Goal: Answer question/provide support: Share knowledge or assist other users

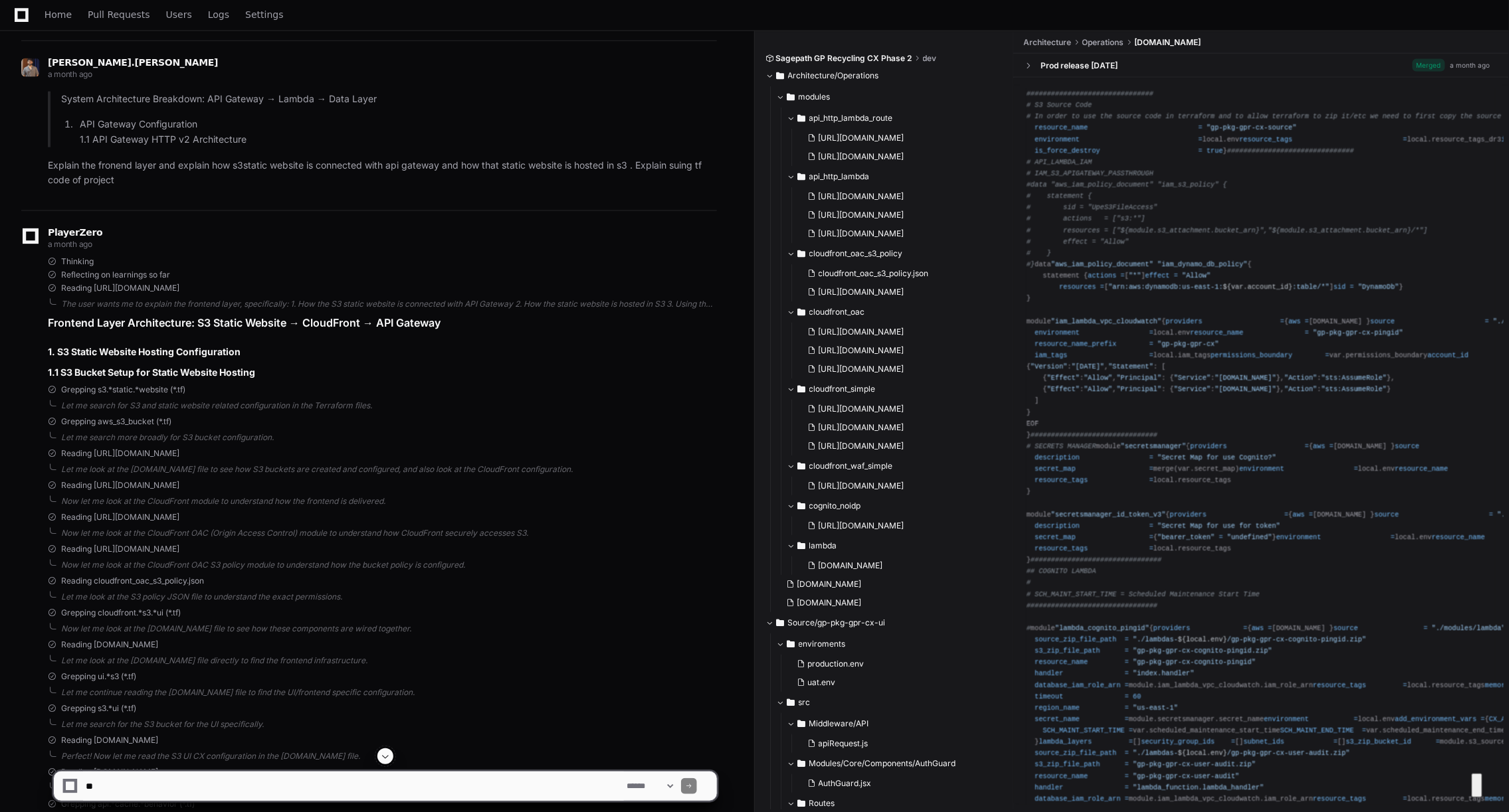
scroll to position [12923, 0]
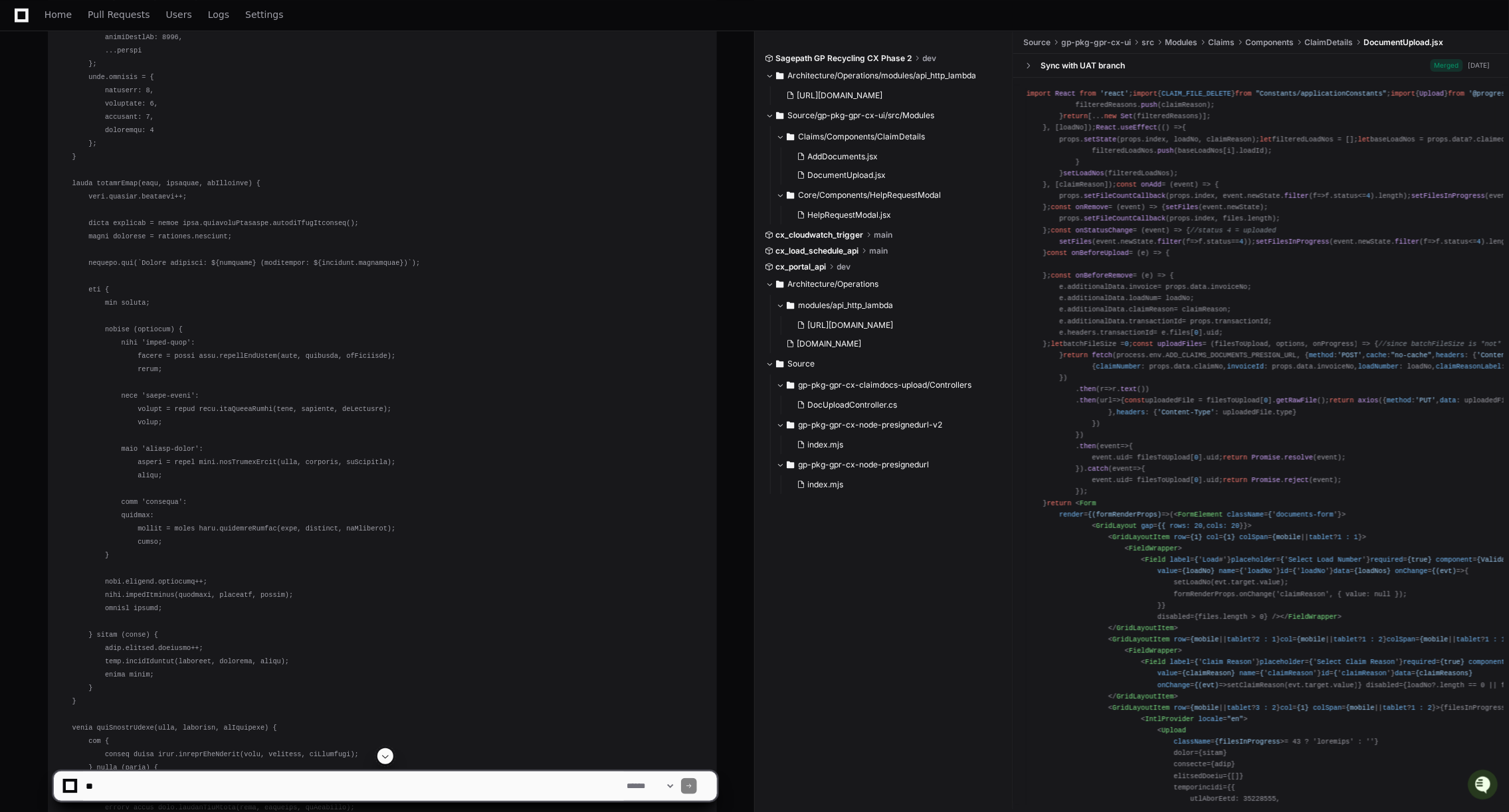
scroll to position [11008, 0]
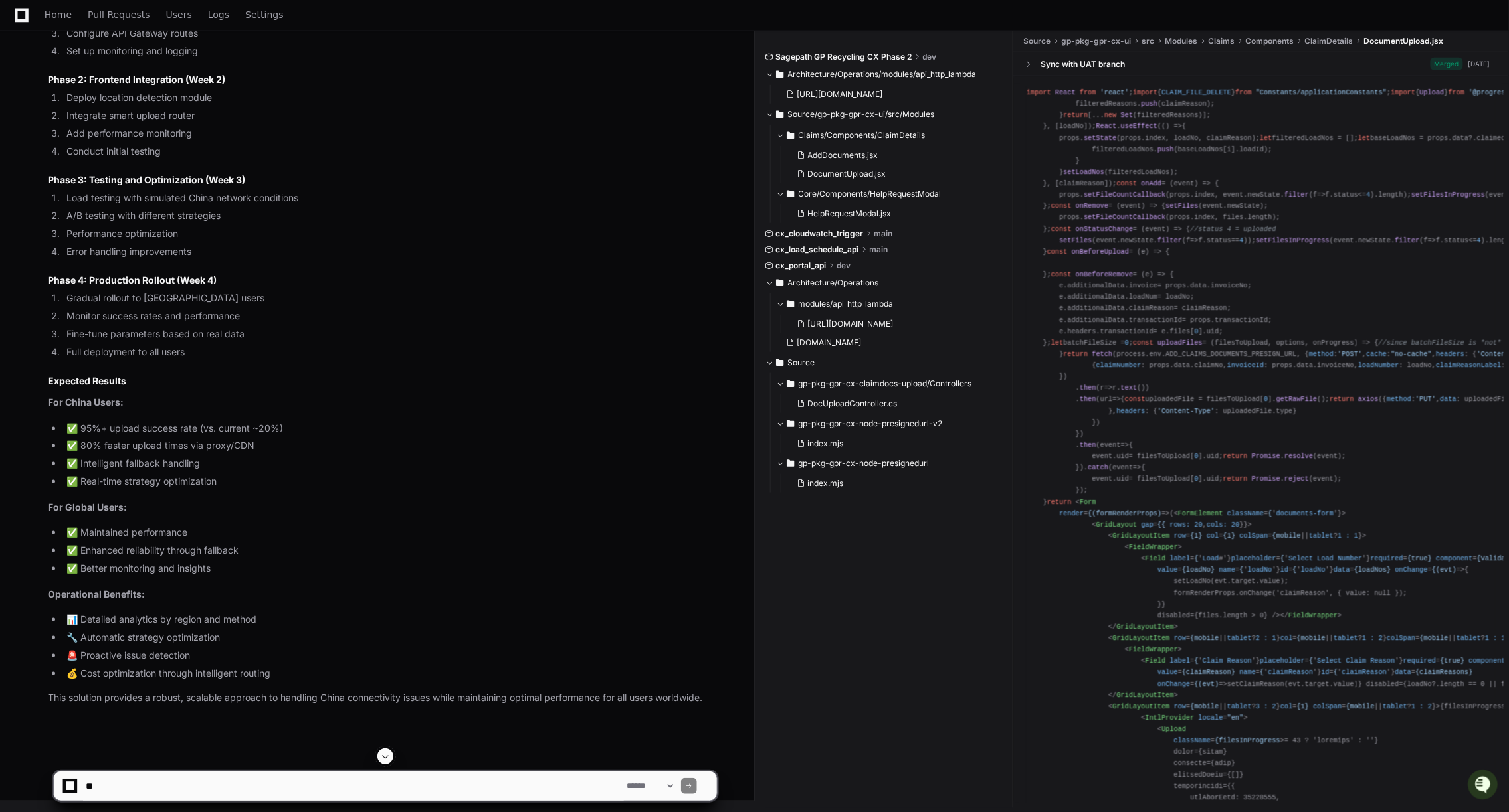
scroll to position [26633, 0]
click at [388, 754] on span at bounding box center [386, 757] width 11 height 11
click at [179, 17] on span "Users" at bounding box center [178, 14] width 26 height 8
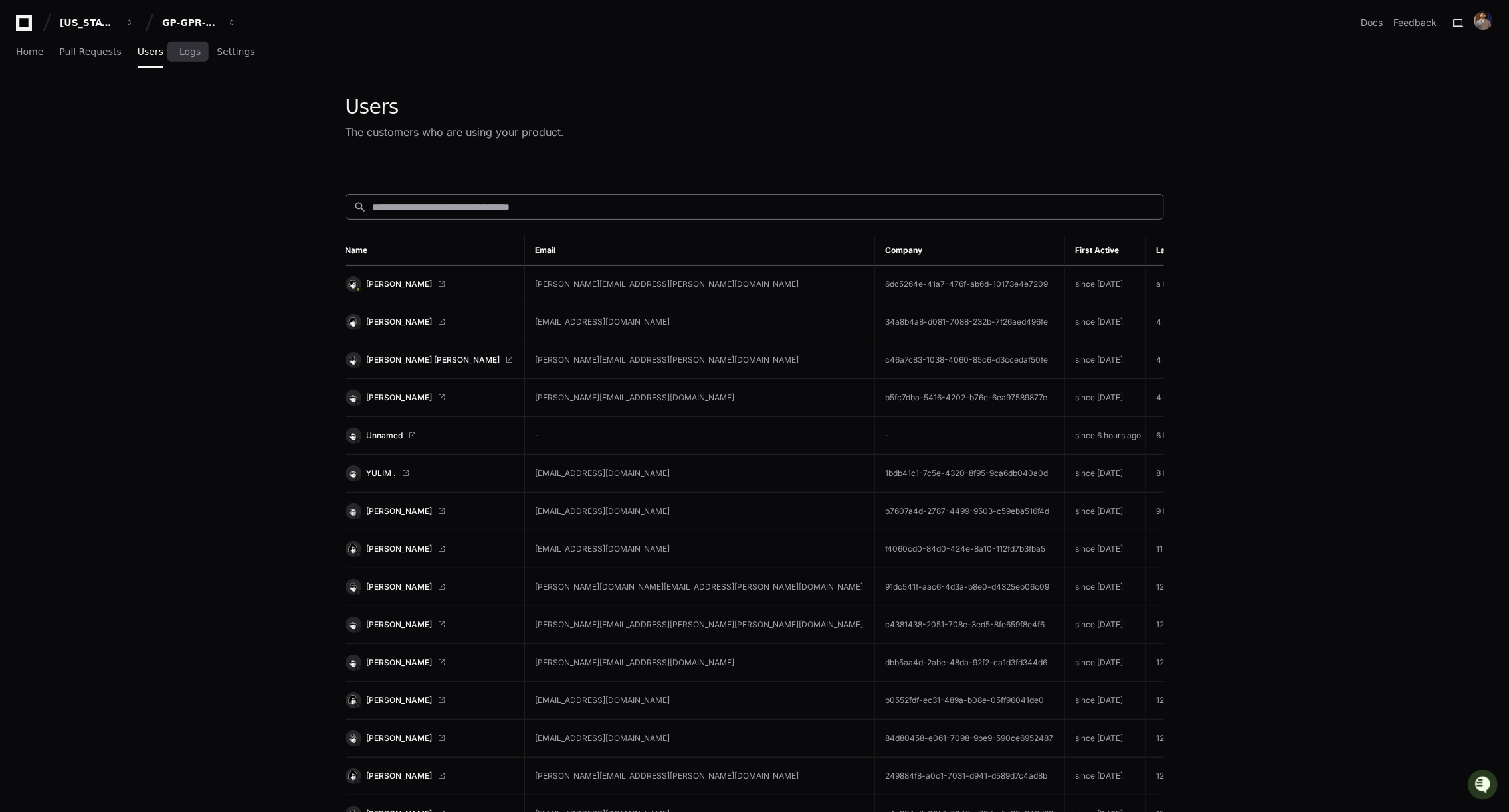
click at [482, 207] on input at bounding box center [763, 207] width 783 height 13
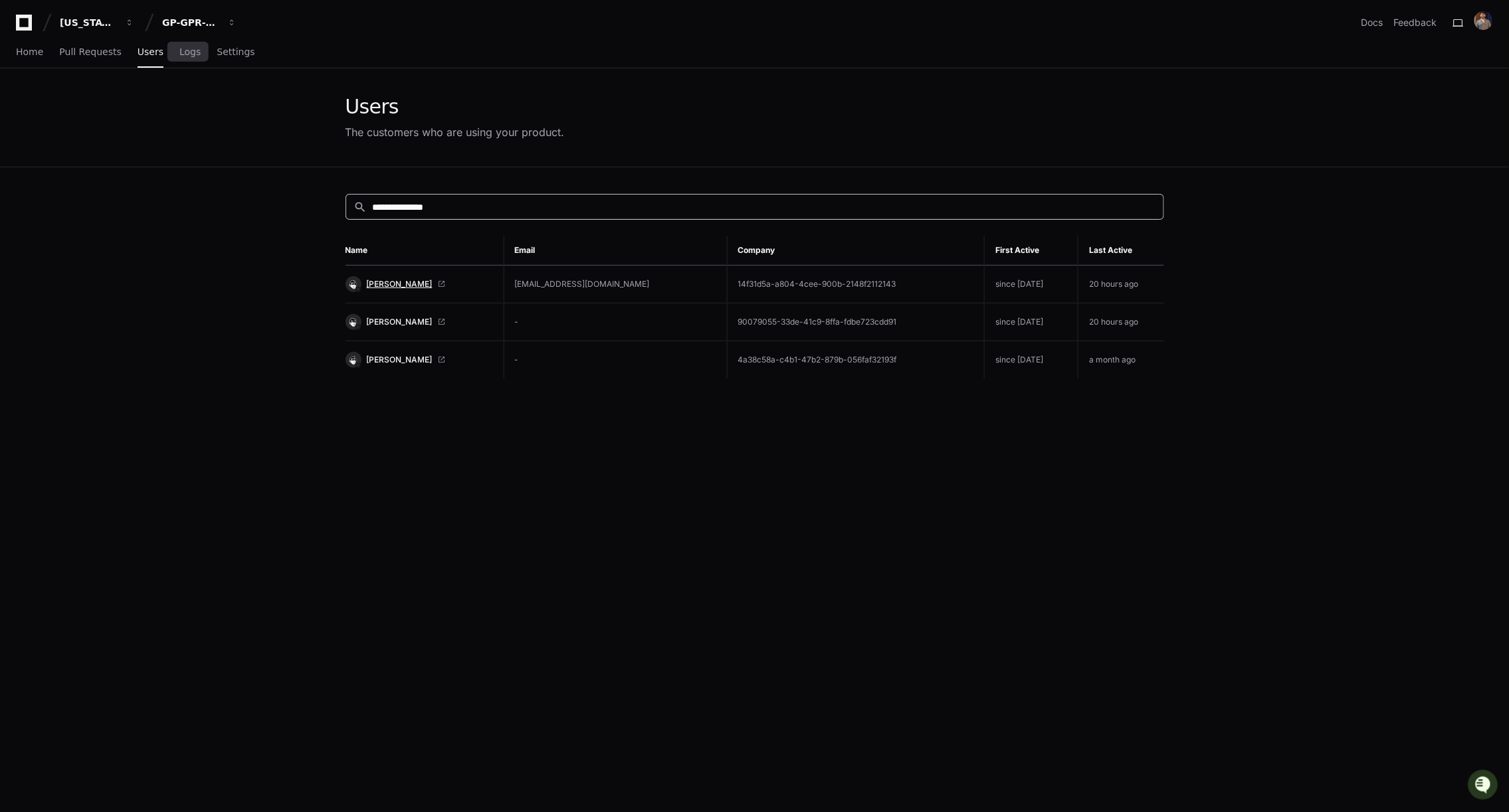
type input "**********"
click at [401, 283] on span "[PERSON_NAME]" at bounding box center [400, 284] width 66 height 11
click at [400, 283] on span "[PERSON_NAME]" at bounding box center [400, 284] width 66 height 11
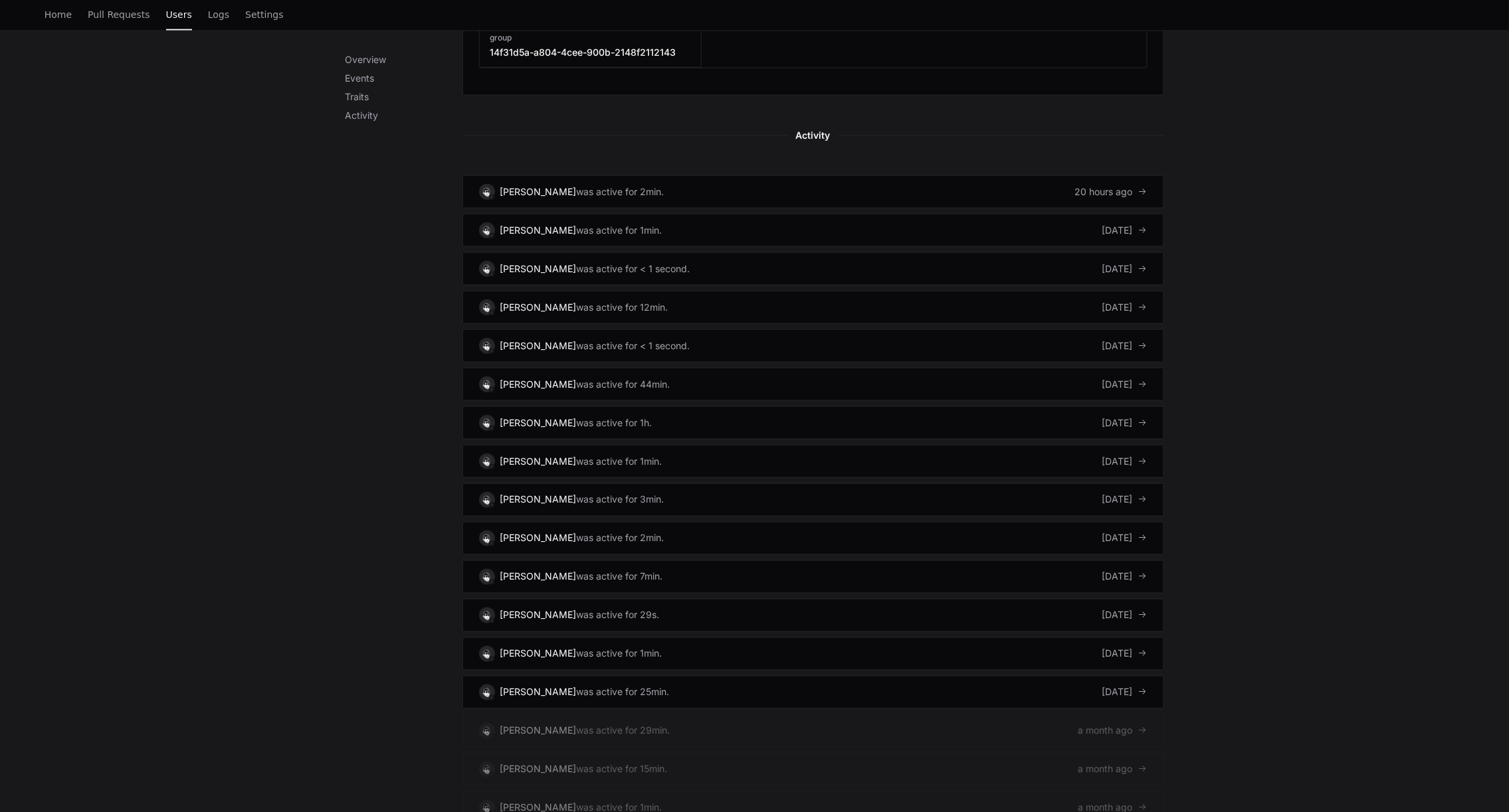
scroll to position [675, 0]
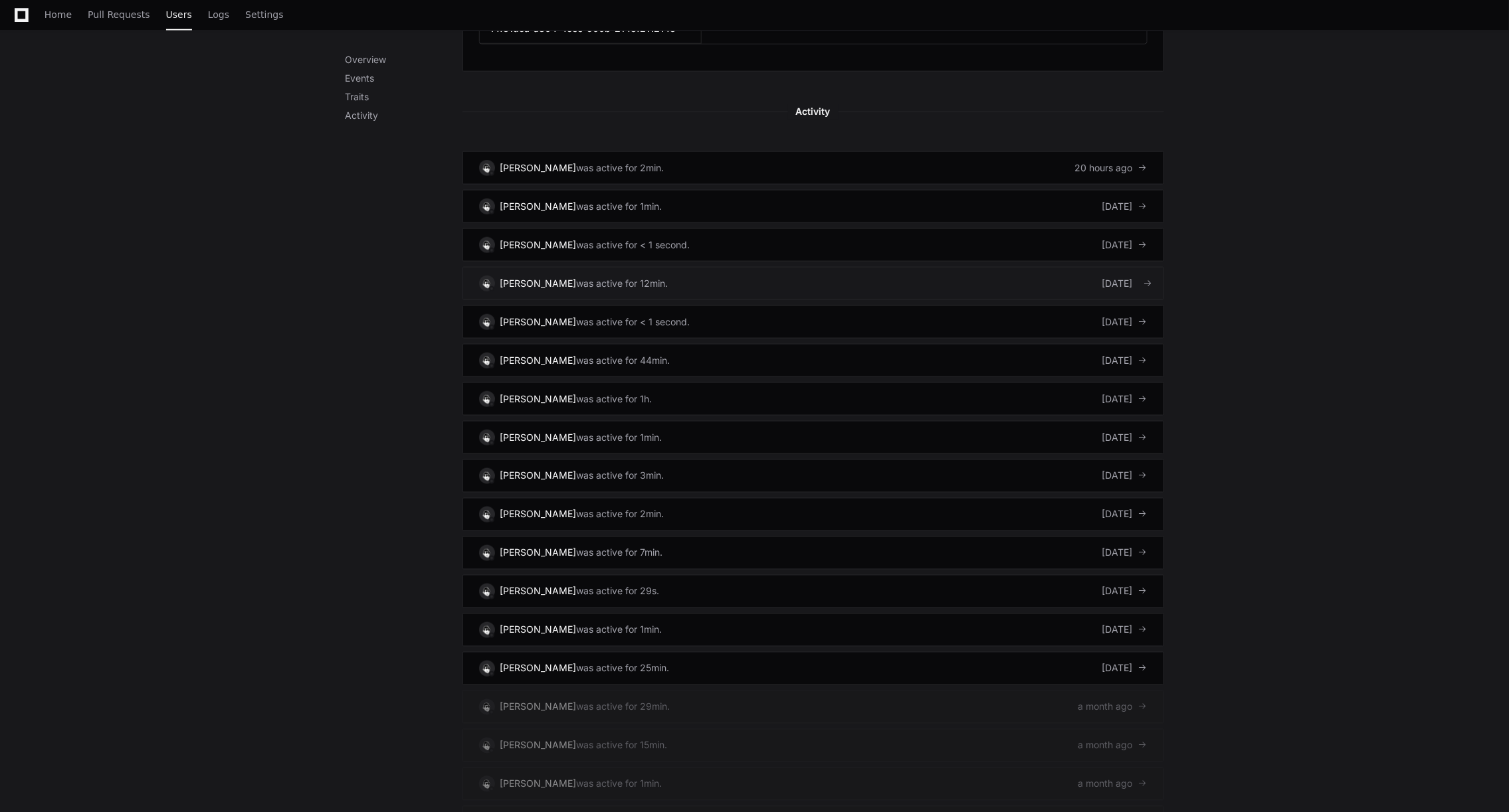
click at [600, 278] on div "was active for 12min." at bounding box center [622, 283] width 92 height 13
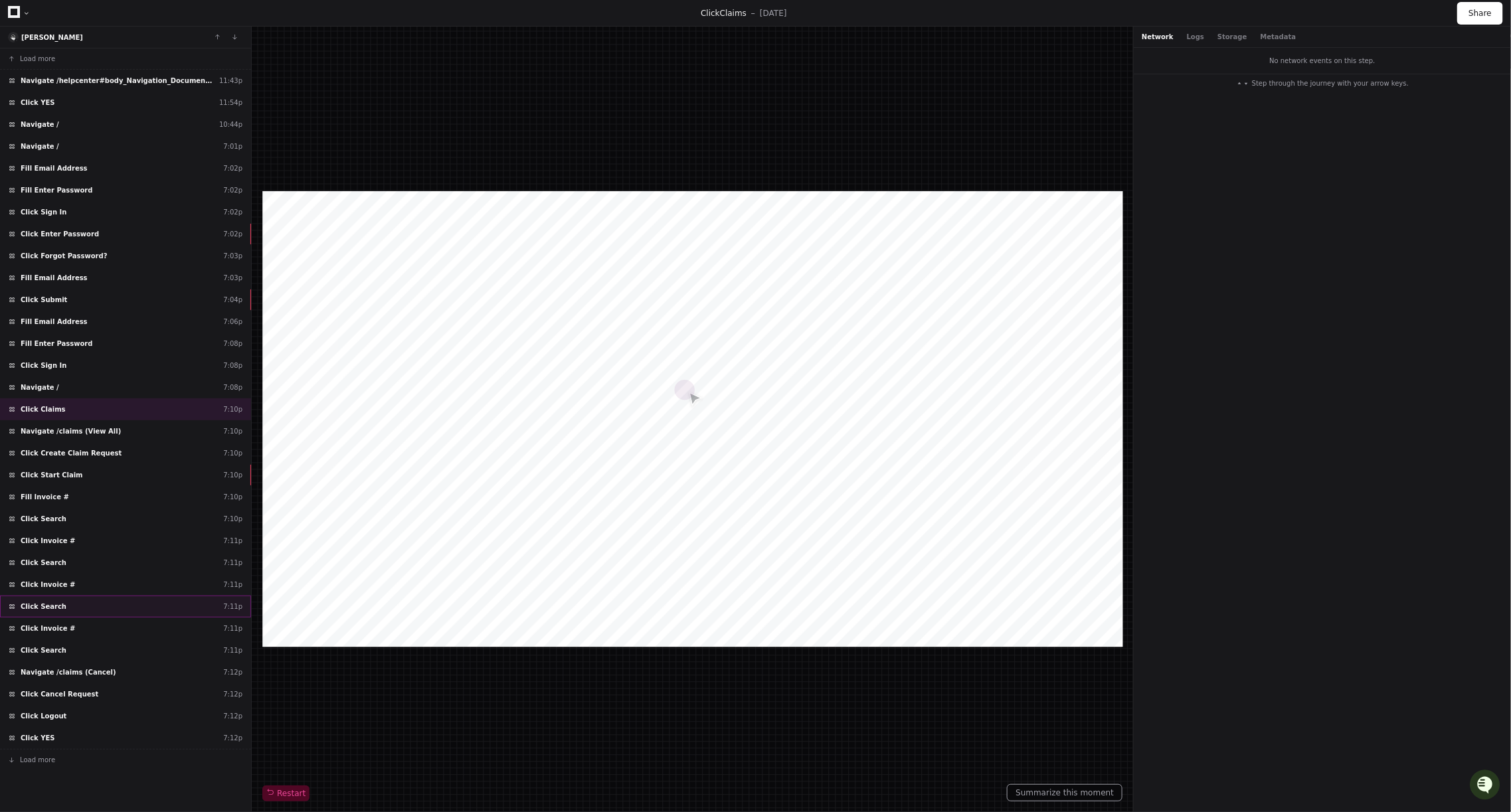
click at [95, 596] on div "Click Search 7:11p" at bounding box center [126, 606] width 251 height 22
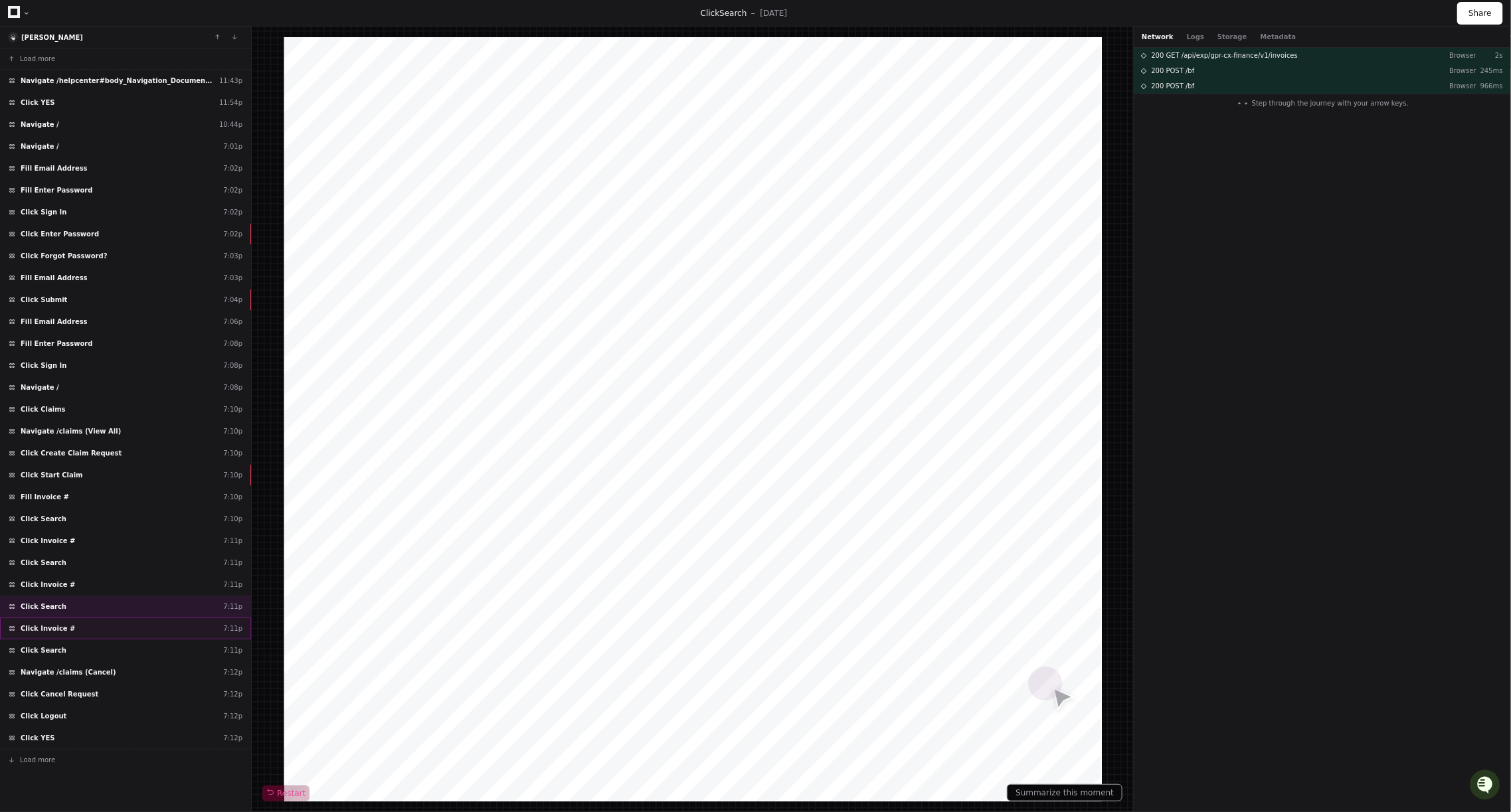
click at [79, 618] on div "Click Invoice # 7:11p" at bounding box center [126, 629] width 251 height 22
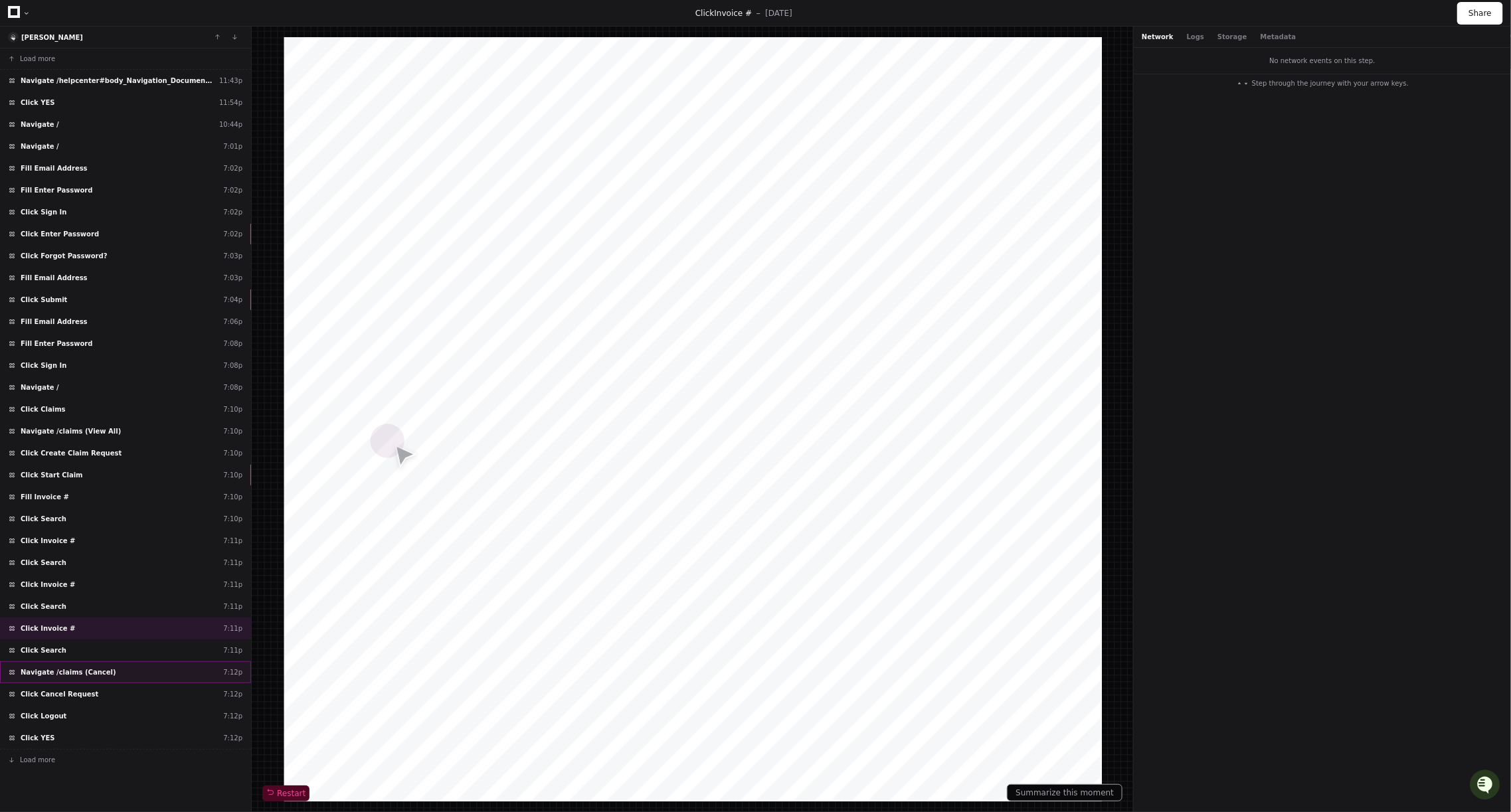
click at [72, 668] on span "Navigate /claims (Cancel)" at bounding box center [68, 672] width 95 height 10
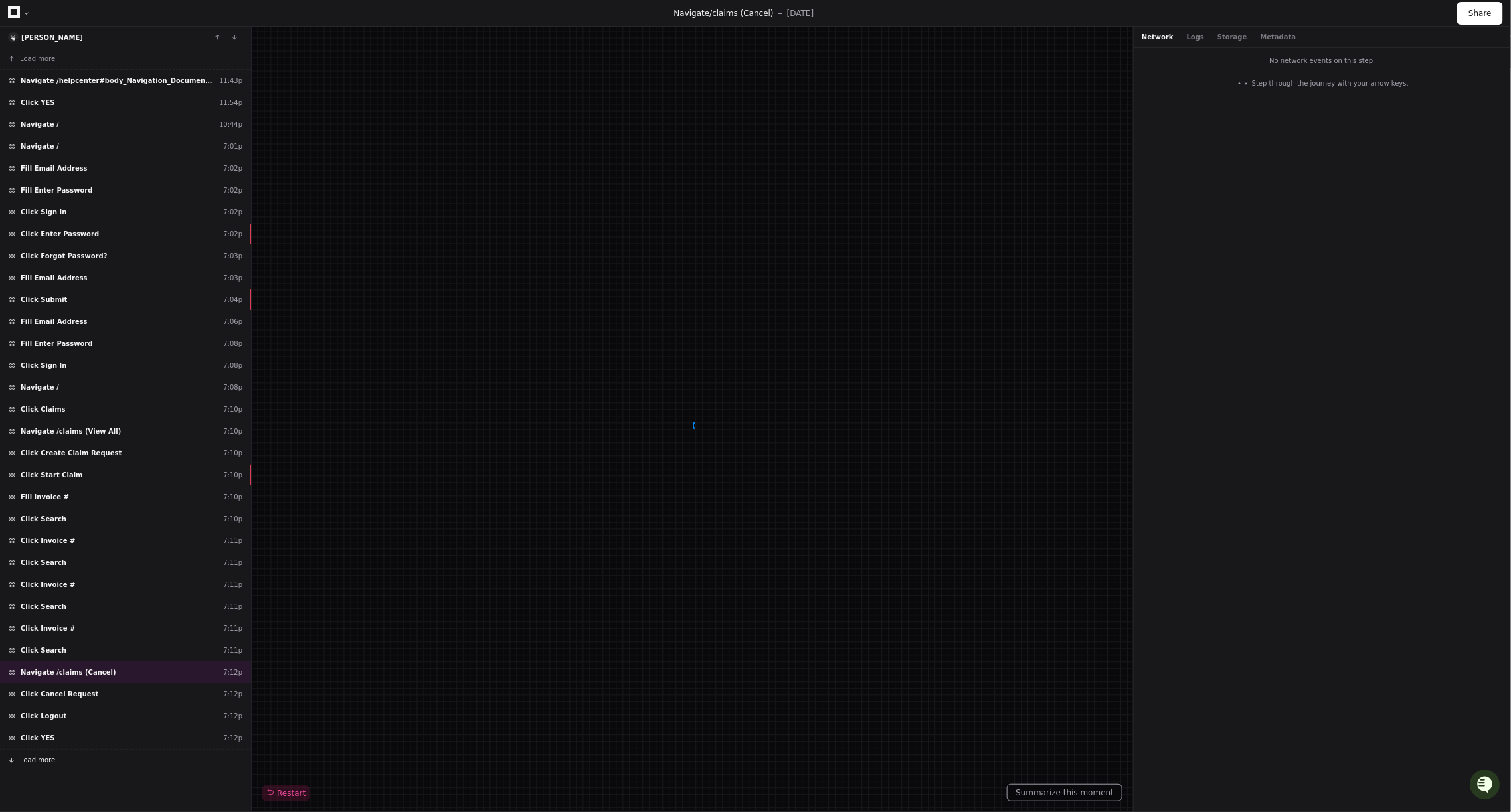
click at [53, 749] on button "Load more" at bounding box center [126, 759] width 251 height 21
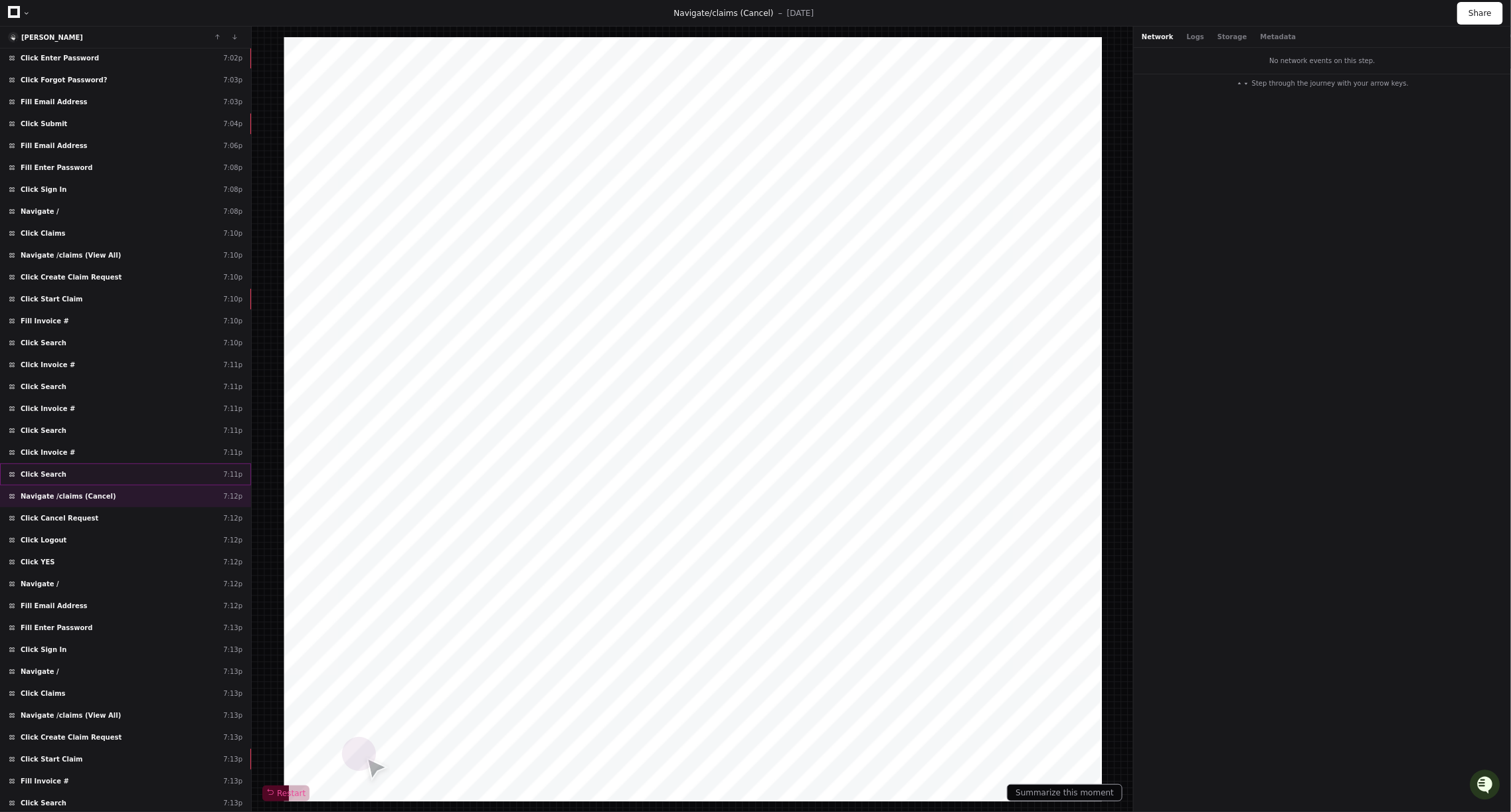
scroll to position [203, 0]
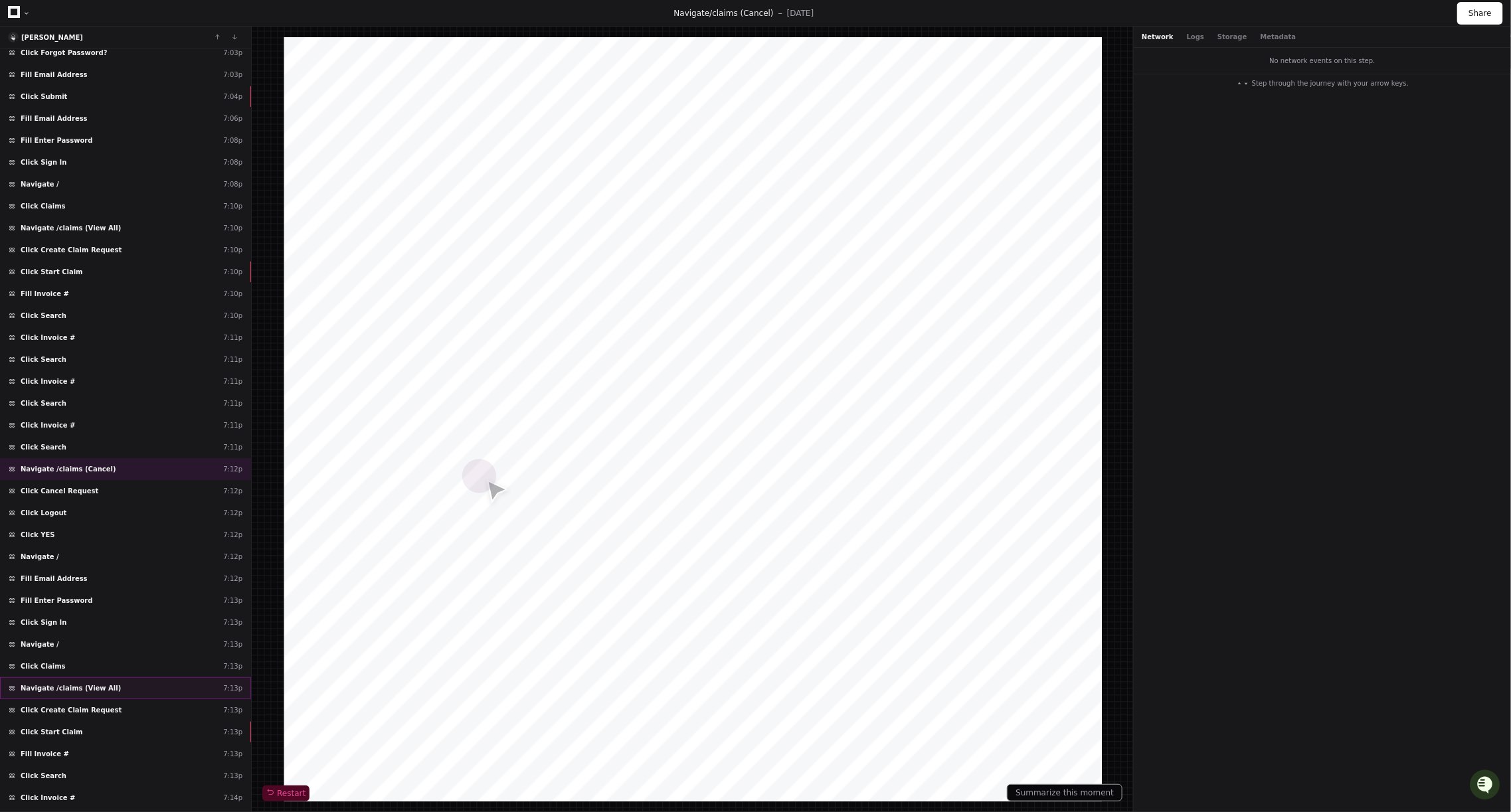
click at [77, 678] on div "Navigate /claims (View All) 7:13p" at bounding box center [126, 688] width 251 height 22
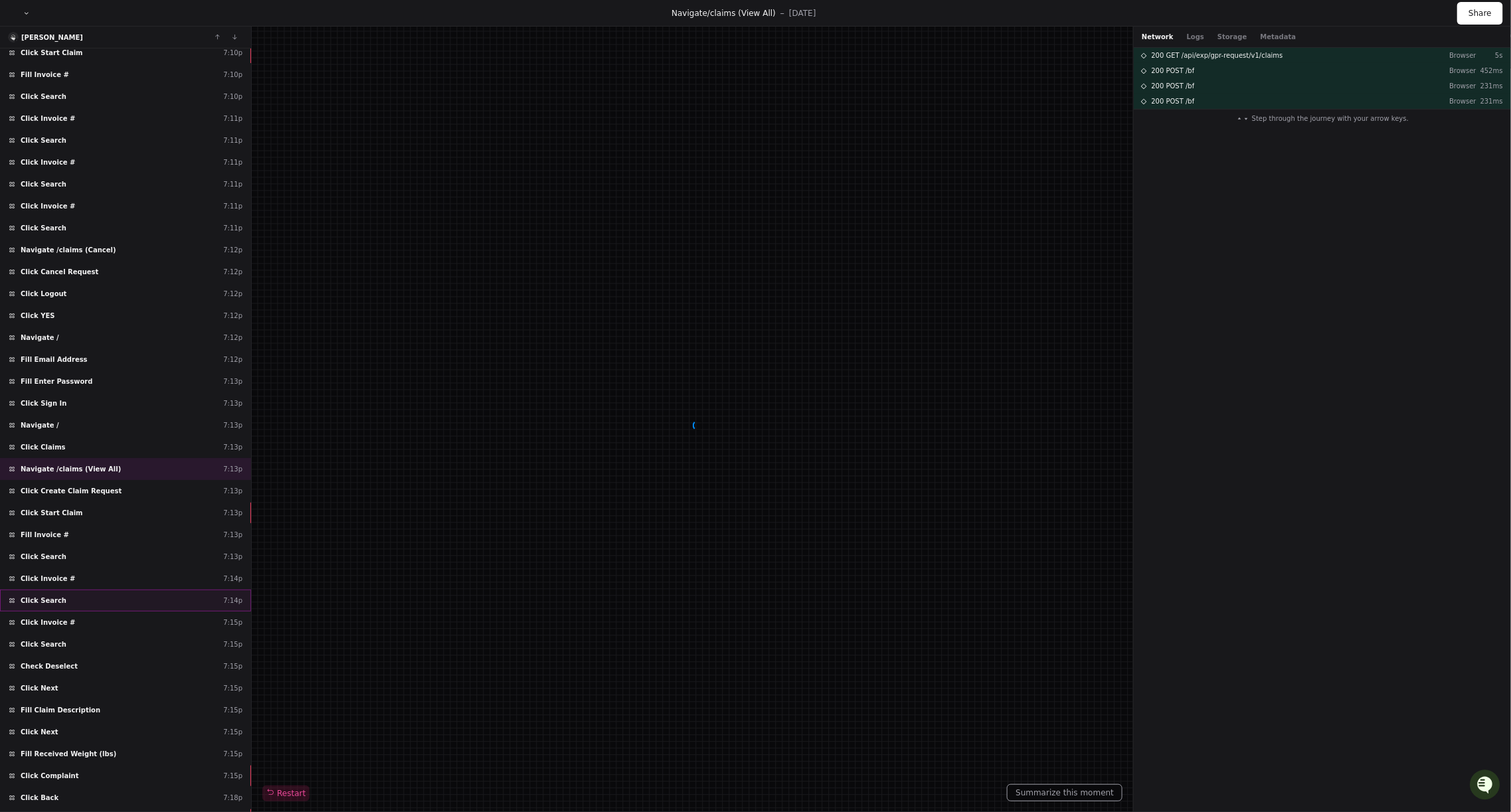
scroll to position [427, 0]
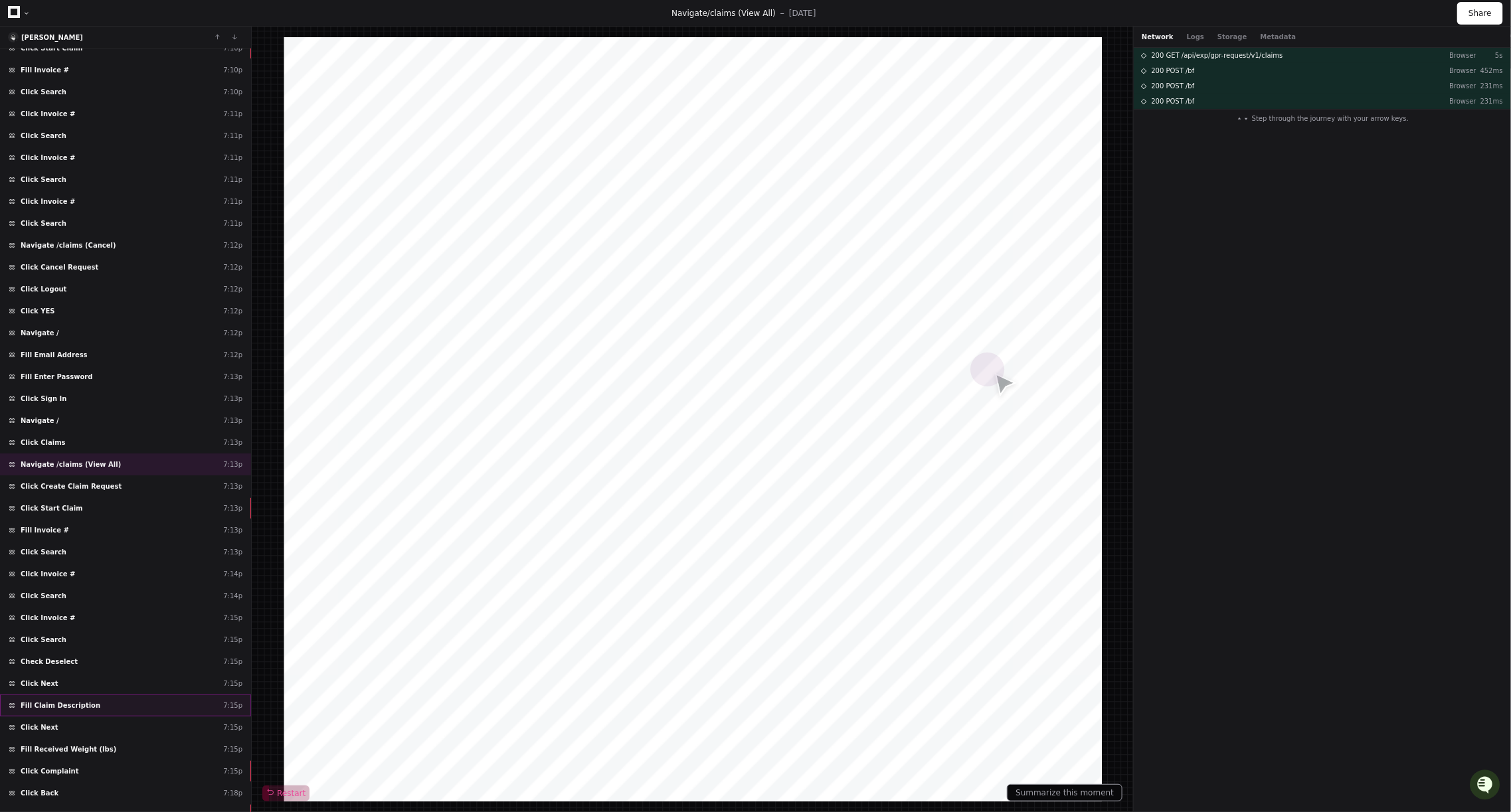
click at [89, 694] on div "Fill Claim Description 7:15p" at bounding box center [126, 705] width 251 height 22
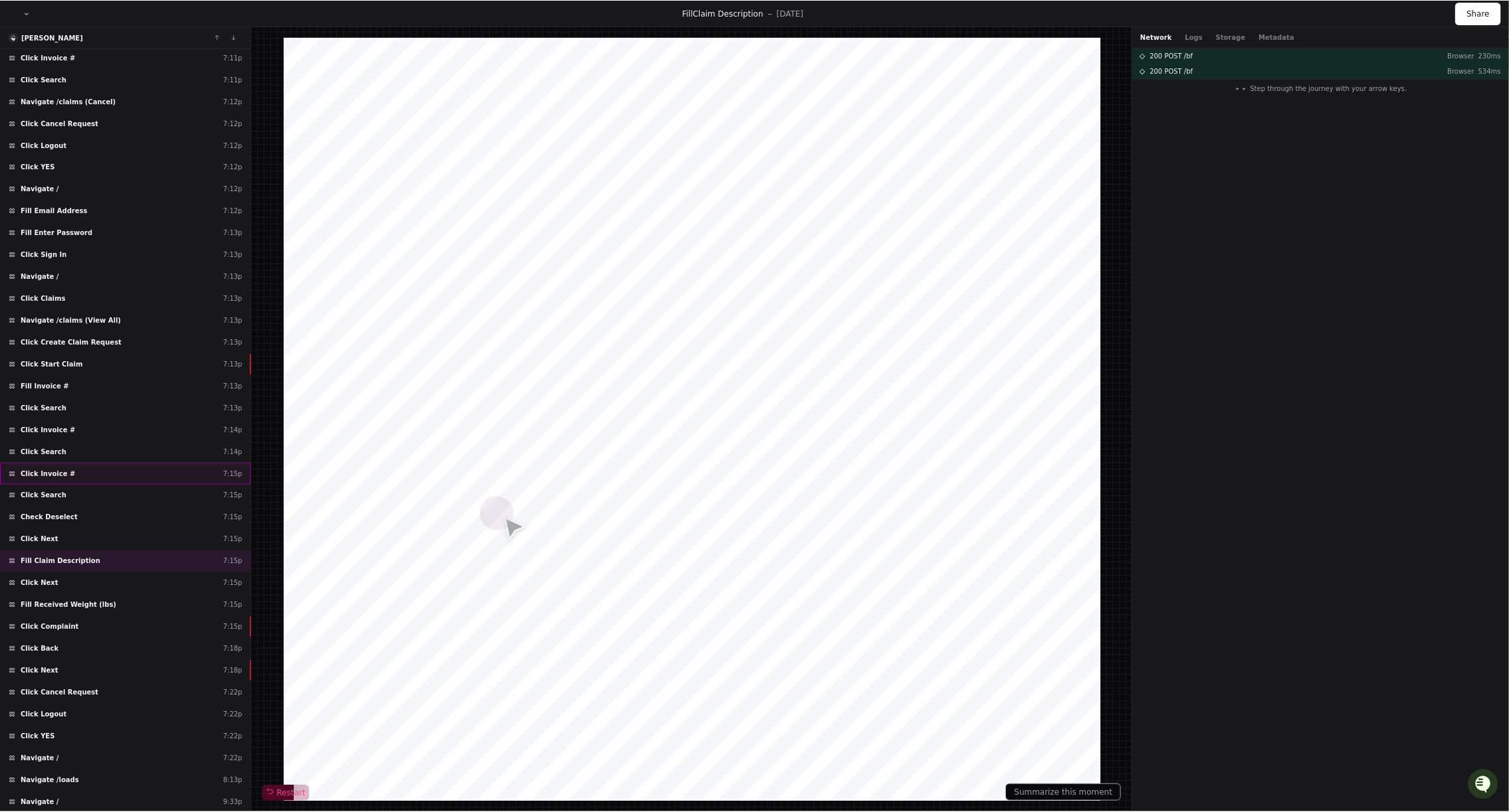
scroll to position [578, 0]
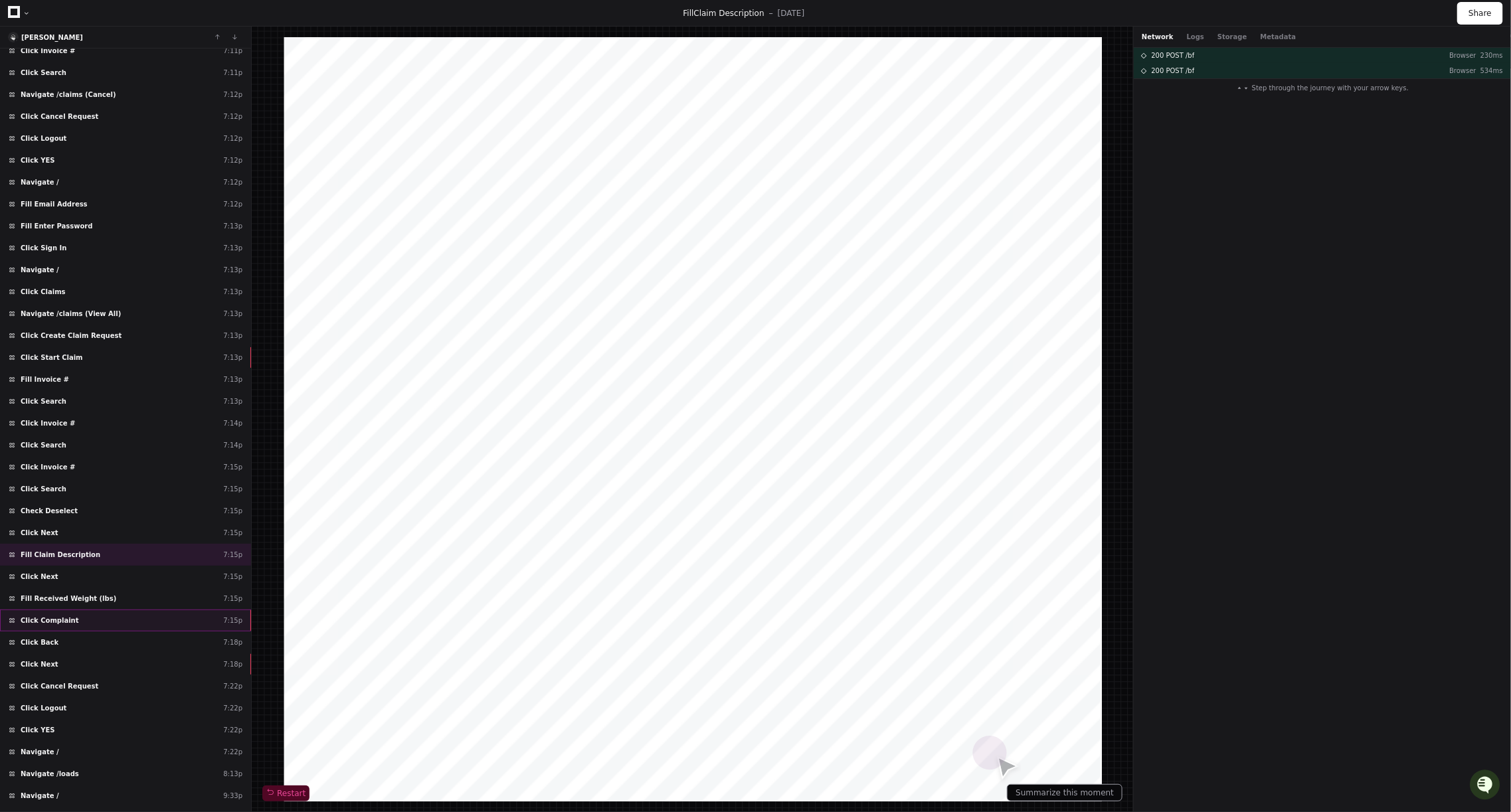
click at [115, 610] on div "Click Complaint 7:15p" at bounding box center [126, 621] width 251 height 22
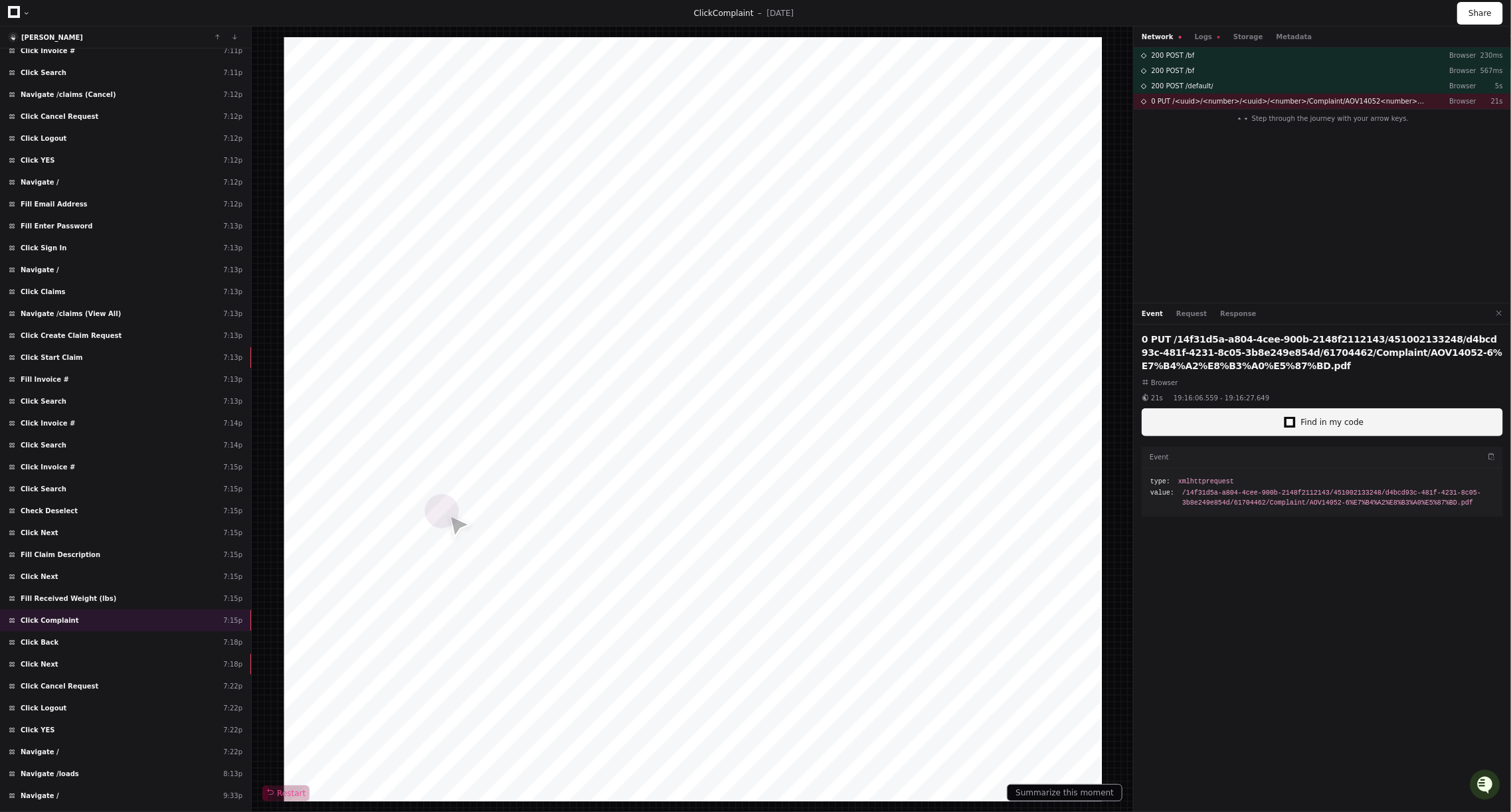
click at [1254, 426] on button "Find in my code" at bounding box center [1322, 422] width 362 height 28
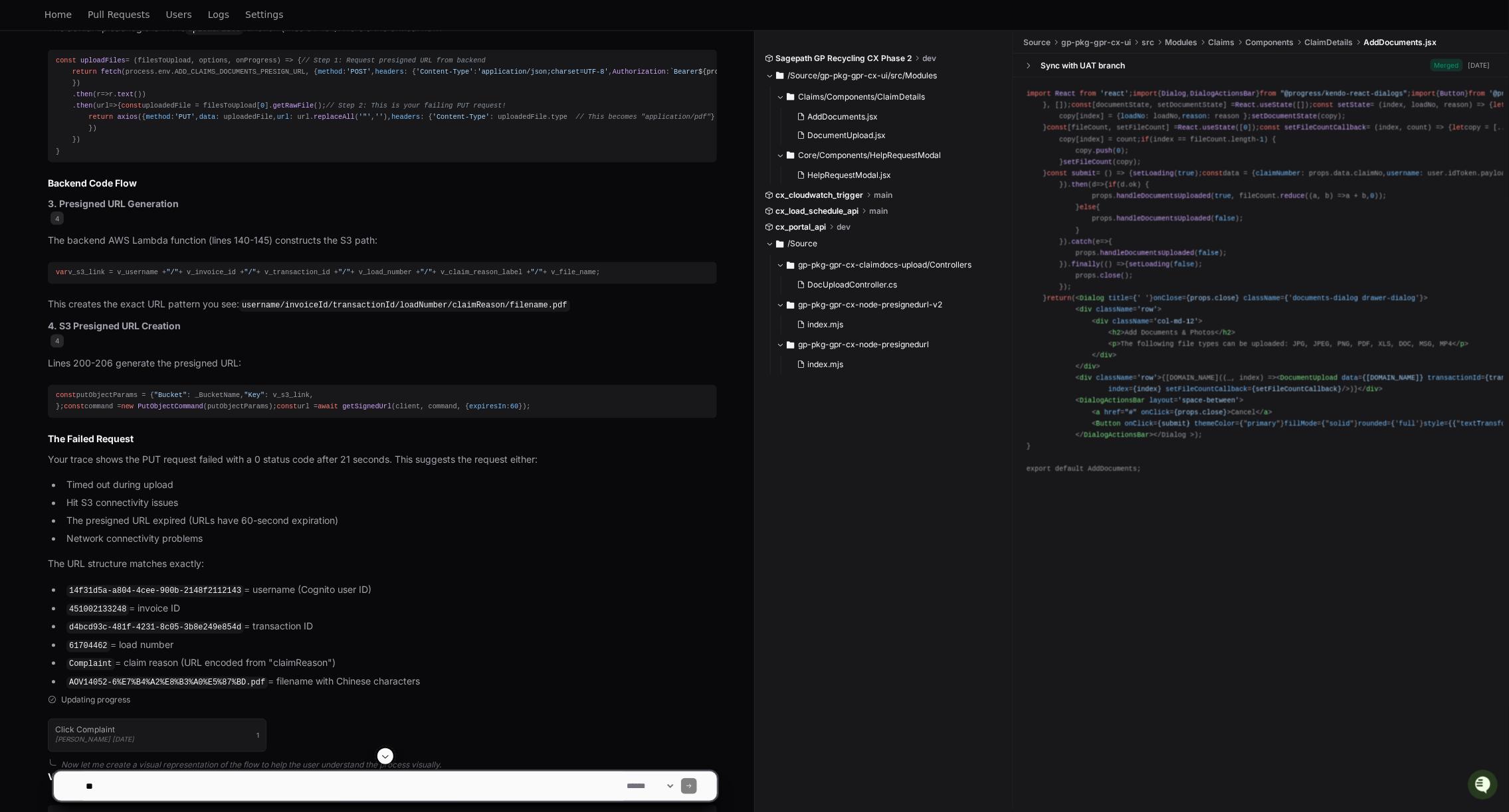
scroll to position [489, 0]
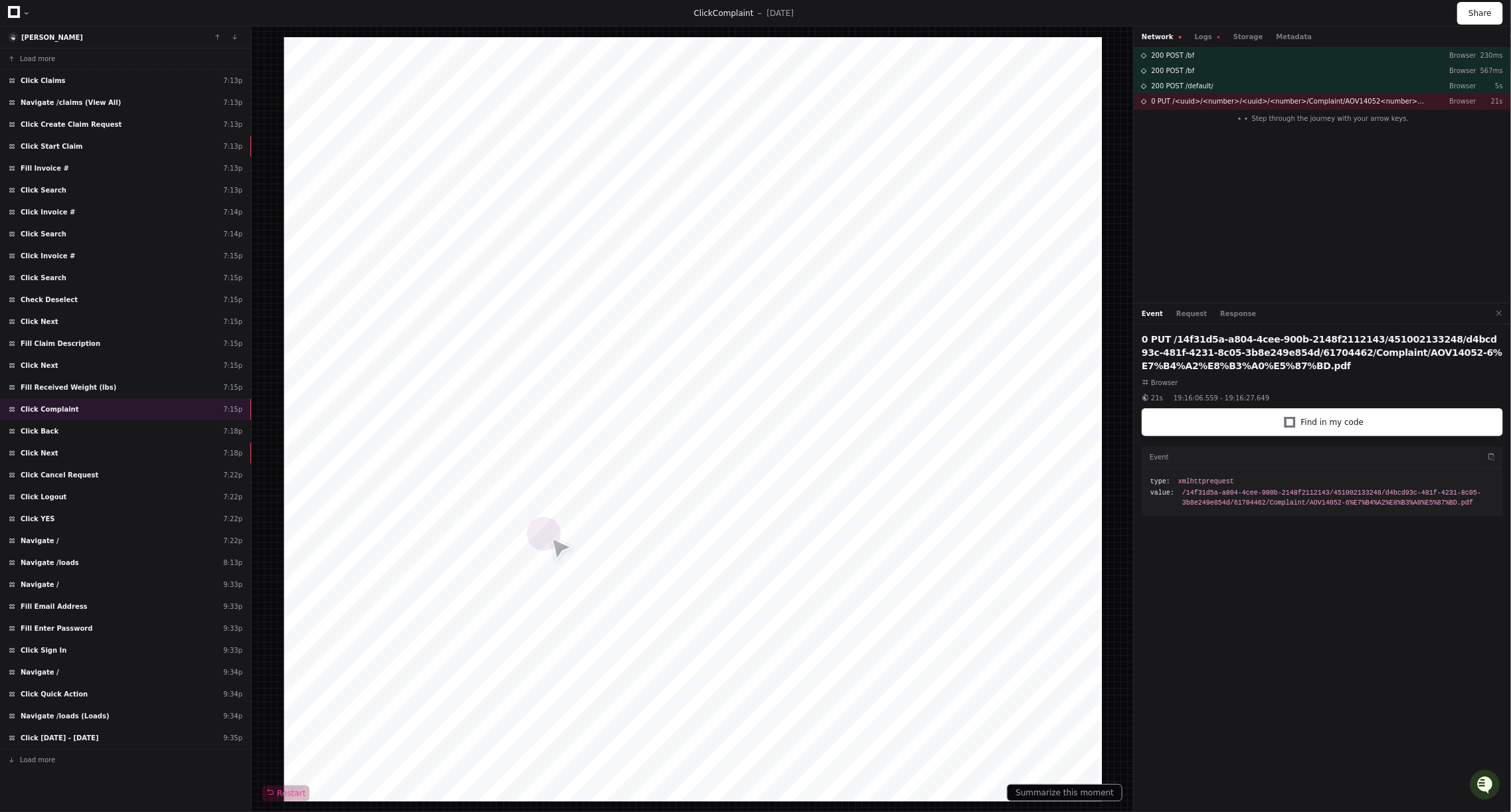
click at [844, 460] on div at bounding box center [692, 419] width 818 height 764
click at [1313, 420] on span "Find in my code" at bounding box center [1332, 422] width 63 height 11
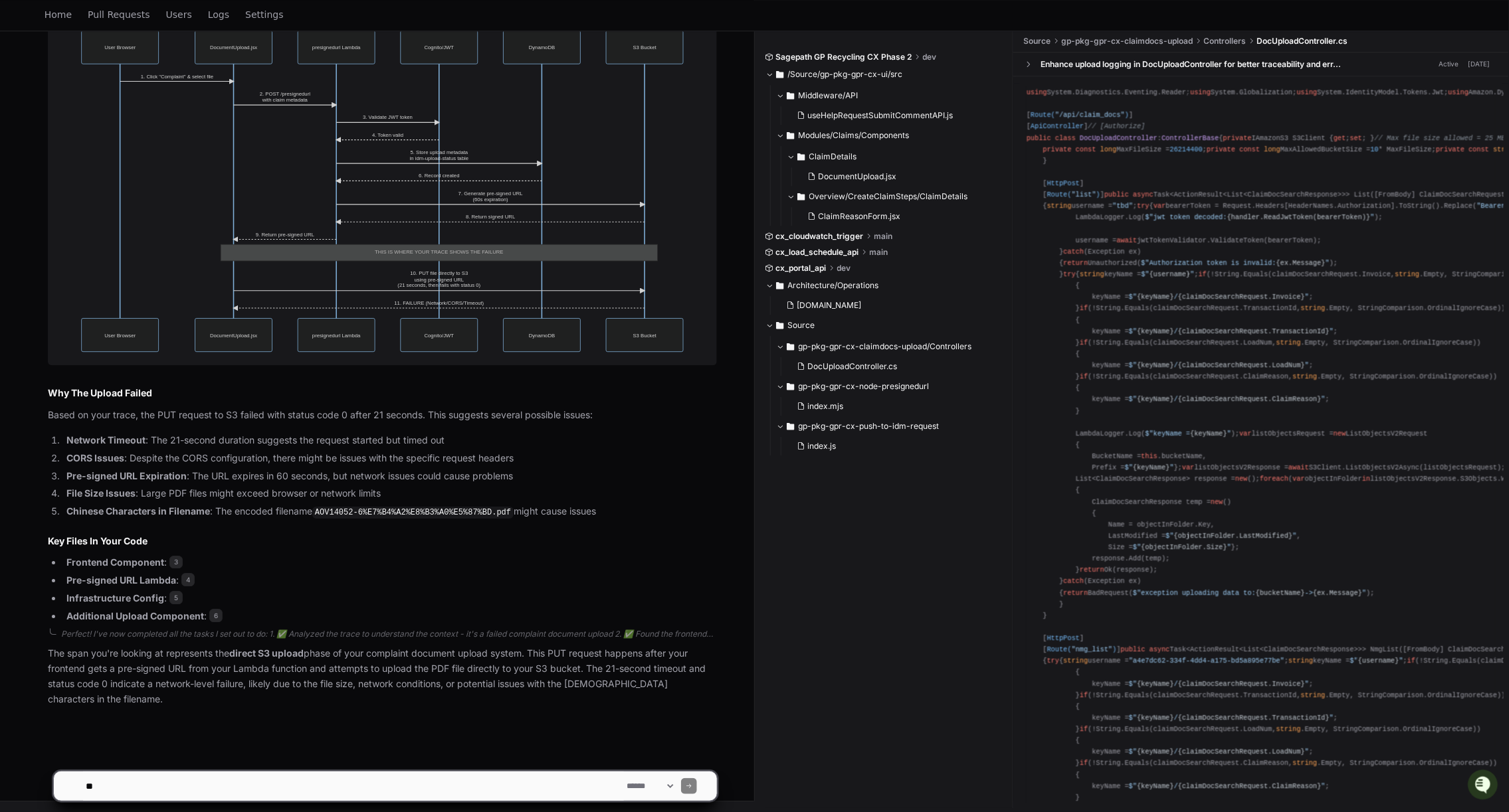
scroll to position [1855, 0]
click at [137, 796] on textarea at bounding box center [353, 786] width 541 height 29
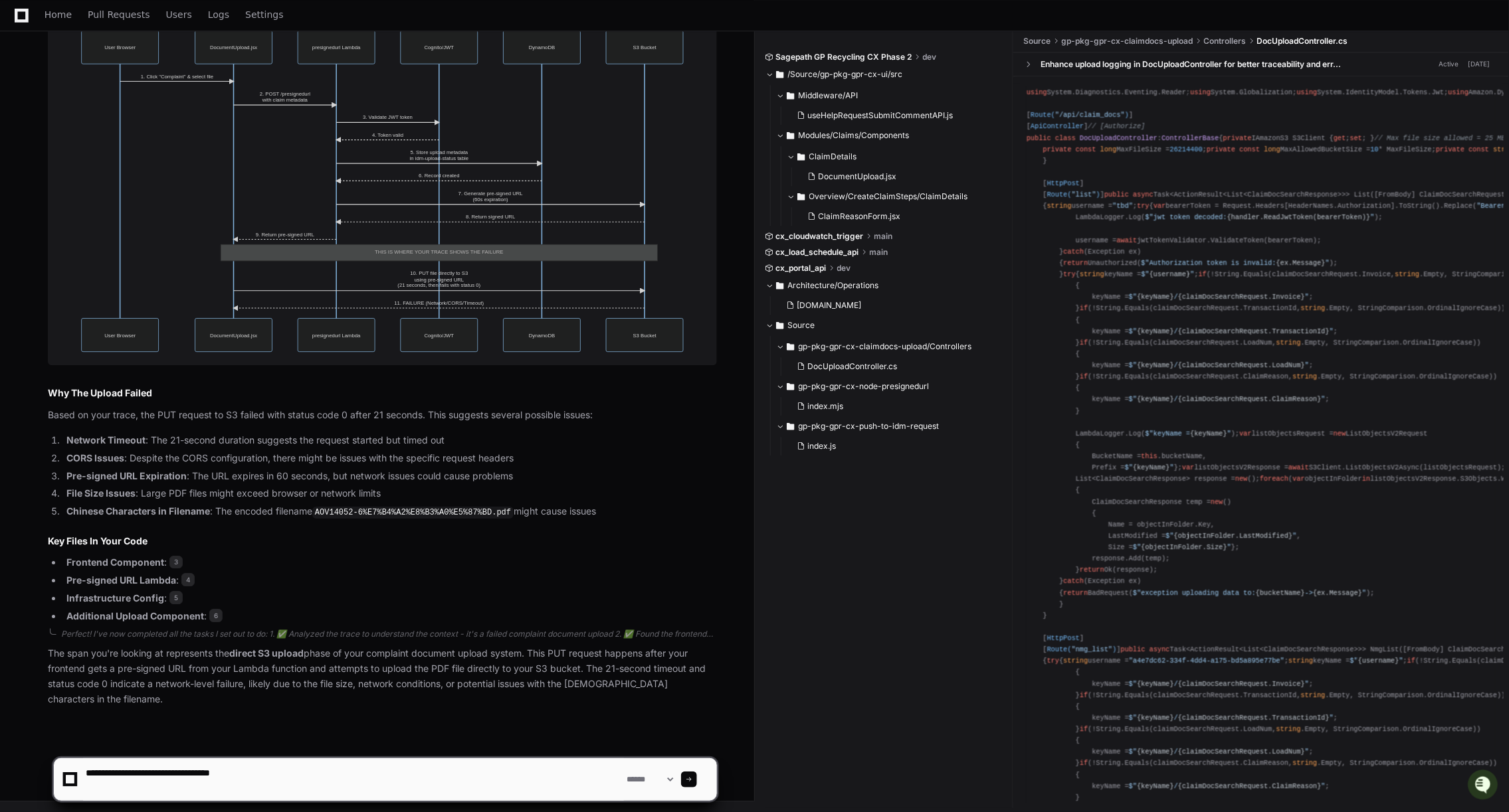
click at [257, 779] on textarea at bounding box center [353, 780] width 541 height 43
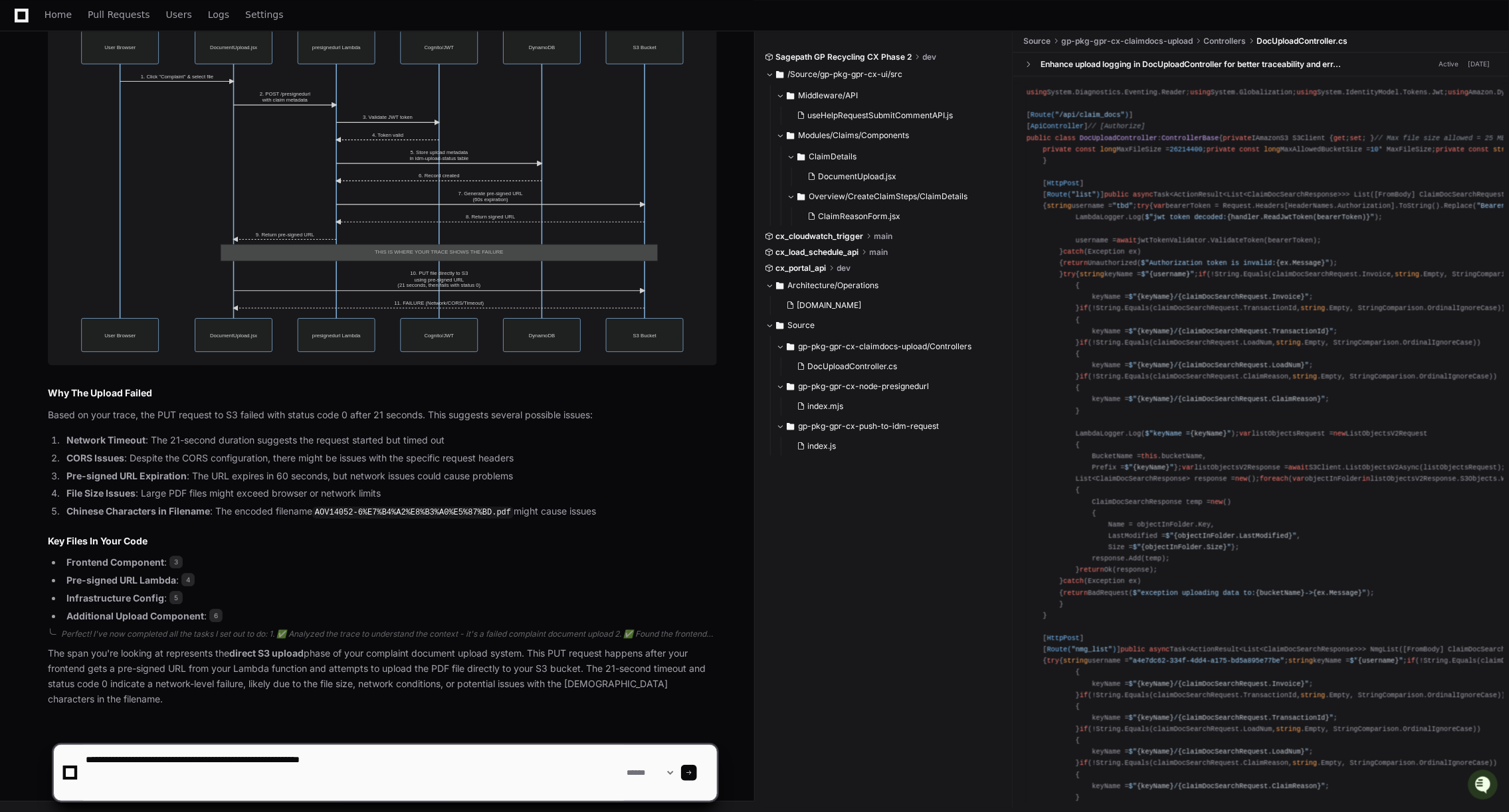
paste textarea "**********"
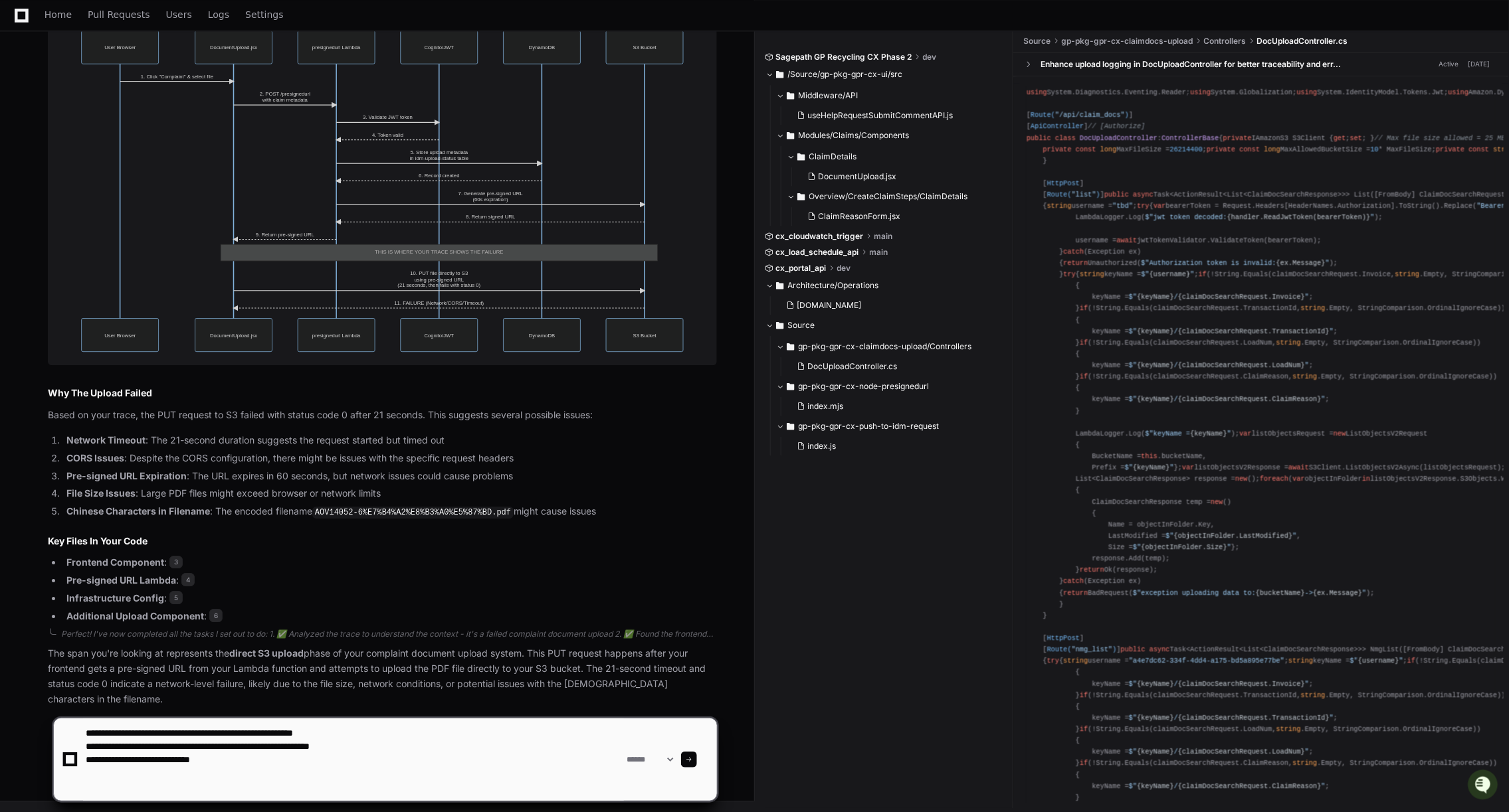
click at [226, 767] on textarea at bounding box center [353, 759] width 541 height 82
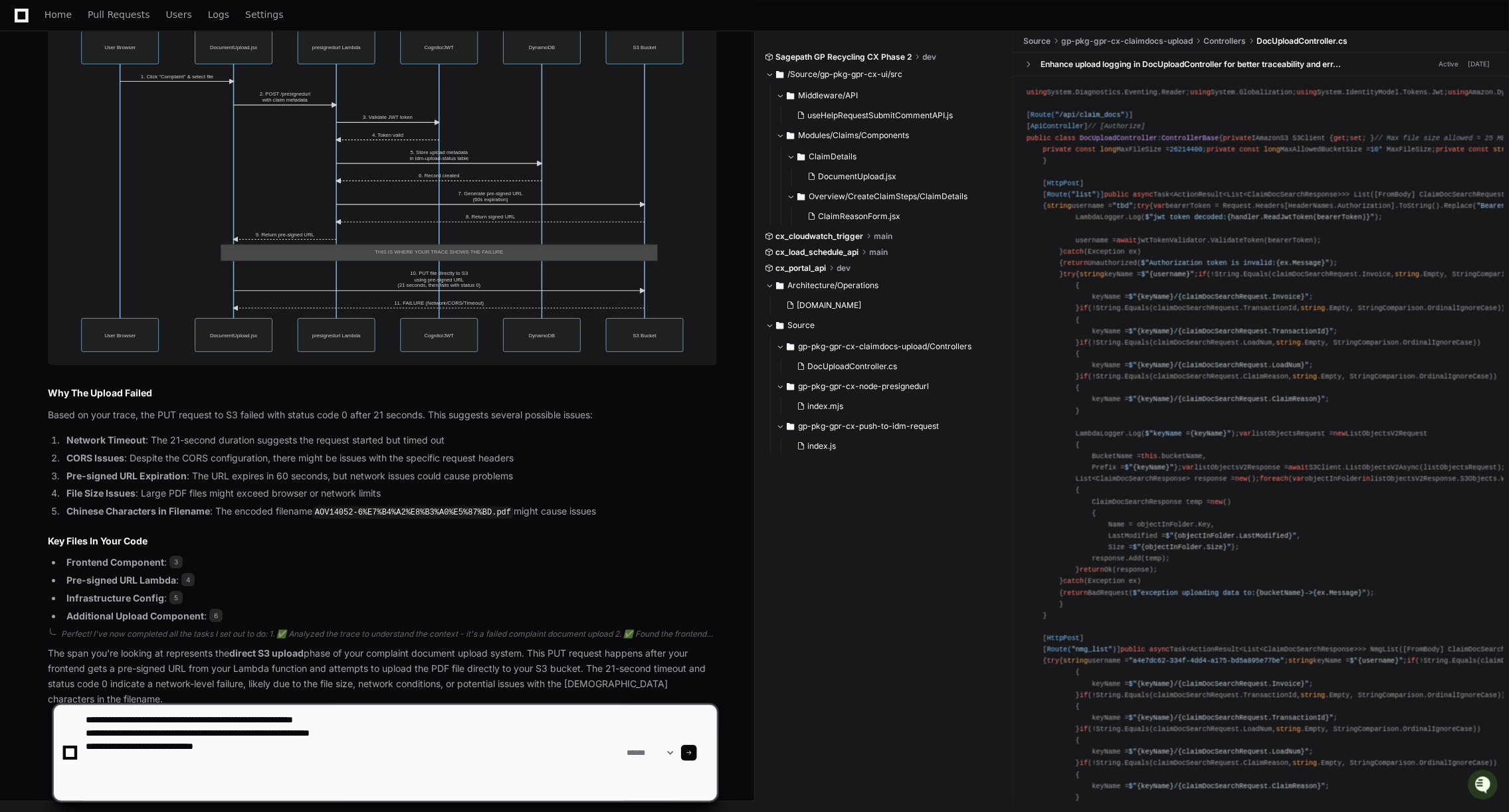
paste textarea "**********"
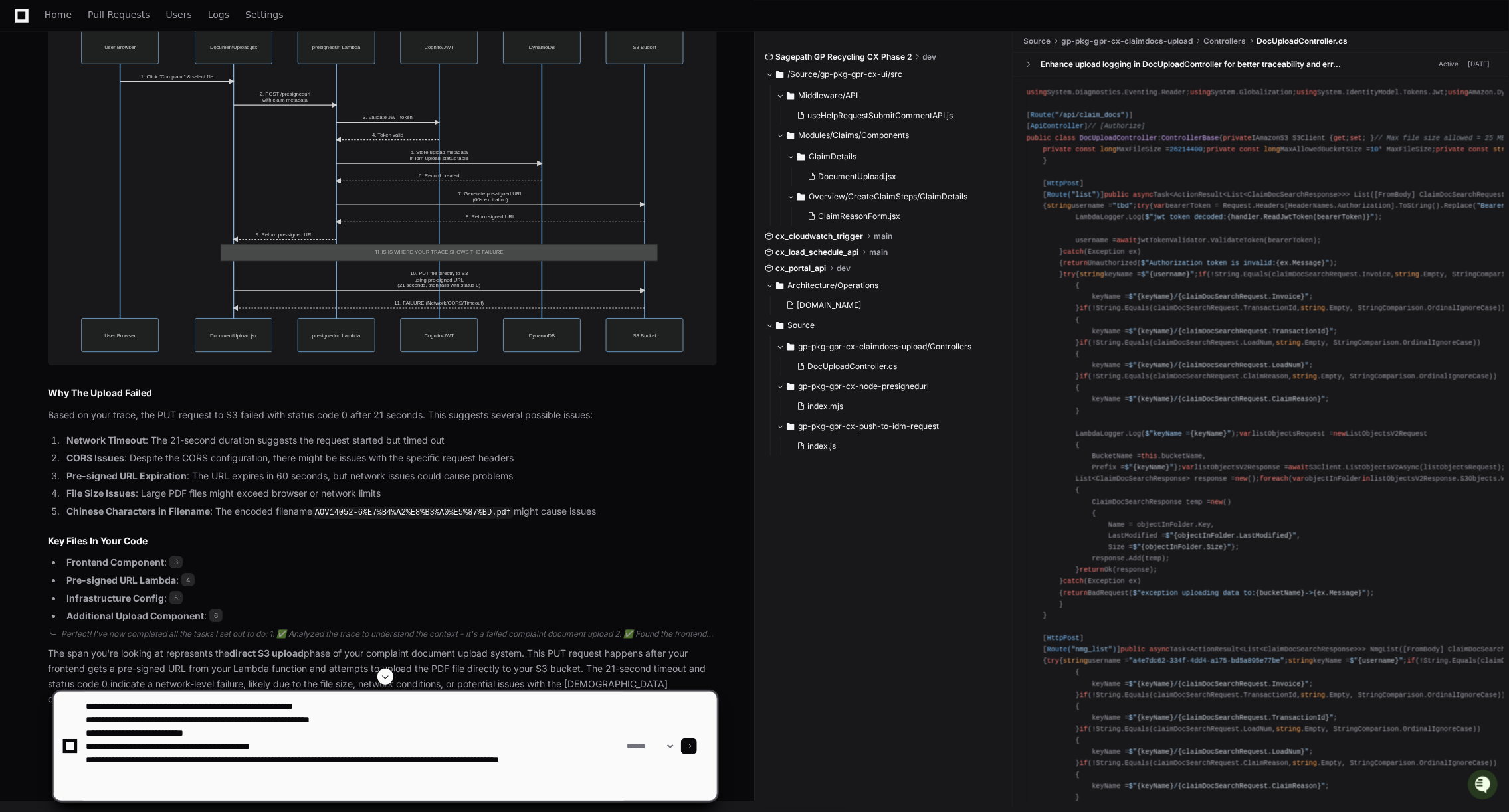
scroll to position [1795, 0]
drag, startPoint x: 409, startPoint y: 719, endPoint x: 12, endPoint y: 715, distance: 397.0
click at [12, 715] on div "**********" at bounding box center [754, 740] width 1509 height 143
paste textarea "**********"
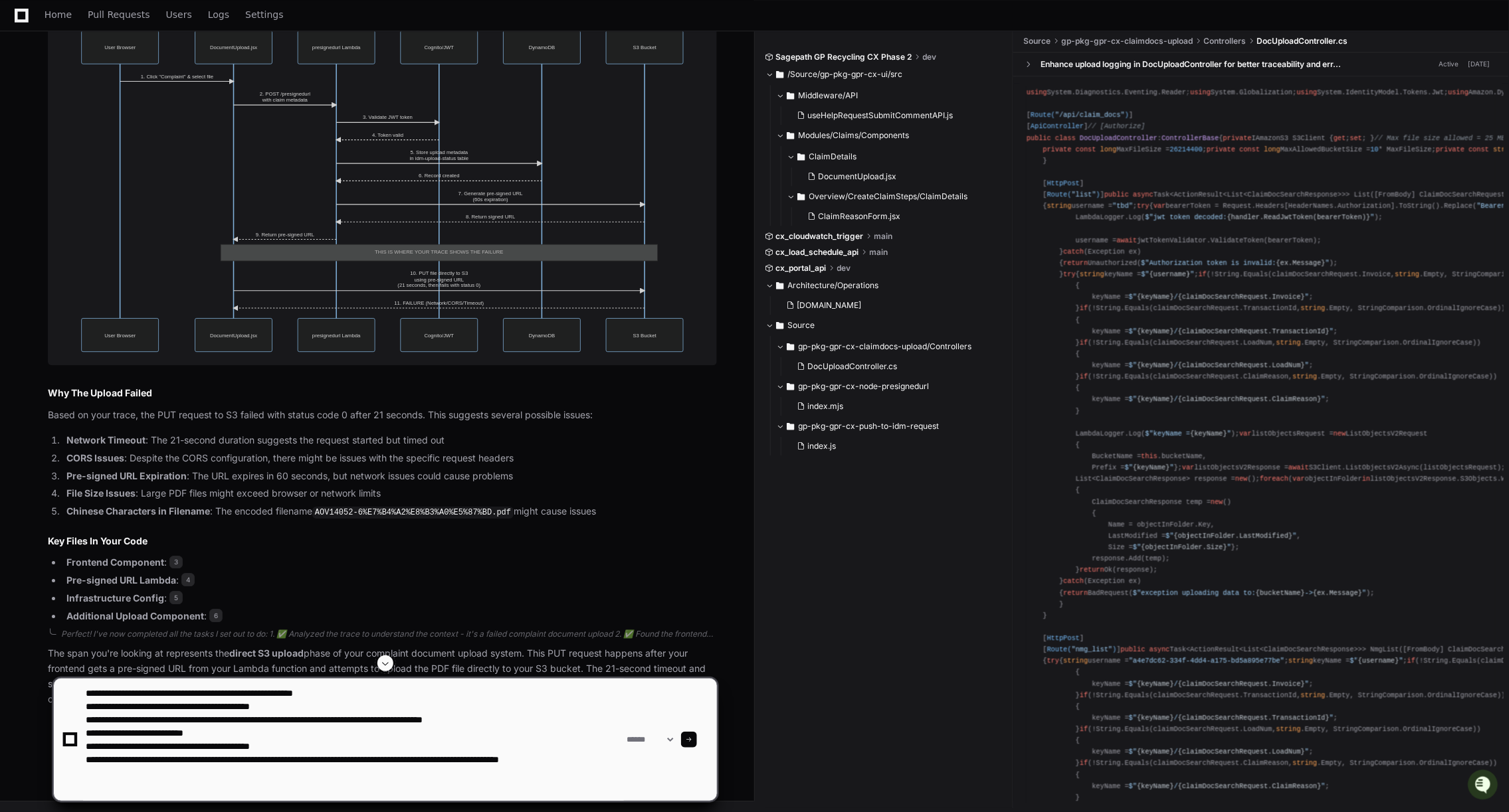
click at [219, 772] on textarea at bounding box center [353, 739] width 541 height 122
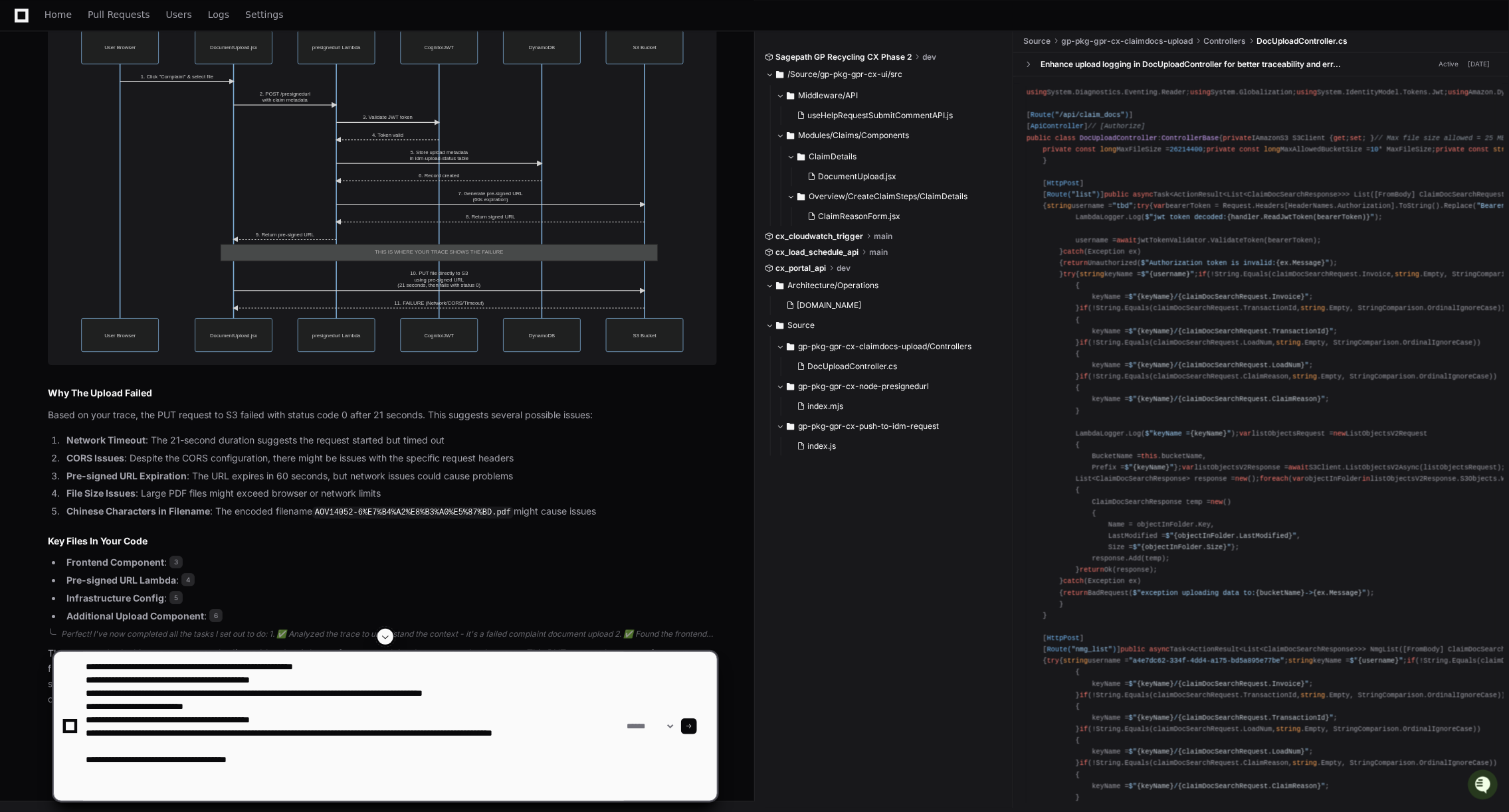
click at [189, 751] on textarea at bounding box center [353, 726] width 541 height 149
drag, startPoint x: 83, startPoint y: 717, endPoint x: 318, endPoint y: 788, distance: 245.5
click at [318, 789] on textarea at bounding box center [353, 726] width 541 height 149
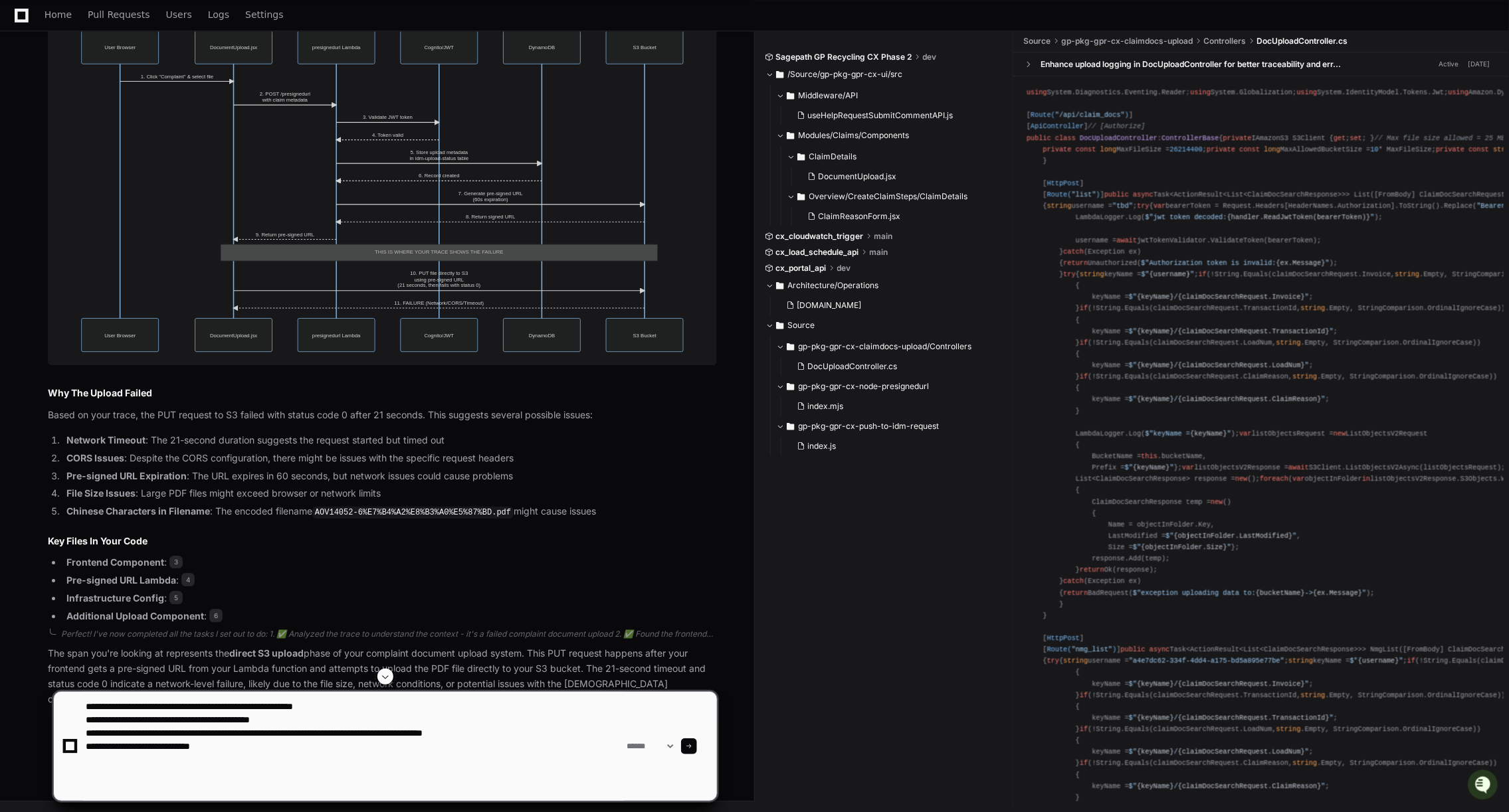
paste textarea "**********"
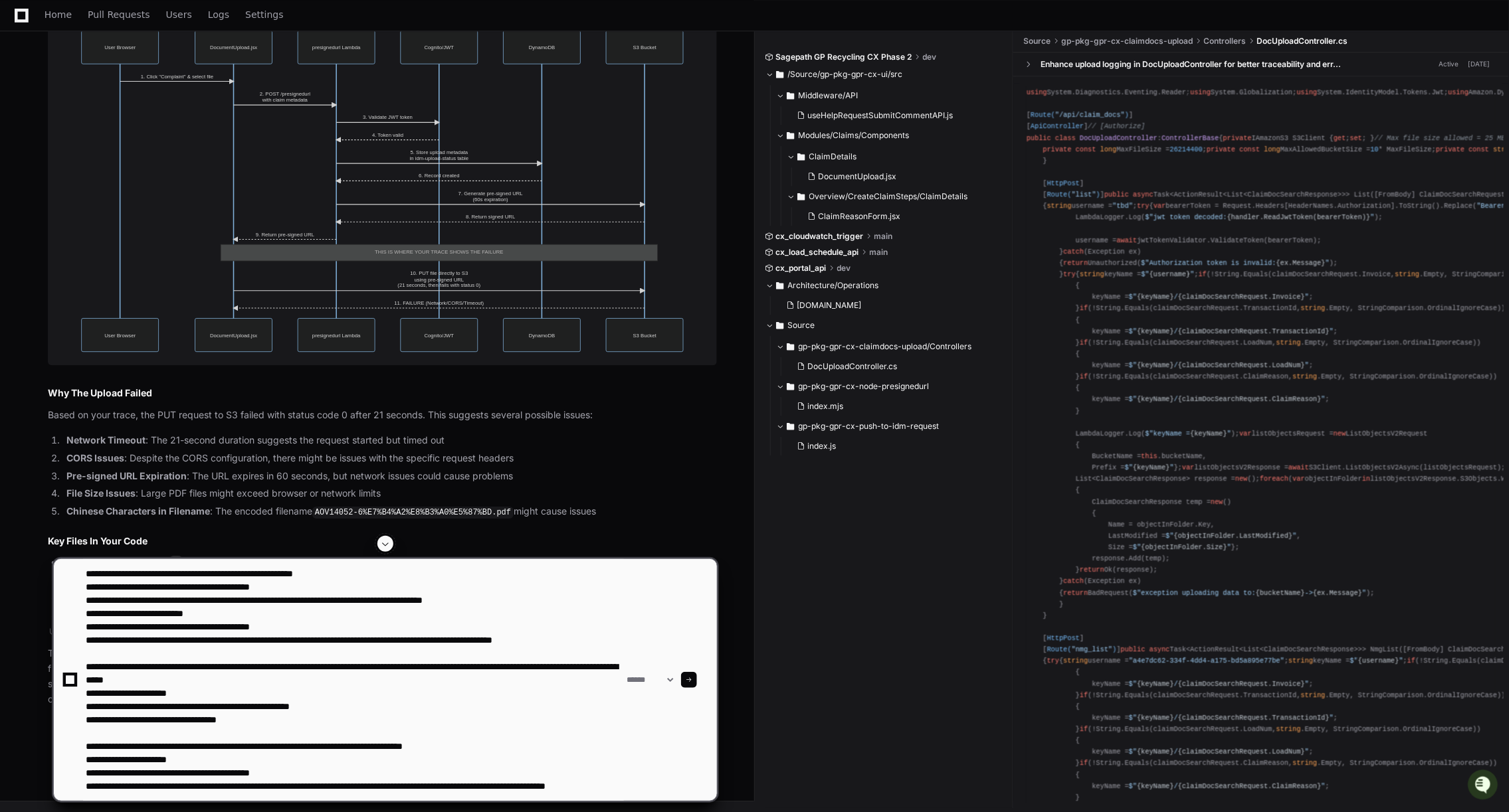
scroll to position [0, 0]
click at [271, 615] on textarea at bounding box center [353, 679] width 541 height 241
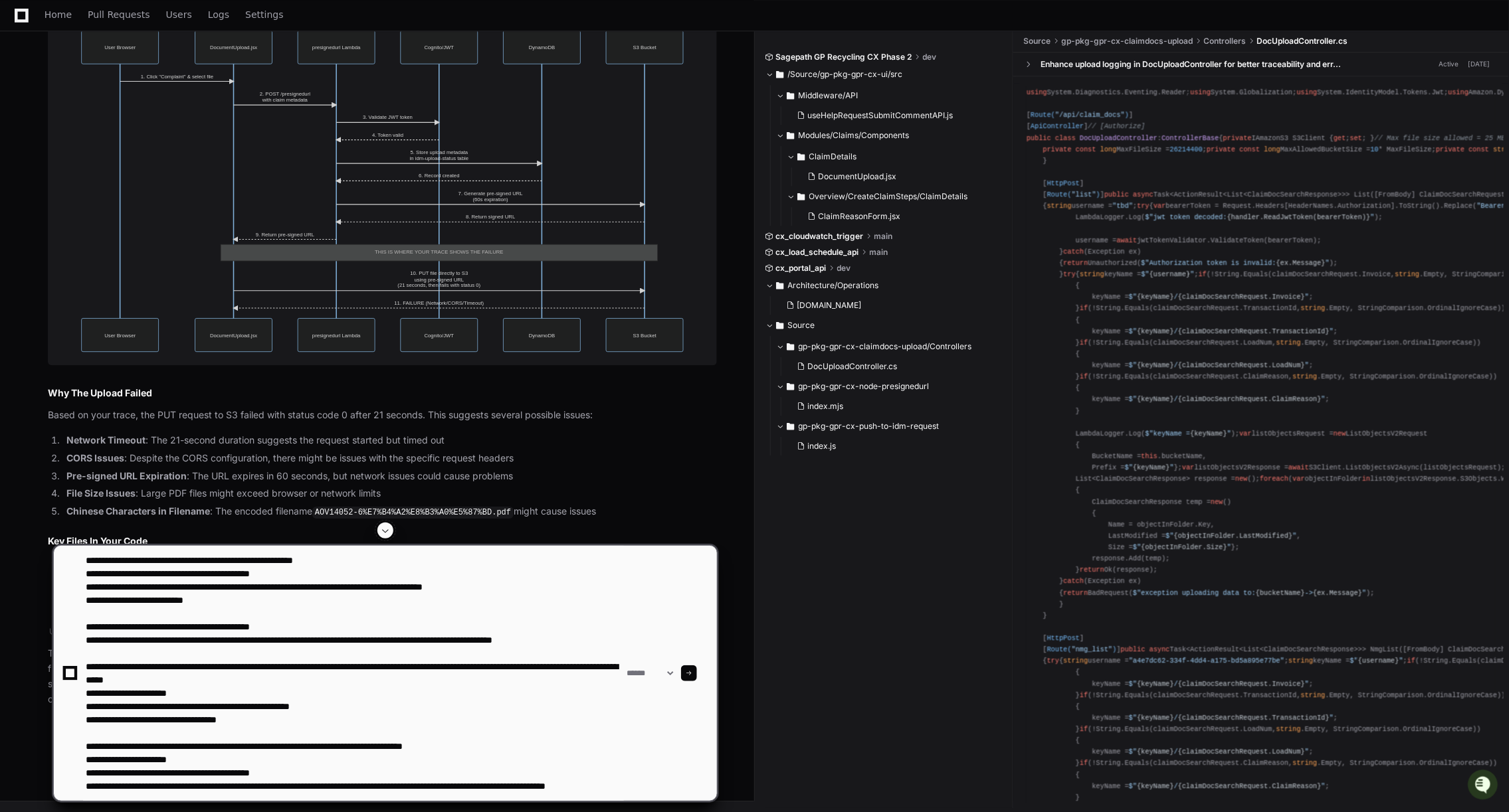
click at [565, 589] on textarea at bounding box center [353, 673] width 541 height 255
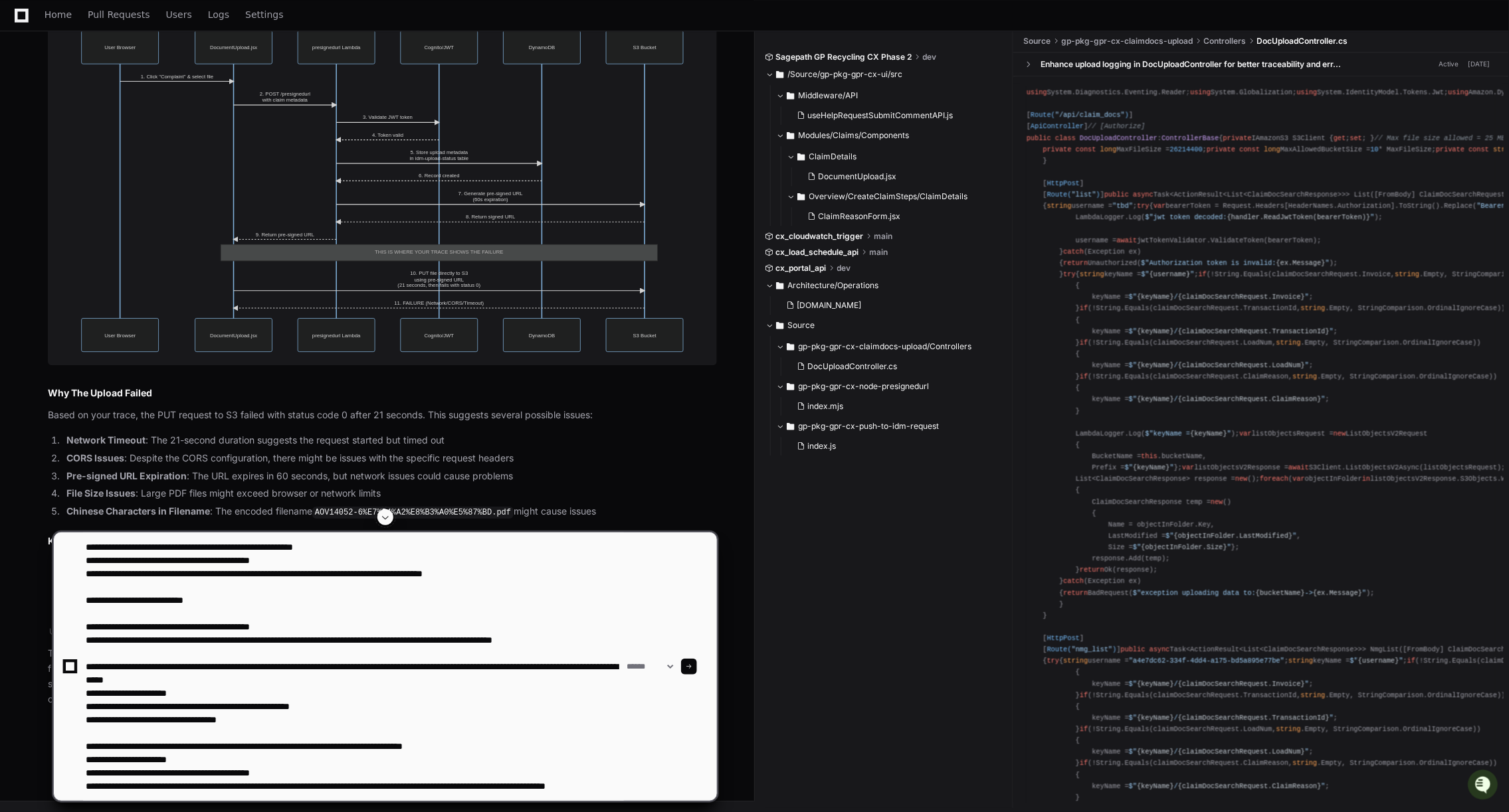
paste textarea "**********"
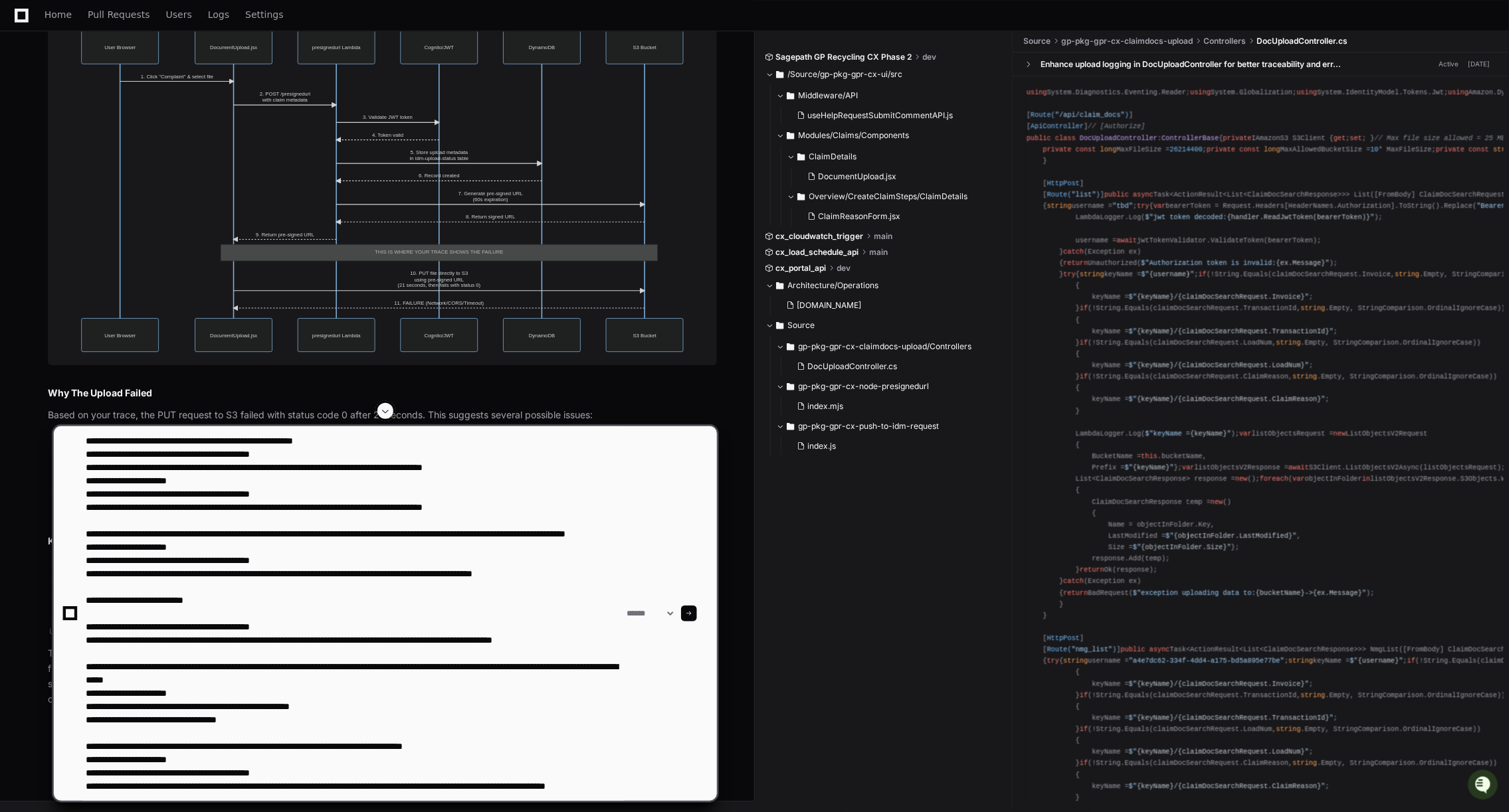
scroll to position [53, 0]
click at [246, 785] on textarea at bounding box center [353, 613] width 541 height 375
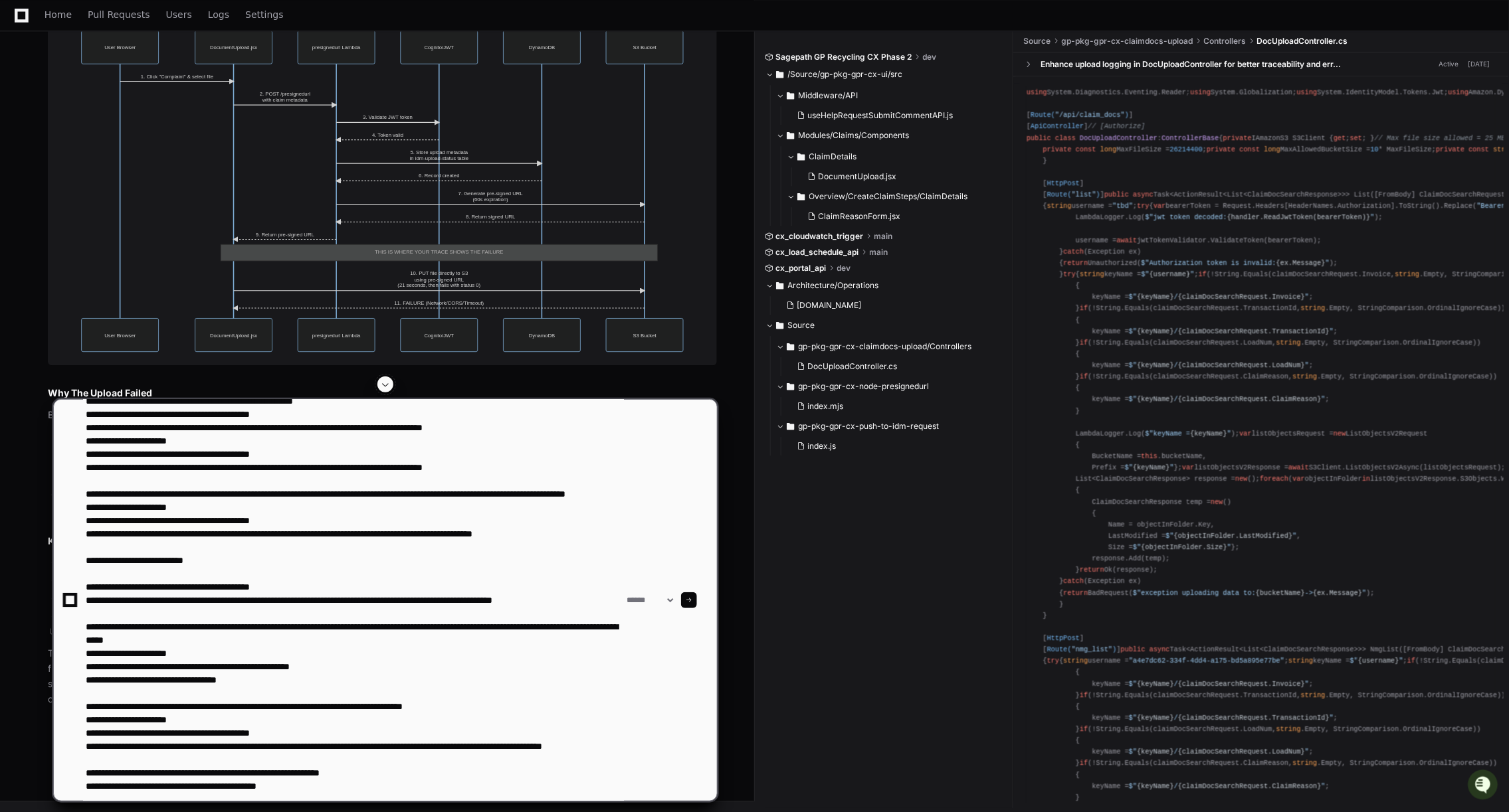
type textarea "**********"
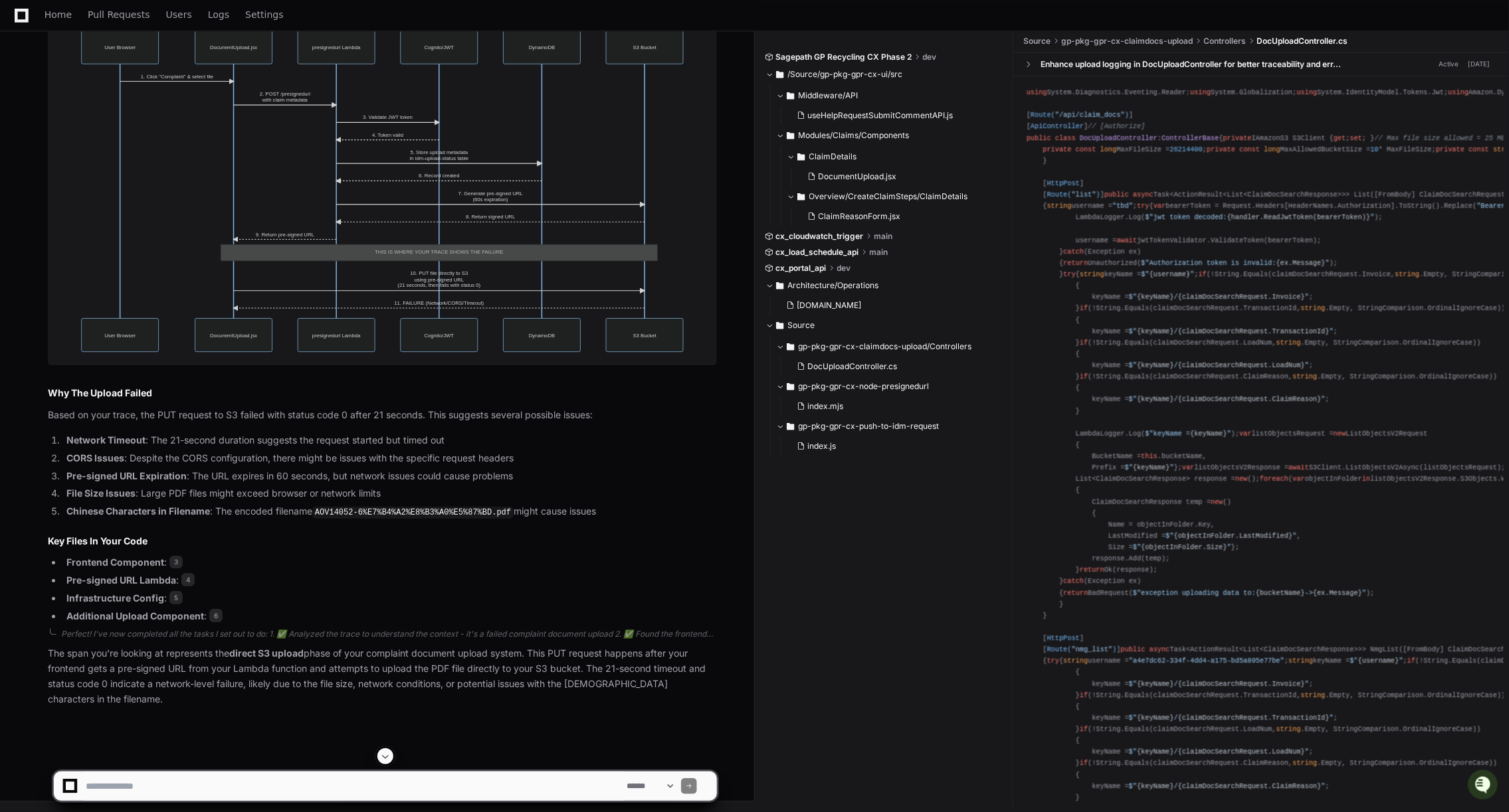
scroll to position [1855, 0]
click at [161, 761] on app-app-chat-input "**********" at bounding box center [386, 775] width 665 height 53
click at [161, 773] on textarea at bounding box center [353, 786] width 541 height 29
paste textarea "**********"
type textarea "**********"
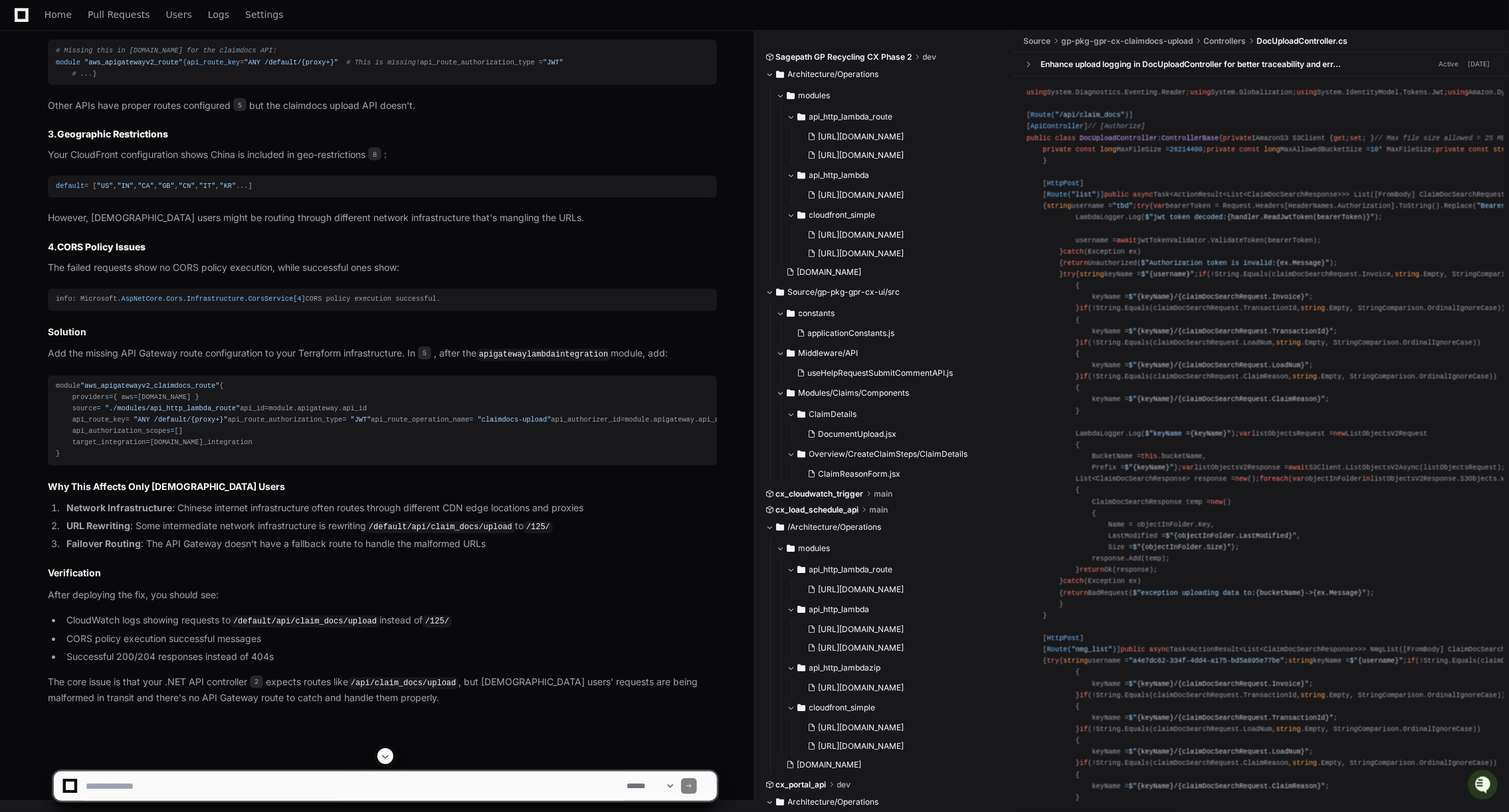
scroll to position [3387, 0]
click at [546, 361] on code "apigatewaylambdaintegration" at bounding box center [543, 354] width 135 height 12
click at [514, 361] on code "apigatewaylambdaintegration" at bounding box center [543, 354] width 135 height 12
click at [430, 360] on span "5" at bounding box center [424, 353] width 13 height 13
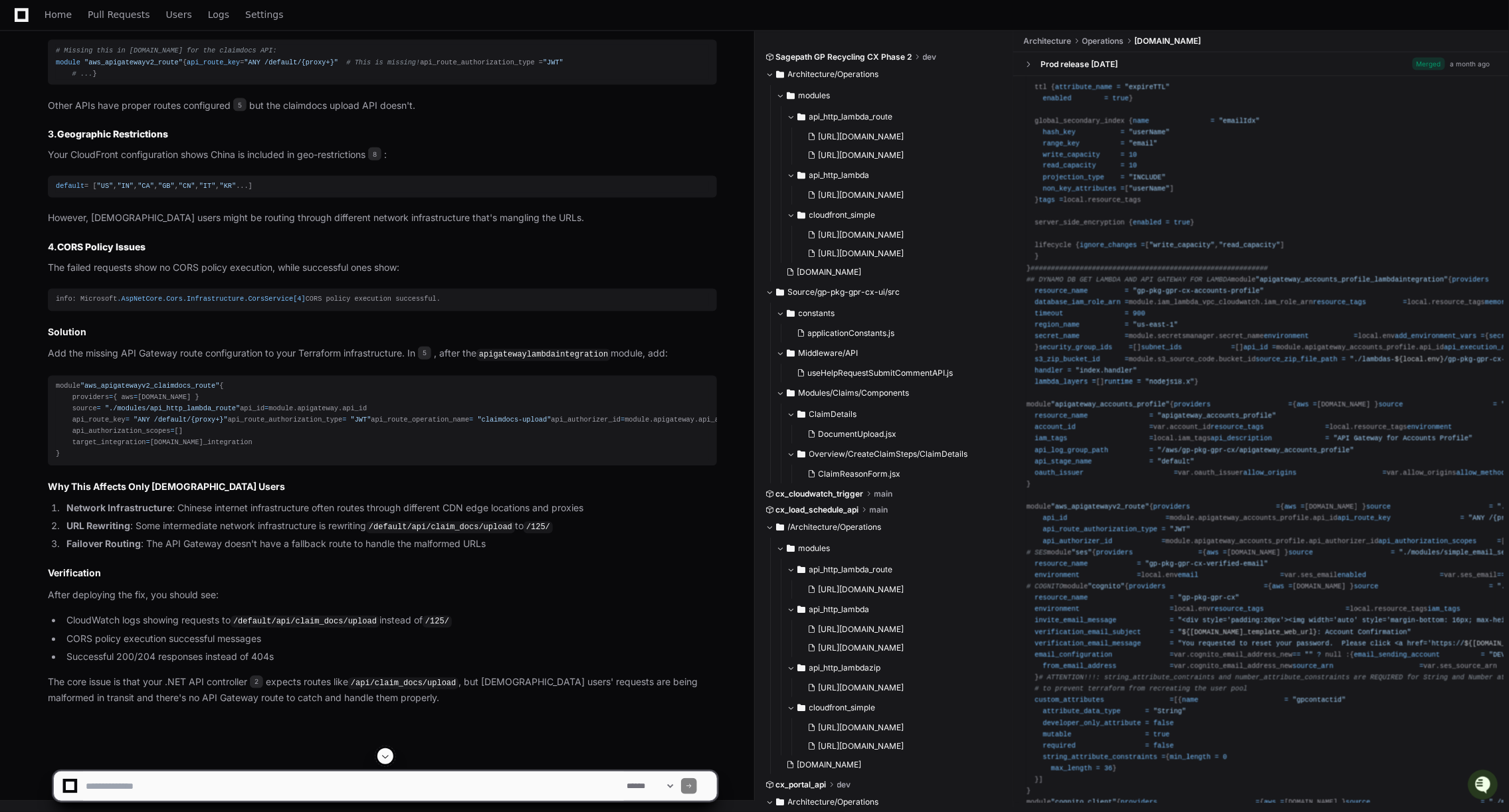
scroll to position [3657, 0]
click at [429, 346] on span "5" at bounding box center [424, 353] width 13 height 13
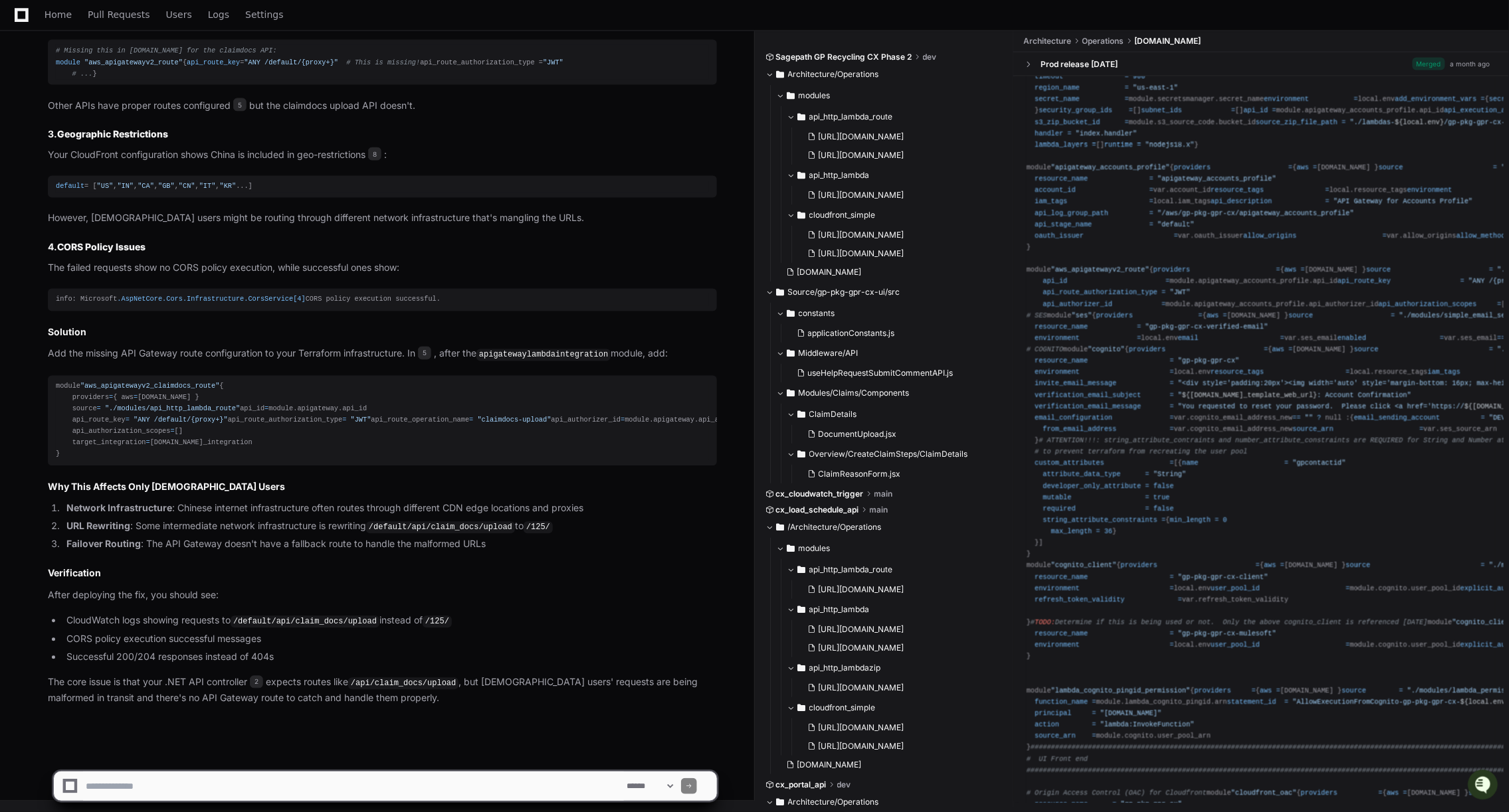
scroll to position [1289, 0]
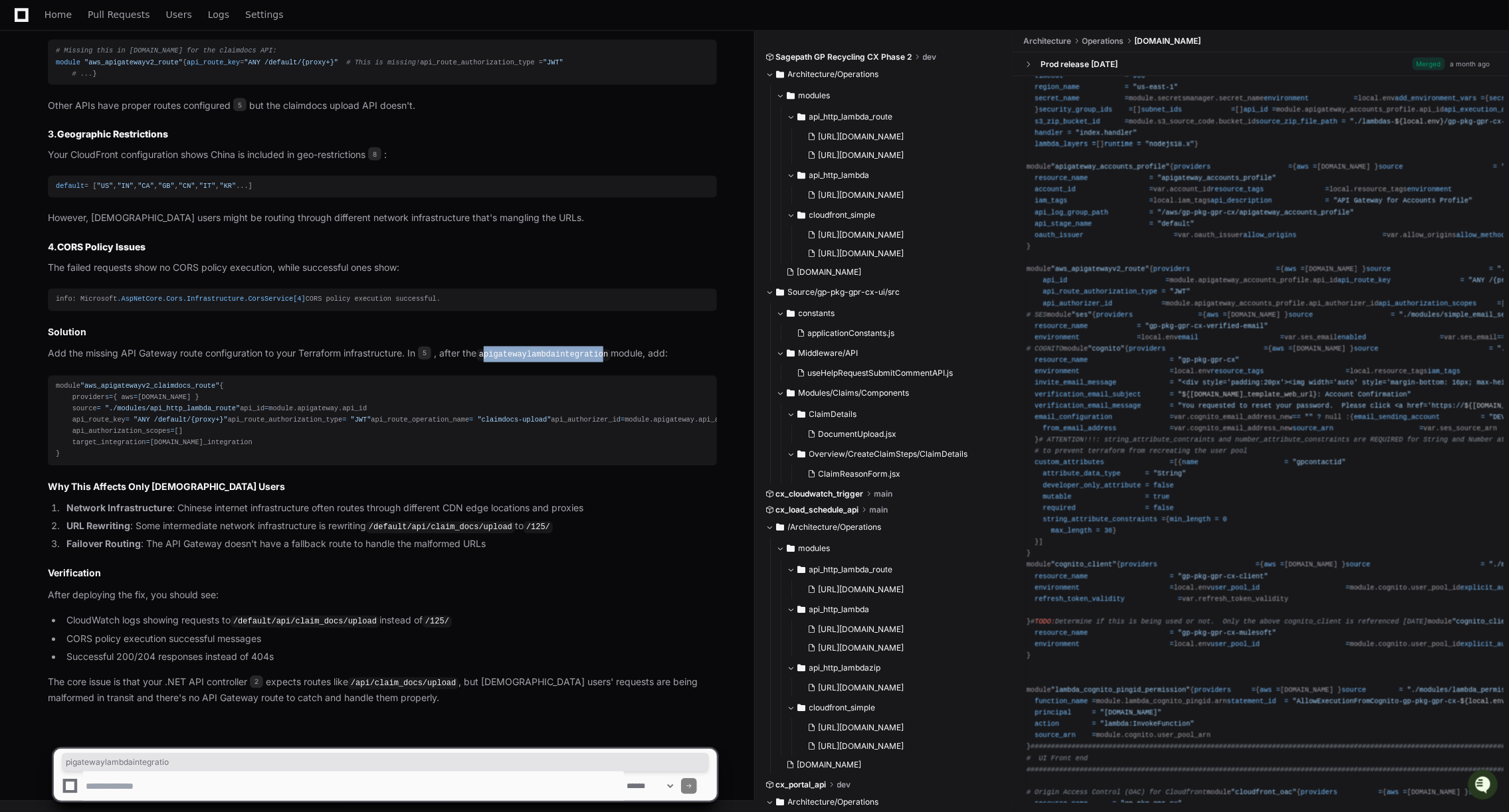
drag, startPoint x: 490, startPoint y: 313, endPoint x: 612, endPoint y: 313, distance: 122.0
click at [610, 349] on code "apigatewaylambdaintegration" at bounding box center [543, 354] width 135 height 12
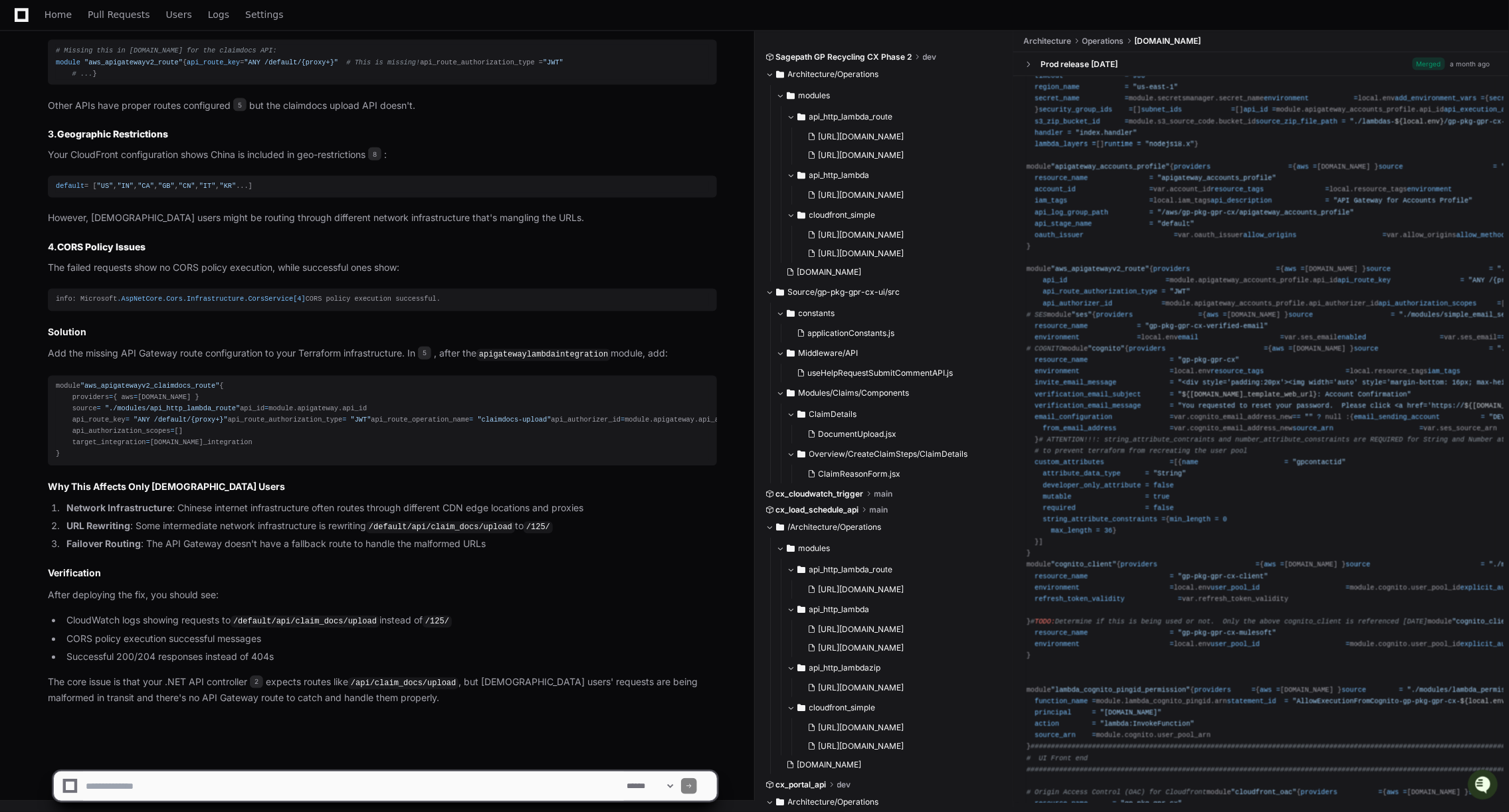
click at [1309, 176] on div "############################### # S3 Source Code # In order to use the source c…" at bounding box center [1260, 70] width 469 height 2547
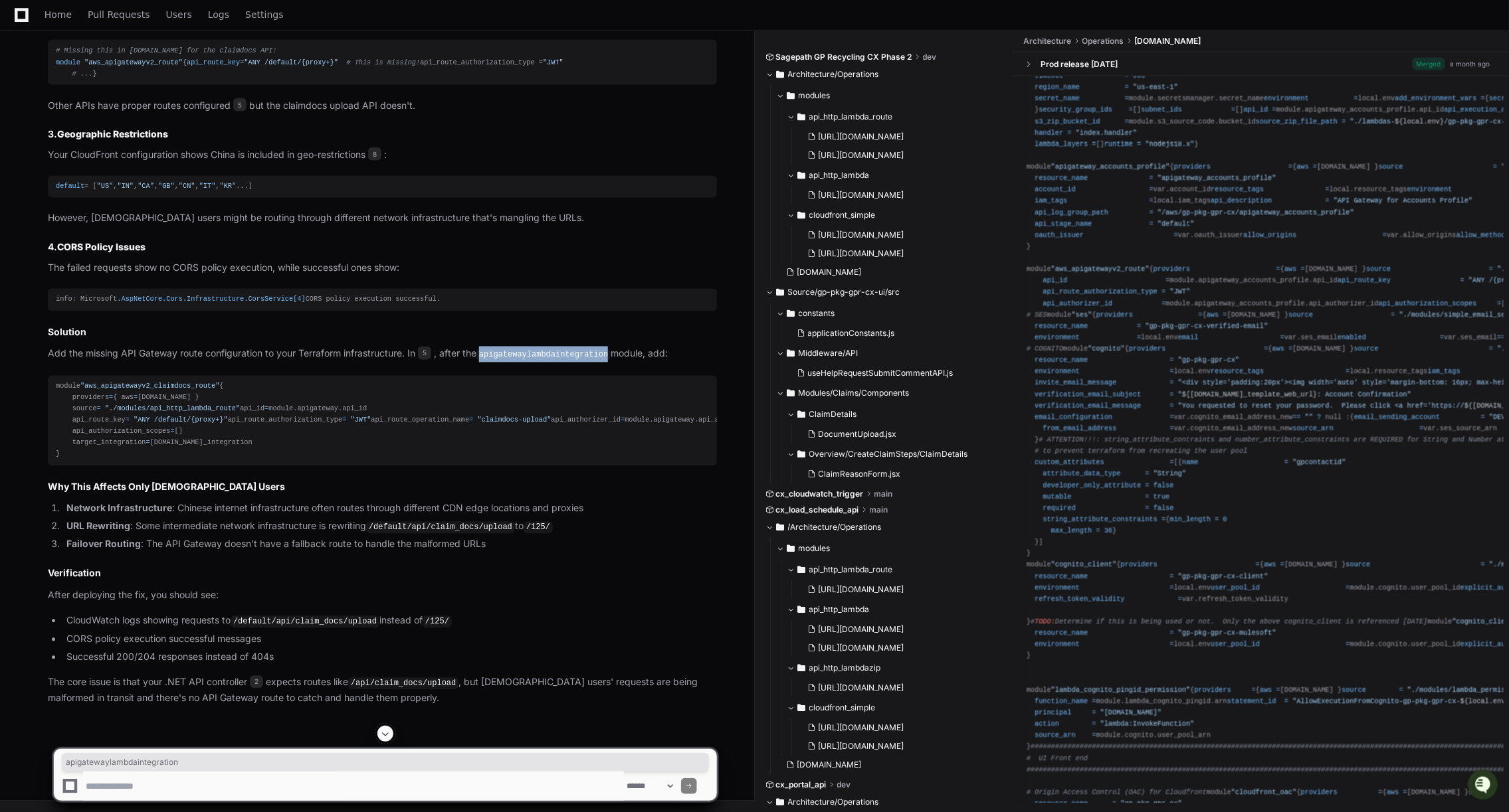
drag, startPoint x: 485, startPoint y: 414, endPoint x: 616, endPoint y: 418, distance: 131.1
click at [616, 362] on p "Add the missing API Gateway route configuration to your Terraform infrastructur…" at bounding box center [382, 354] width 669 height 16
copy code "apigatewaylambdaintegration"
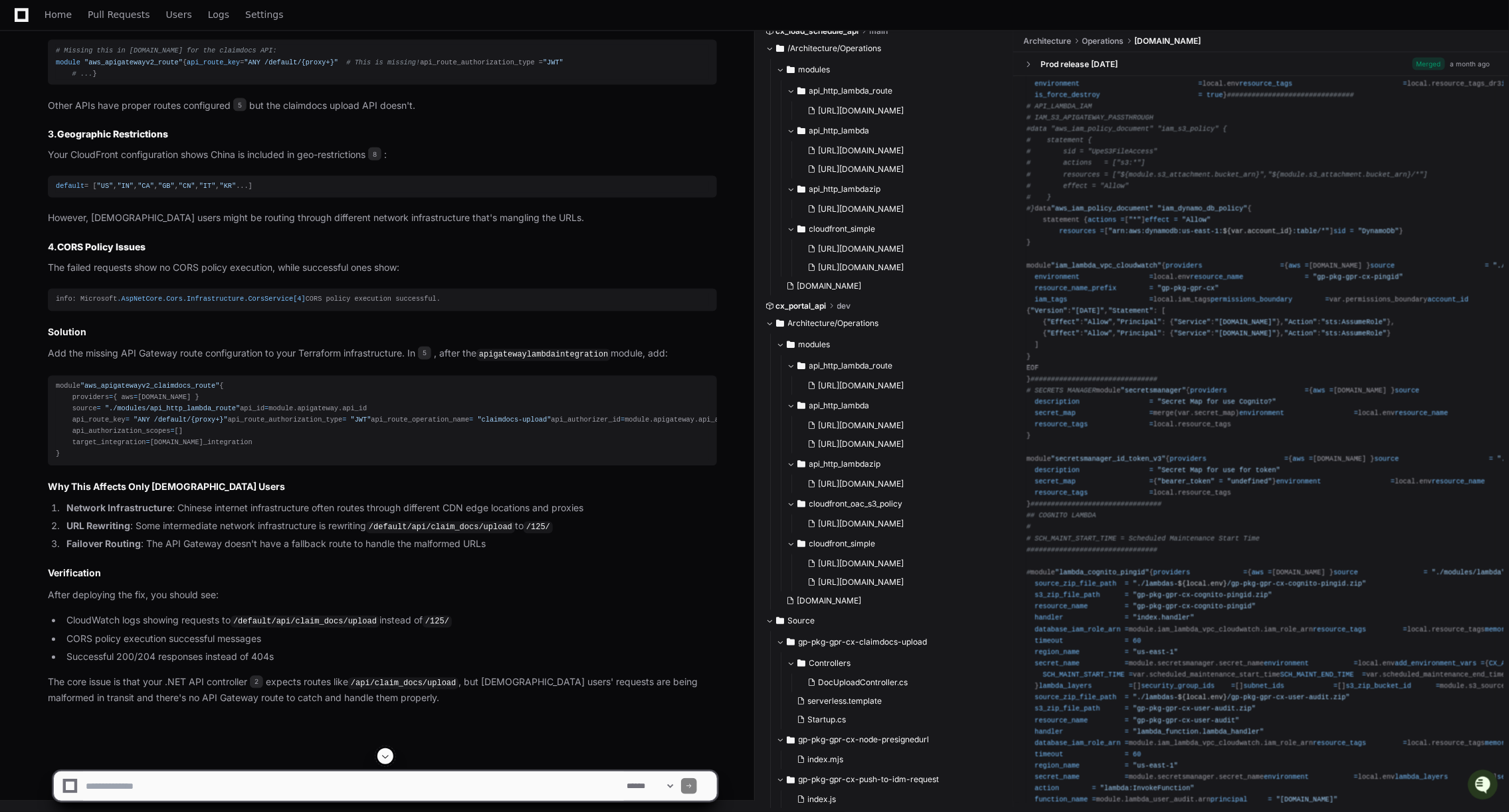
scroll to position [0, 0]
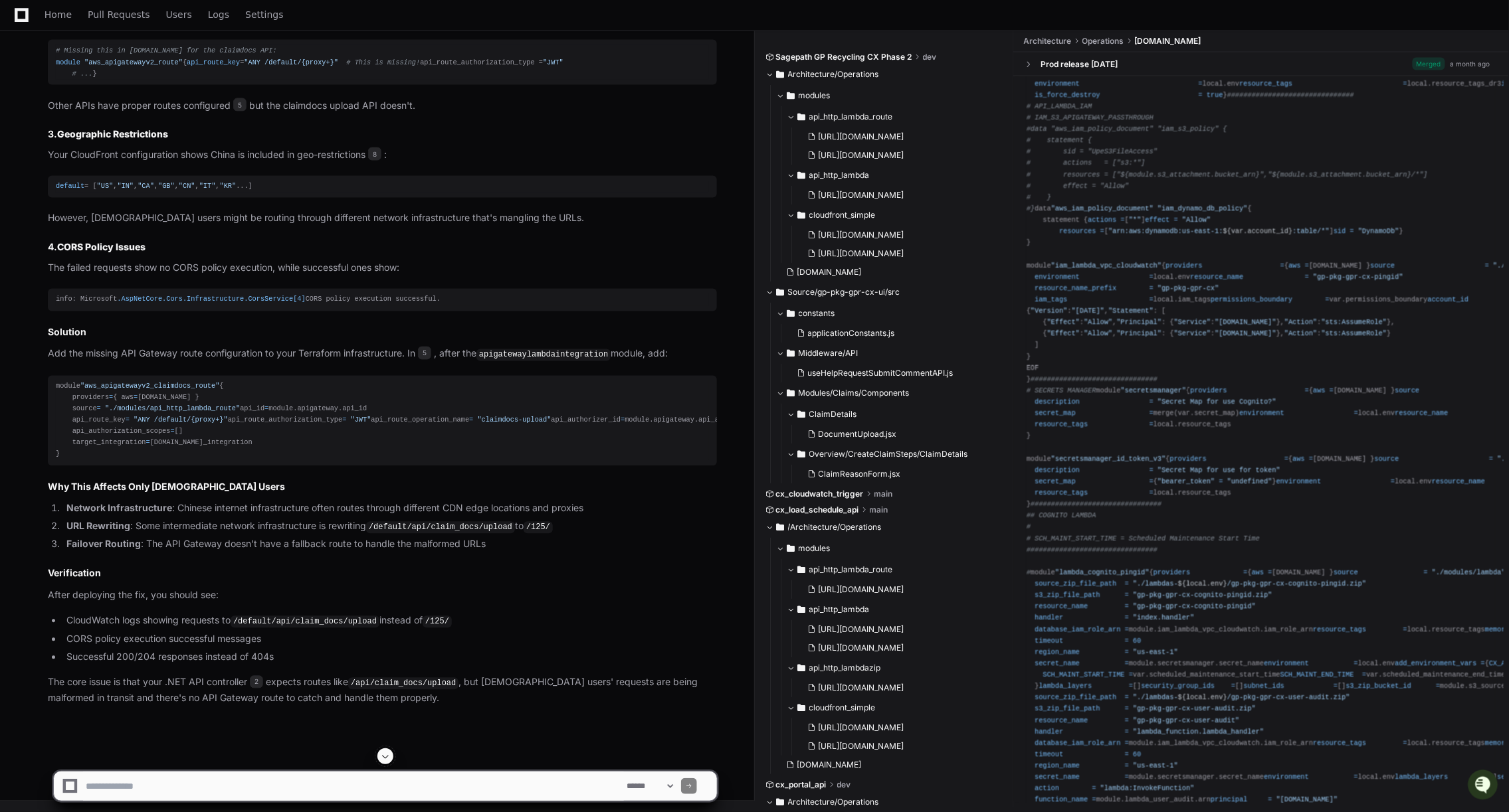
click at [333, 362] on p "Add the missing API Gateway route configuration to your Terraform infrastructur…" at bounding box center [382, 354] width 669 height 16
click at [431, 360] on span "5" at bounding box center [424, 353] width 13 height 13
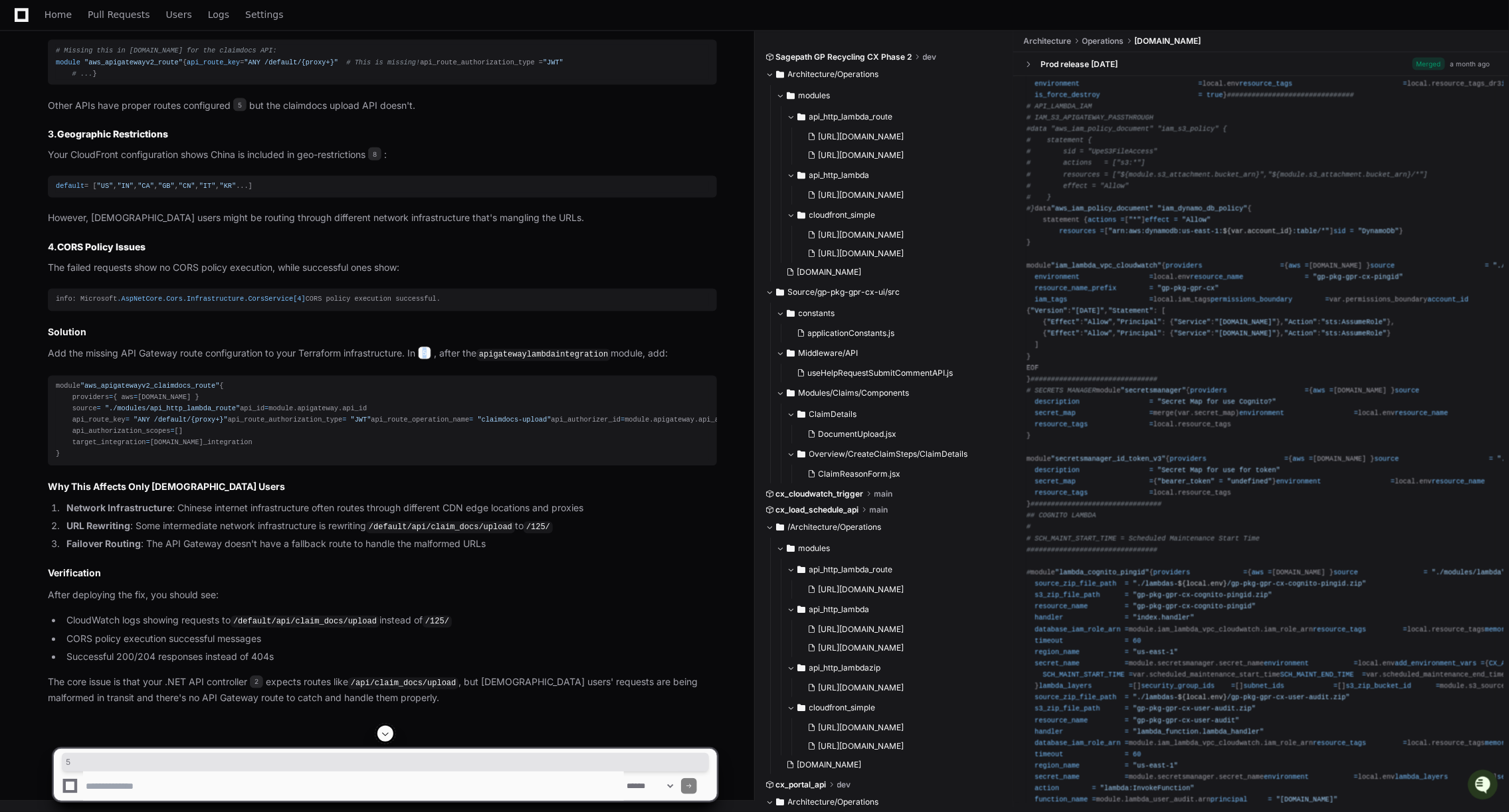
click at [431, 360] on span "5" at bounding box center [424, 353] width 13 height 13
click at [771, 77] on span at bounding box center [769, 74] width 8 height 8
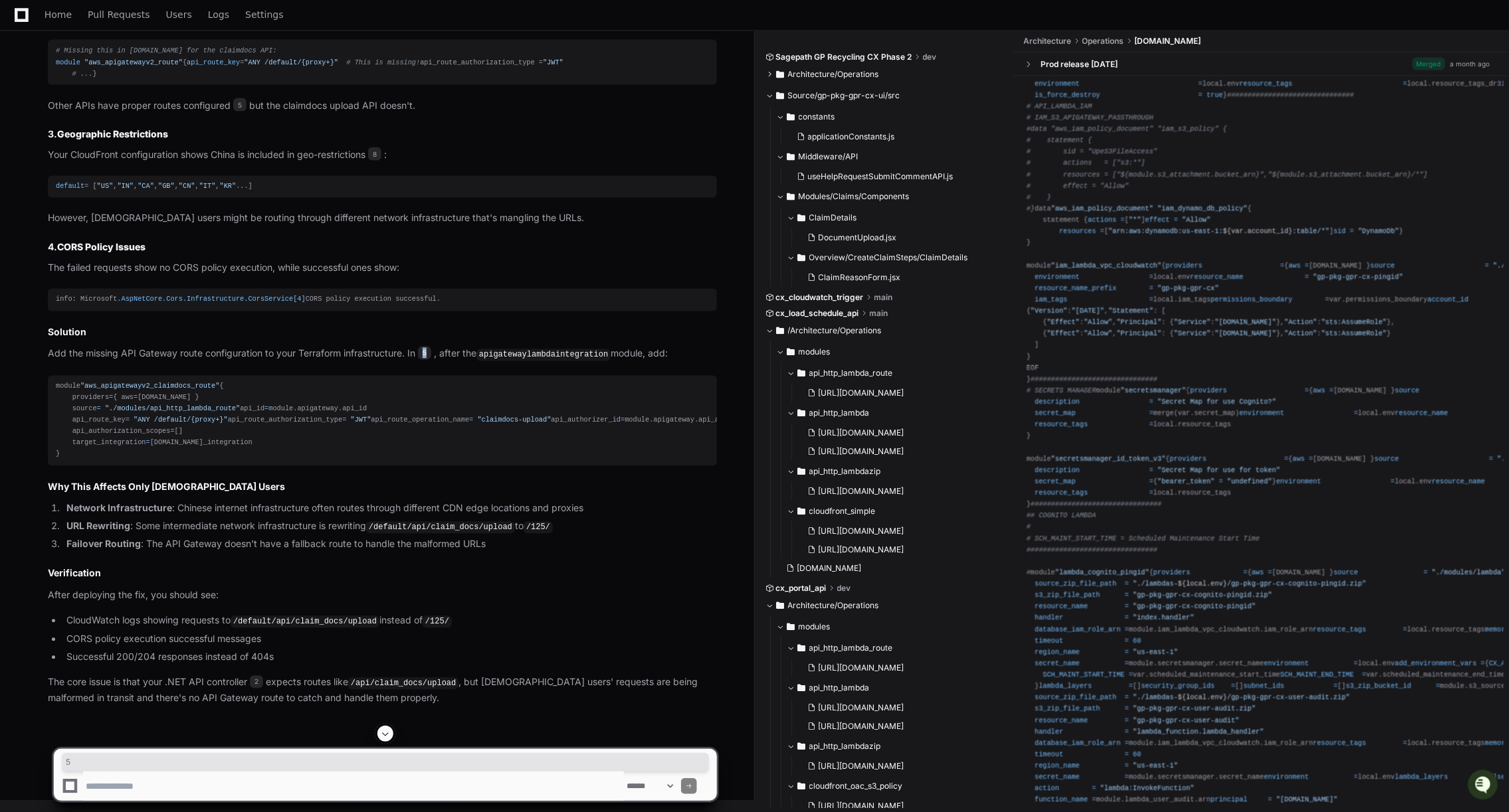
click at [770, 93] on span at bounding box center [769, 95] width 8 height 8
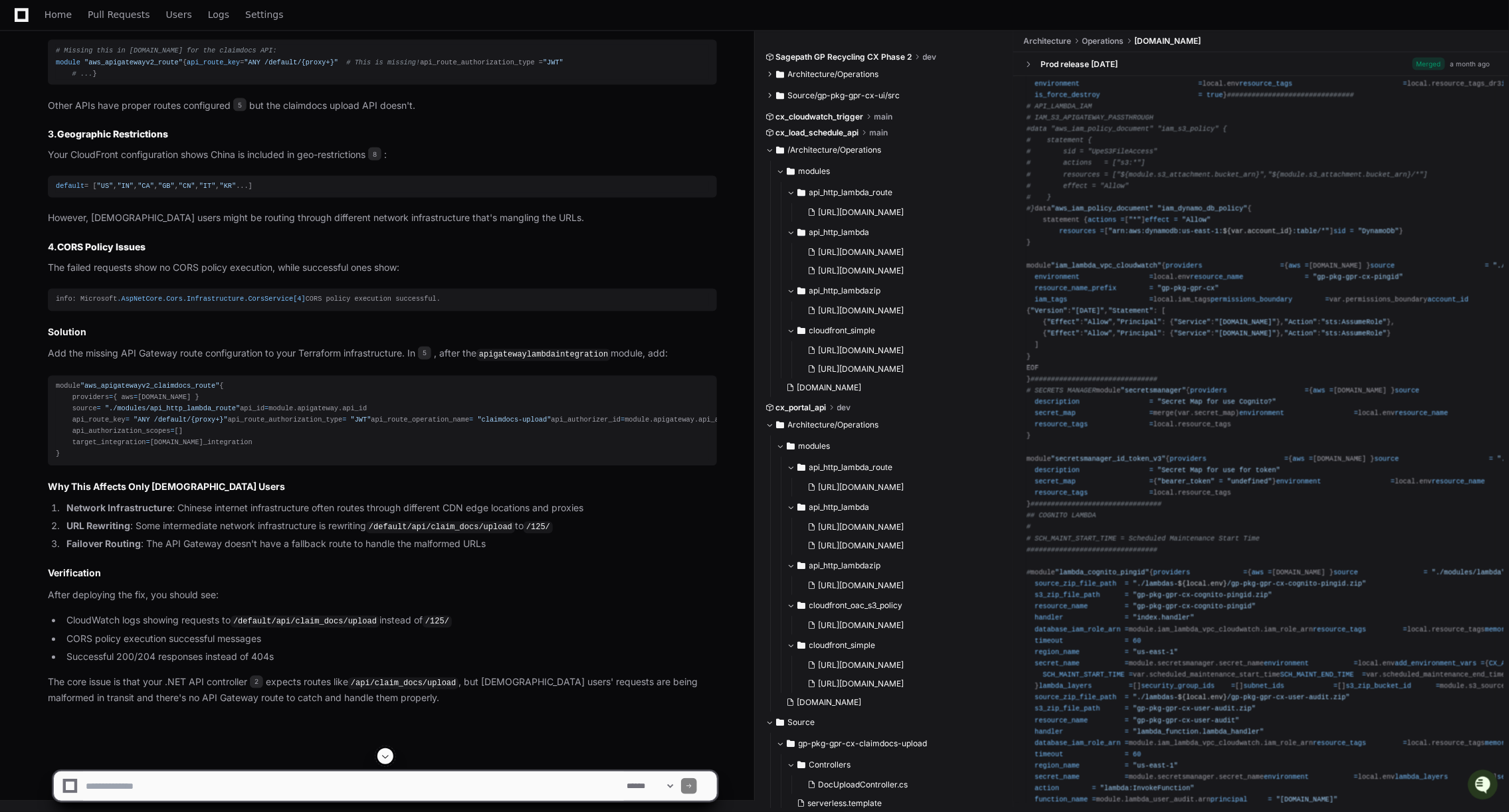
click at [820, 137] on span "cx_load_schedule_api" at bounding box center [817, 133] width 83 height 11
click at [121, 796] on textarea at bounding box center [353, 786] width 541 height 29
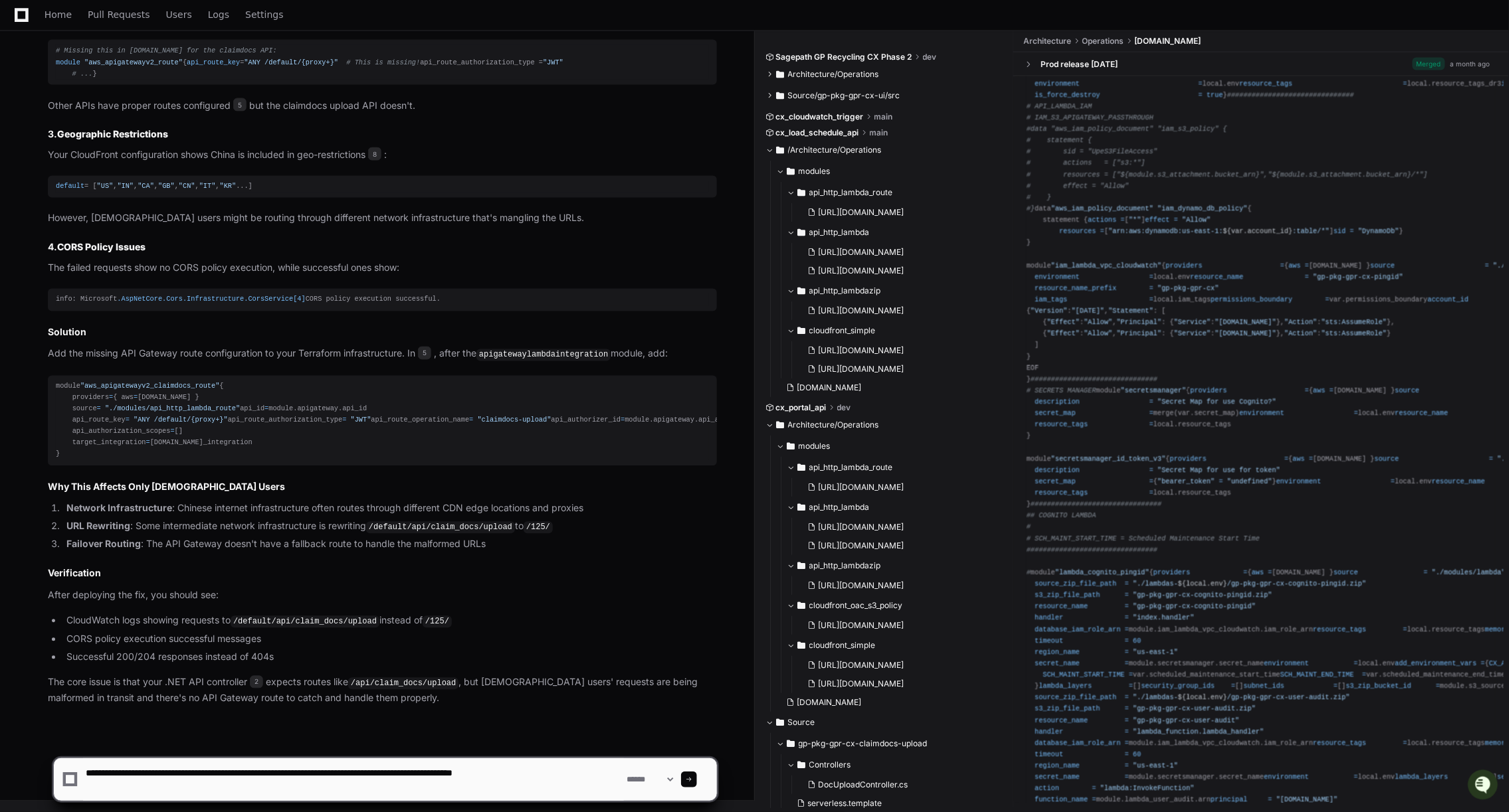
type textarea "**********"
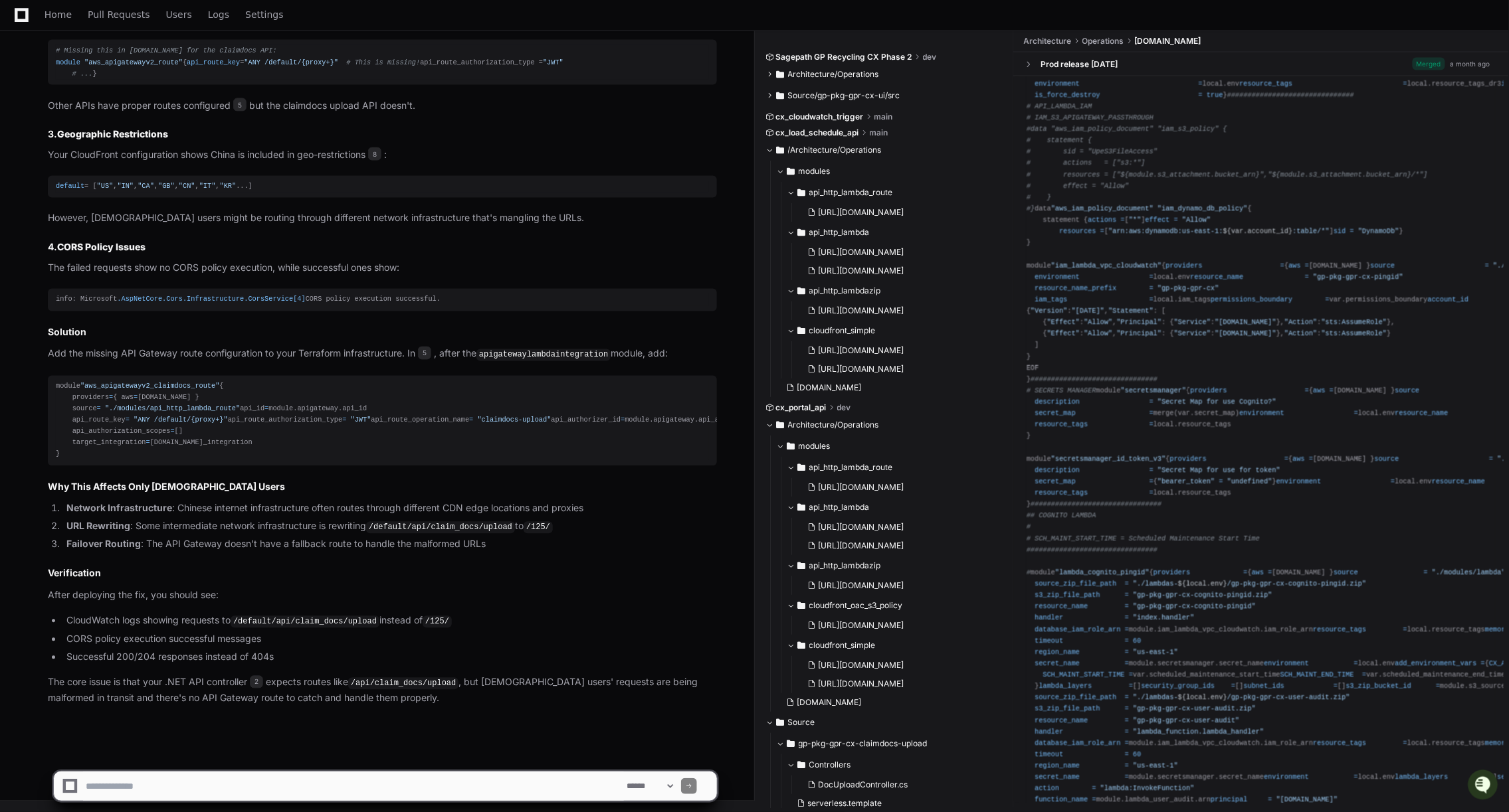
click at [188, 783] on textarea at bounding box center [353, 786] width 541 height 29
paste textarea "**********"
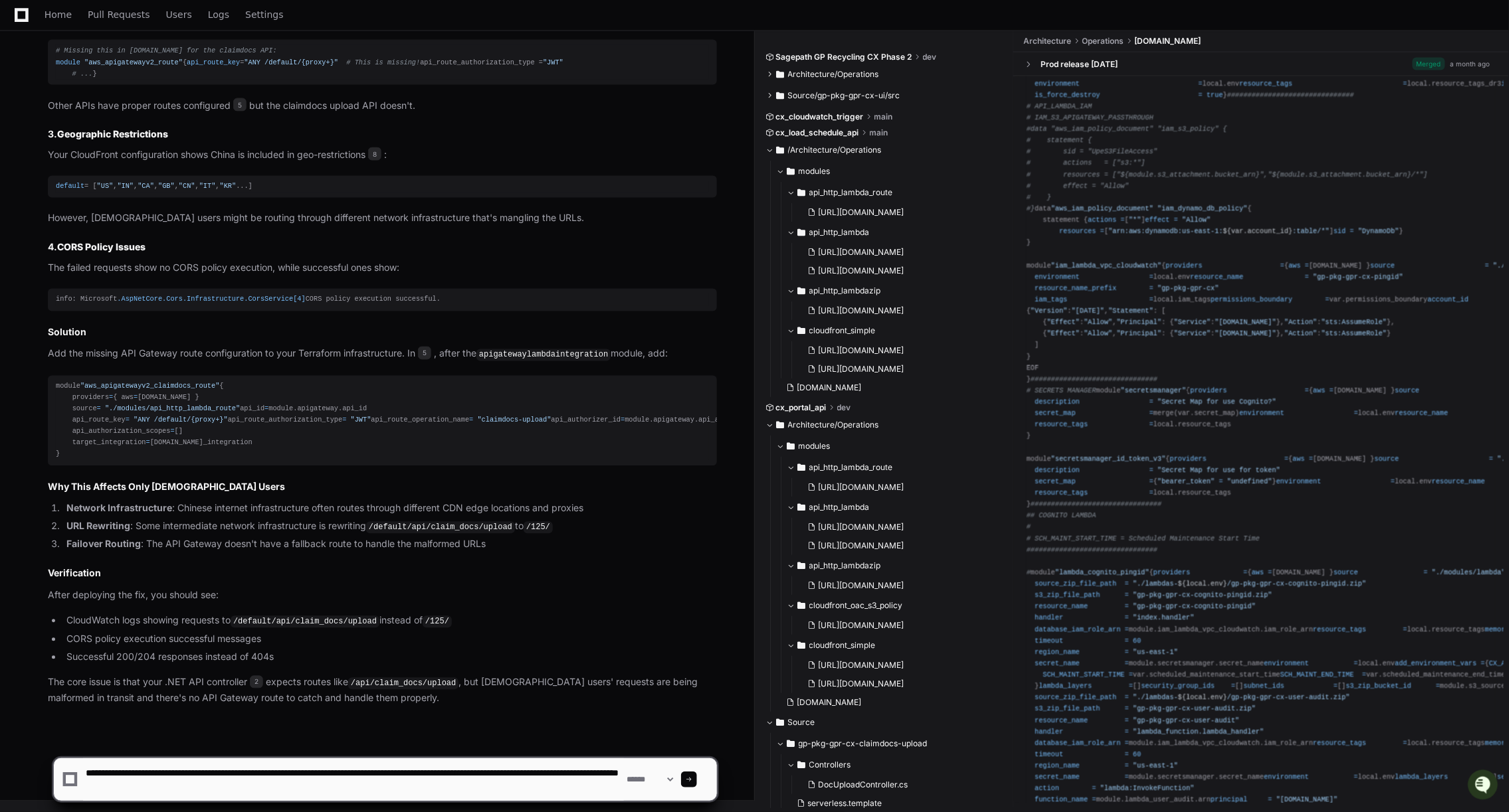
type textarea "**********"
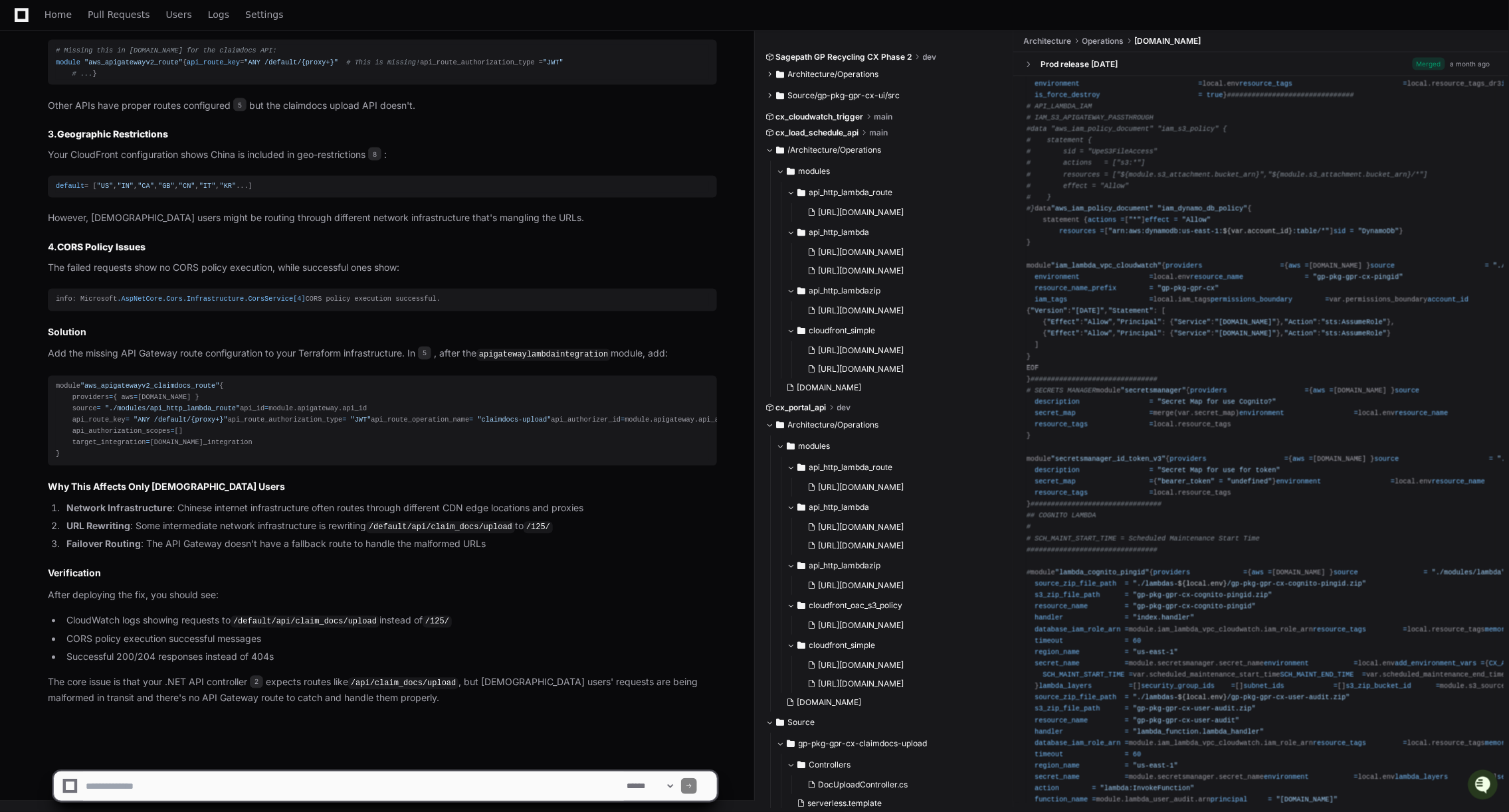
click at [276, 775] on textarea at bounding box center [353, 786] width 541 height 29
paste textarea "**********"
type textarea "**********"
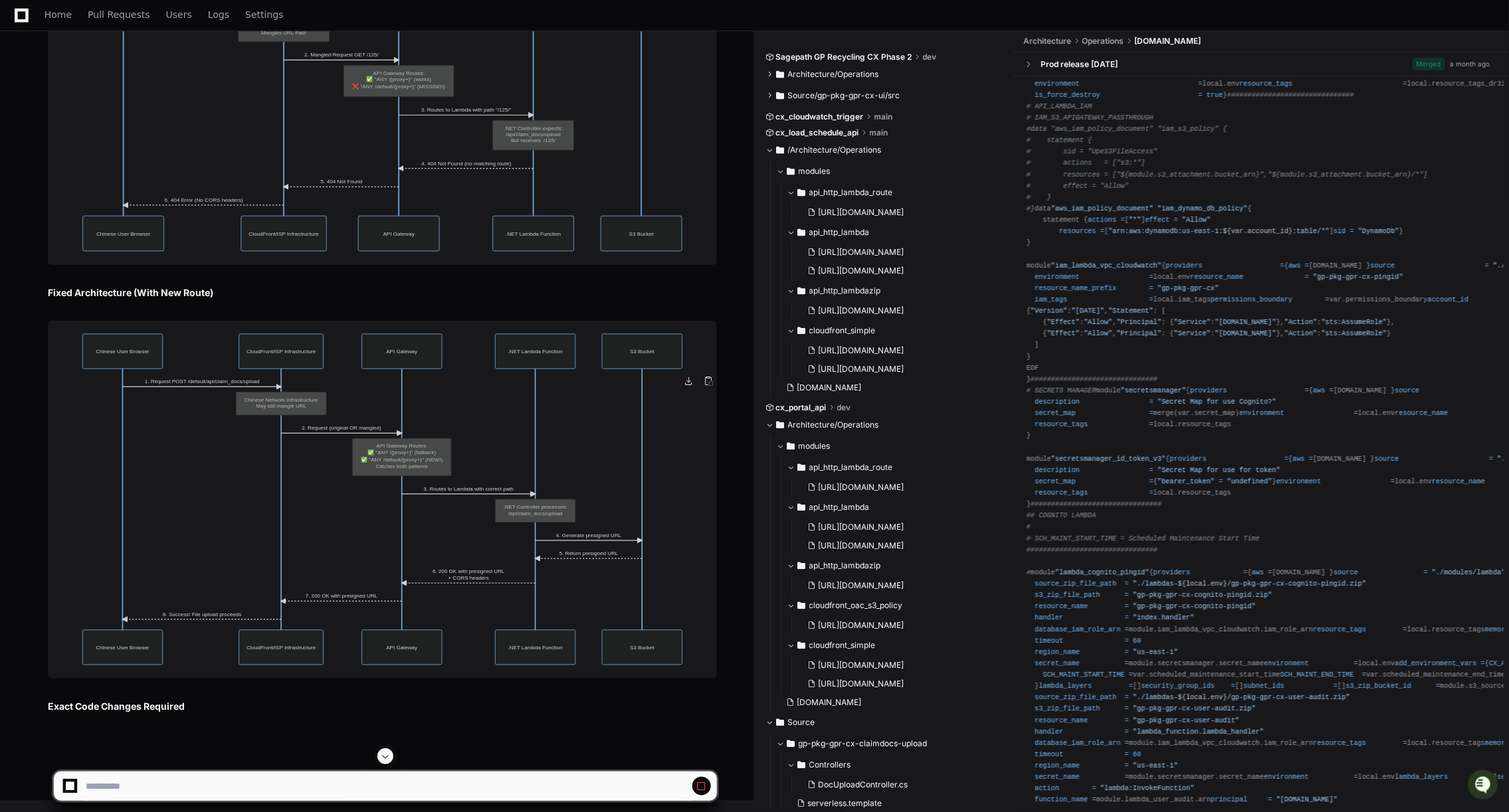
scroll to position [4719, 0]
click at [347, 232] on img at bounding box center [382, 106] width 669 height 319
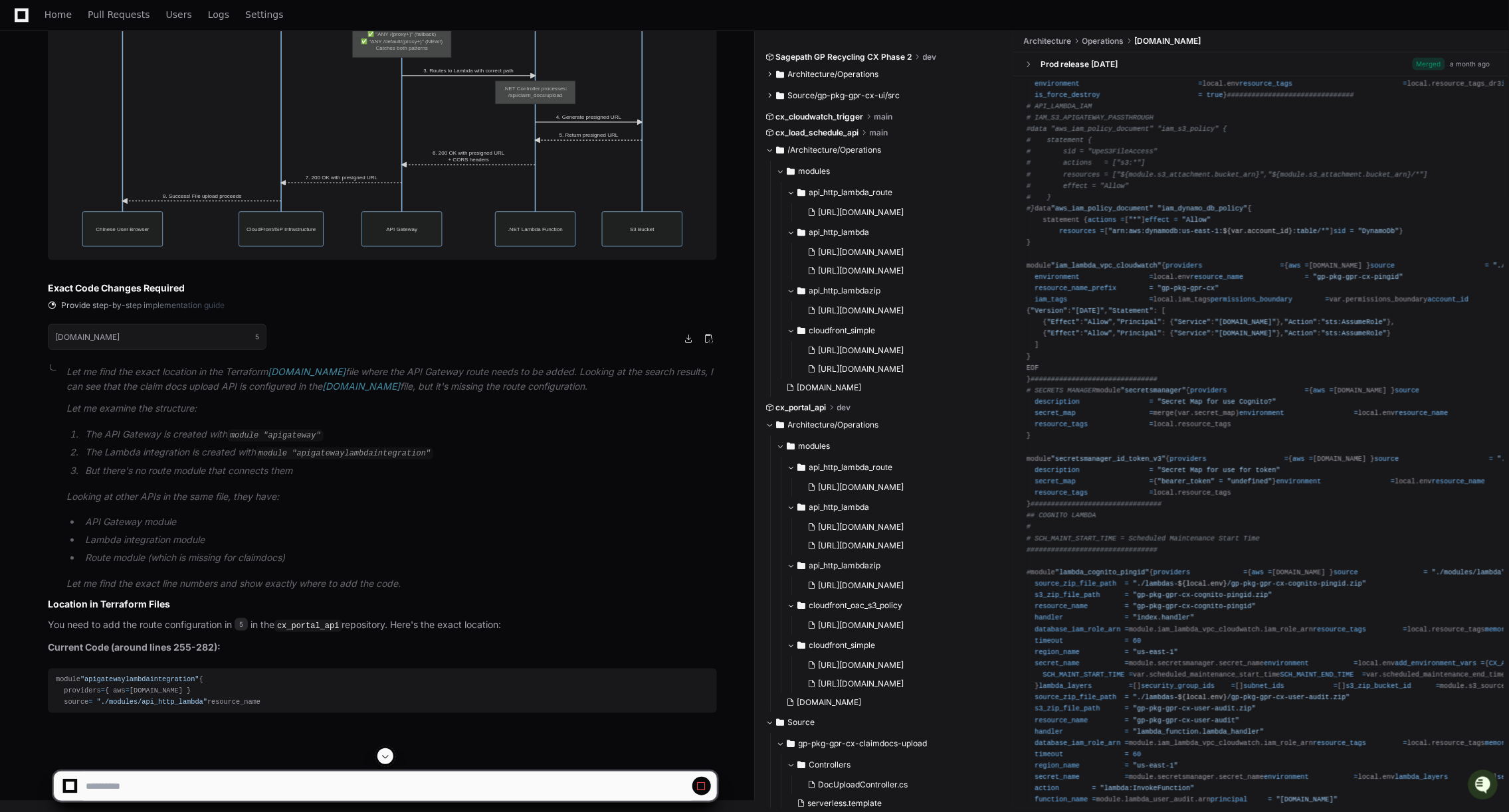
click at [422, 260] on img at bounding box center [382, 81] width 669 height 358
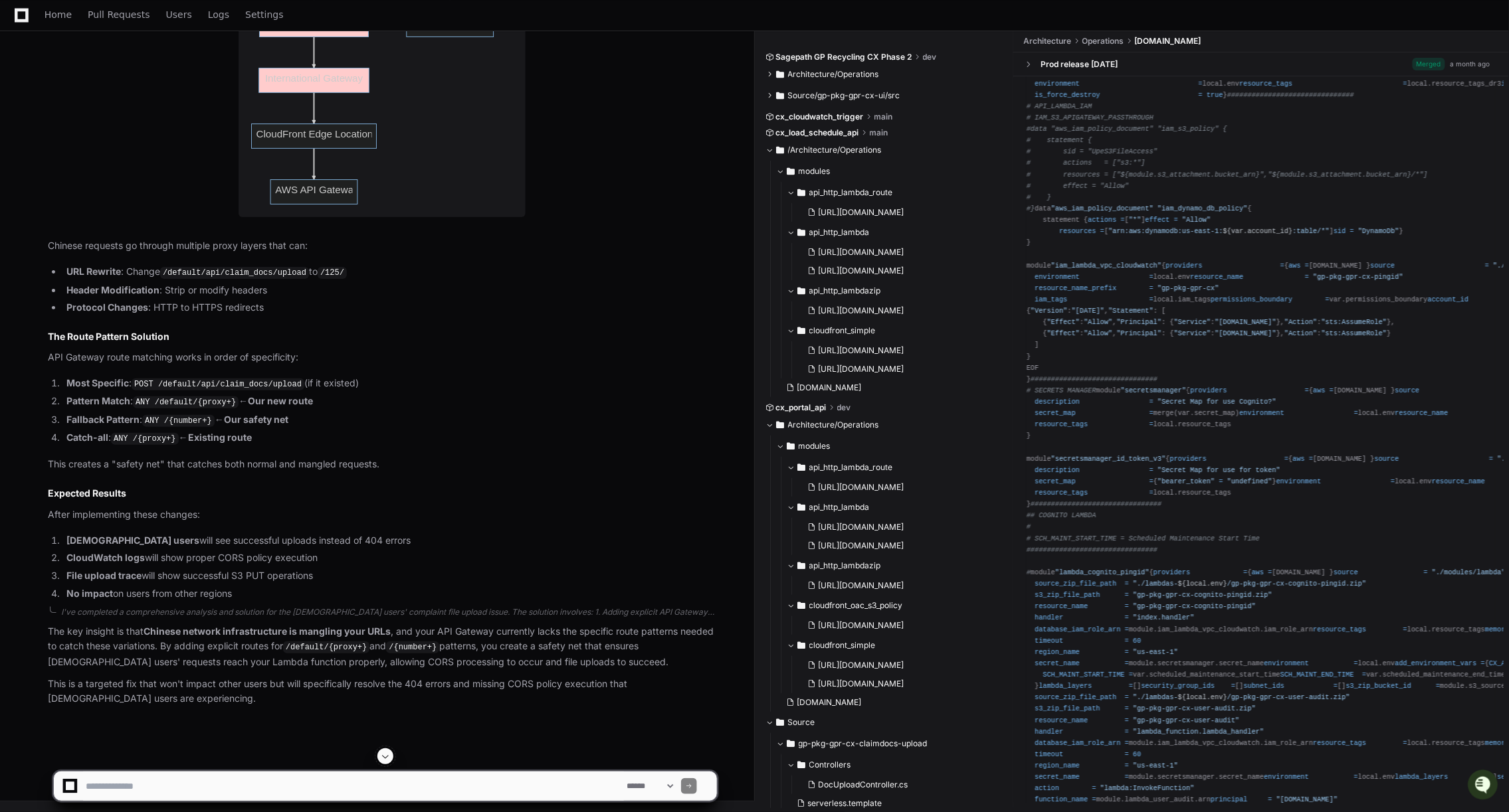
scroll to position [7222, 0]
click at [359, 217] on img at bounding box center [382, 53] width 287 height 329
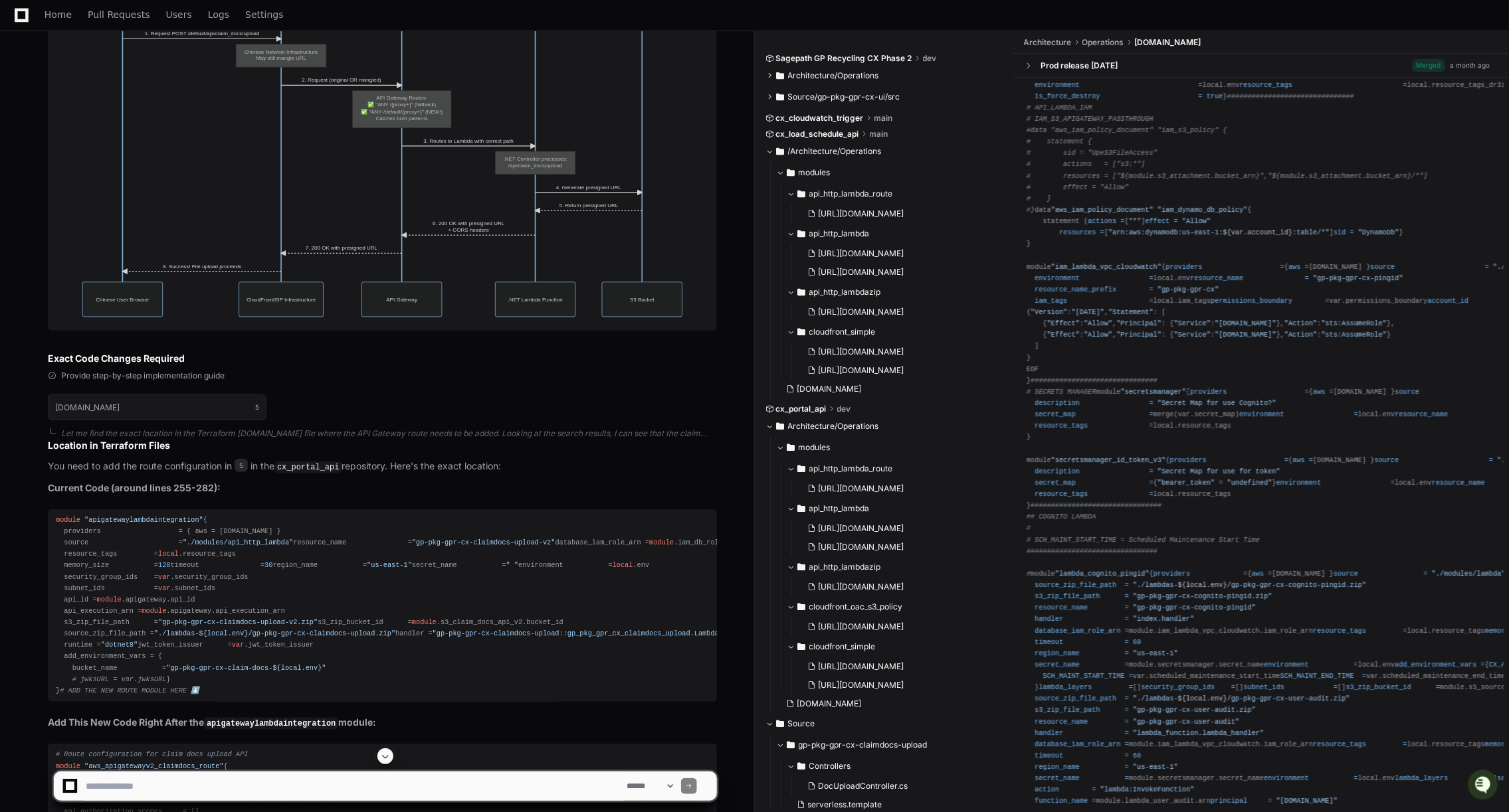
scroll to position [4703, 0]
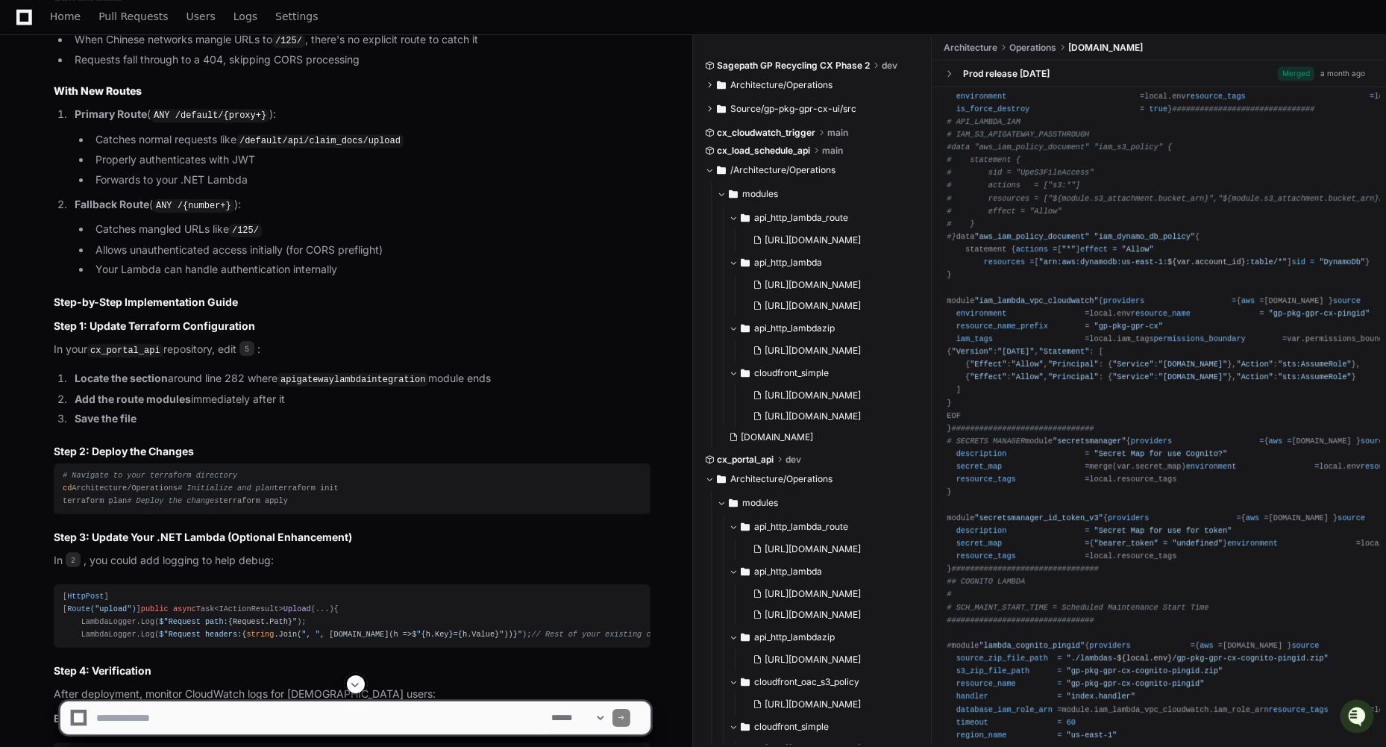
scroll to position [6514, 0]
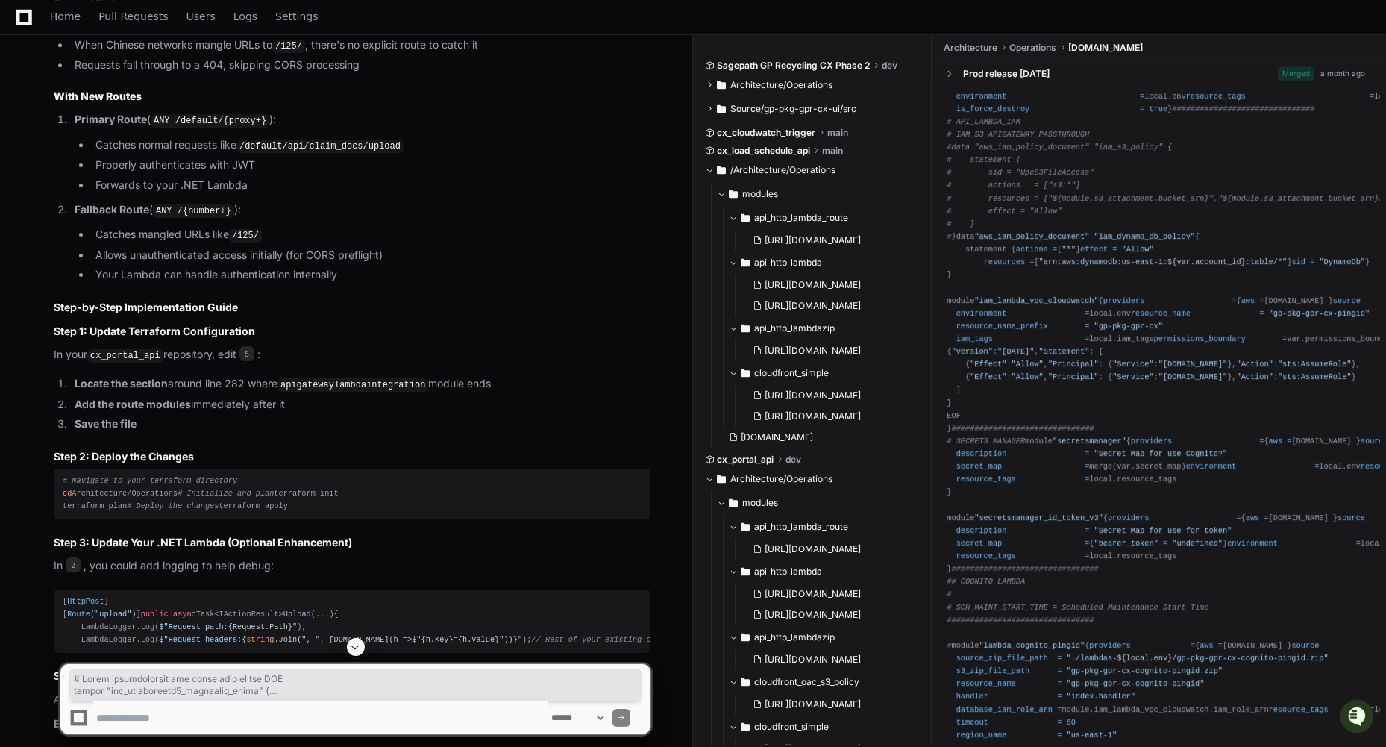
drag, startPoint x: 63, startPoint y: 219, endPoint x: 101, endPoint y: 540, distance: 323.8
copy div "# Route configuration for claim docs upload API module "aws_apigatewayv2_claimd…"
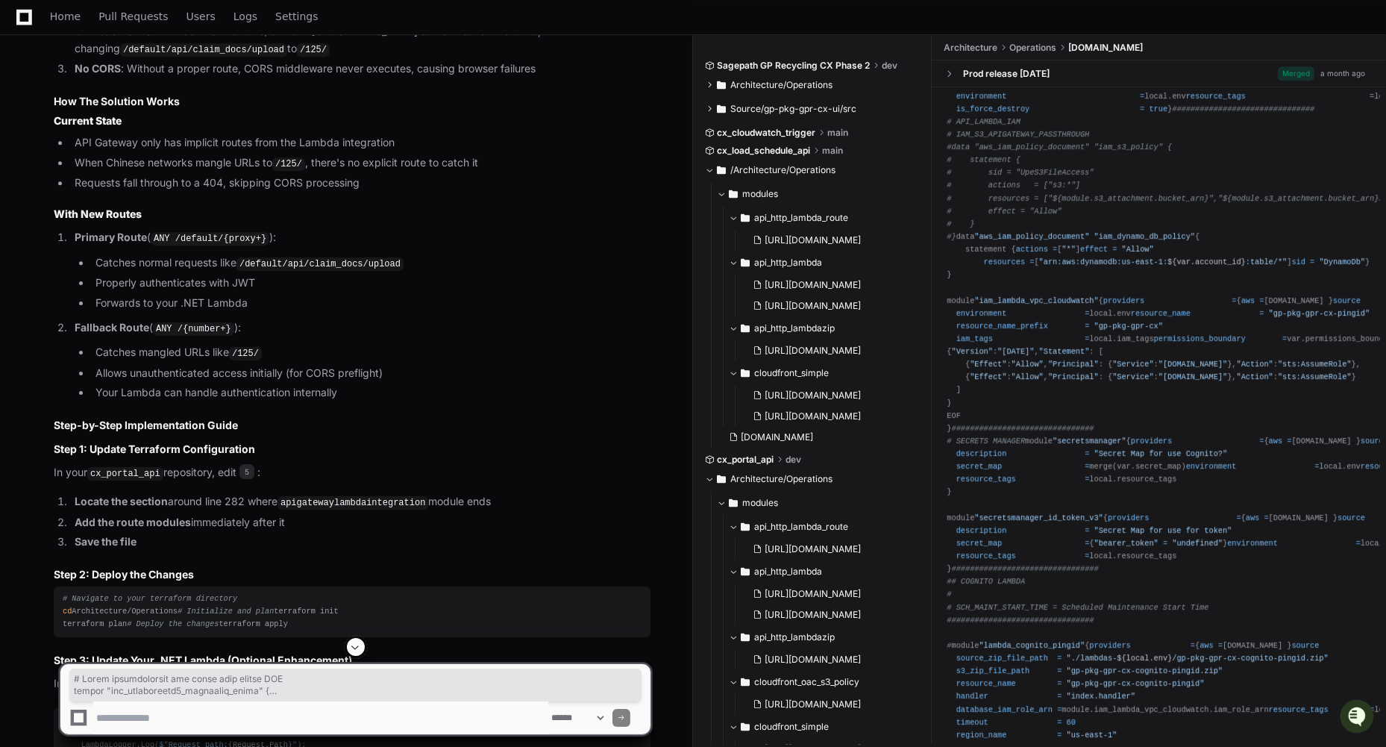
scroll to position [6395, 0]
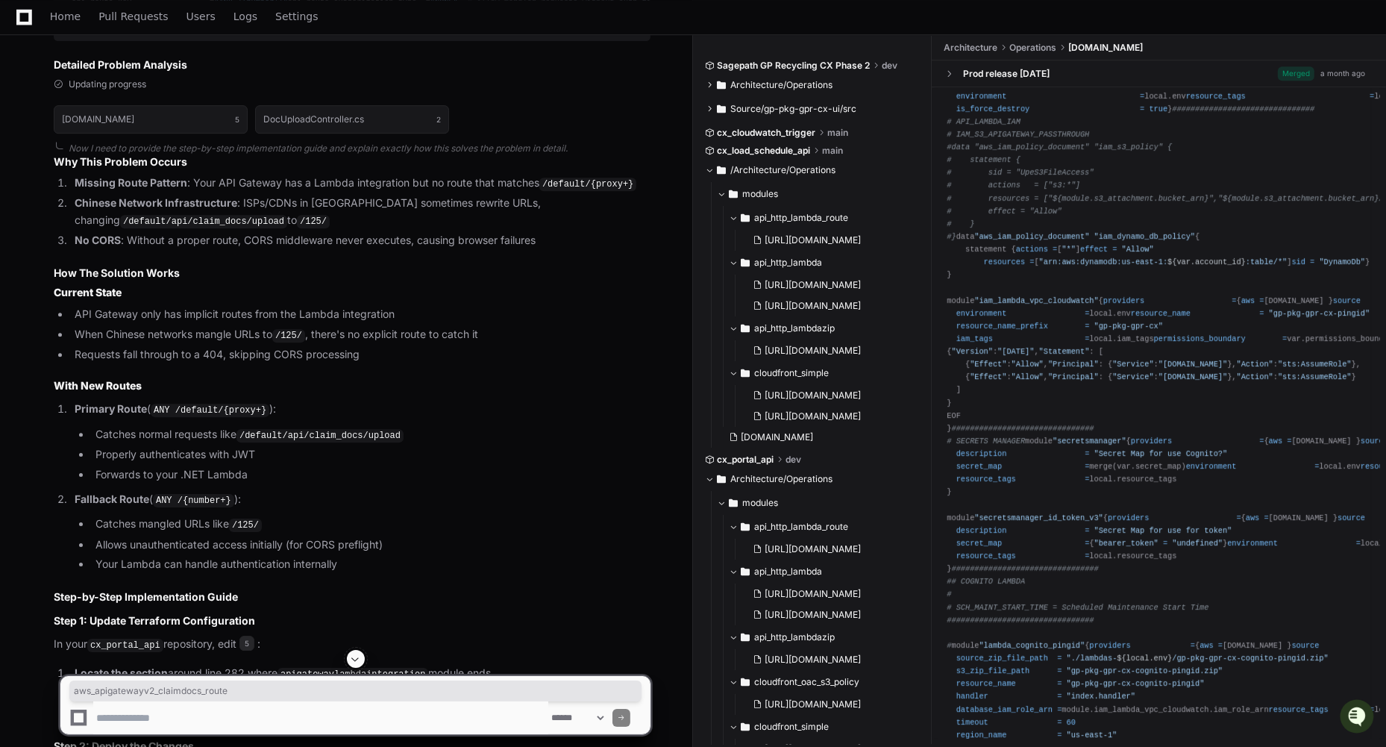
scroll to position [6202, 0]
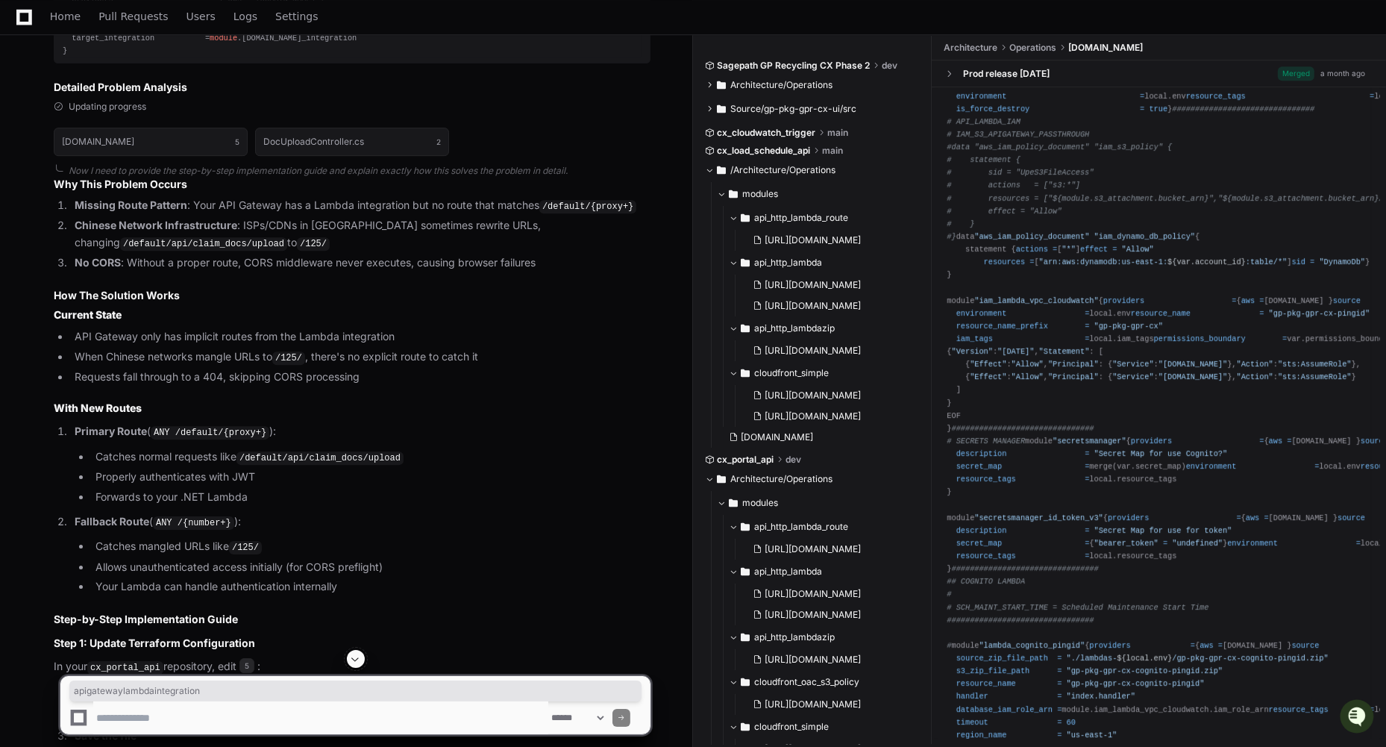
copy span "apigatewaylambdaintegration"
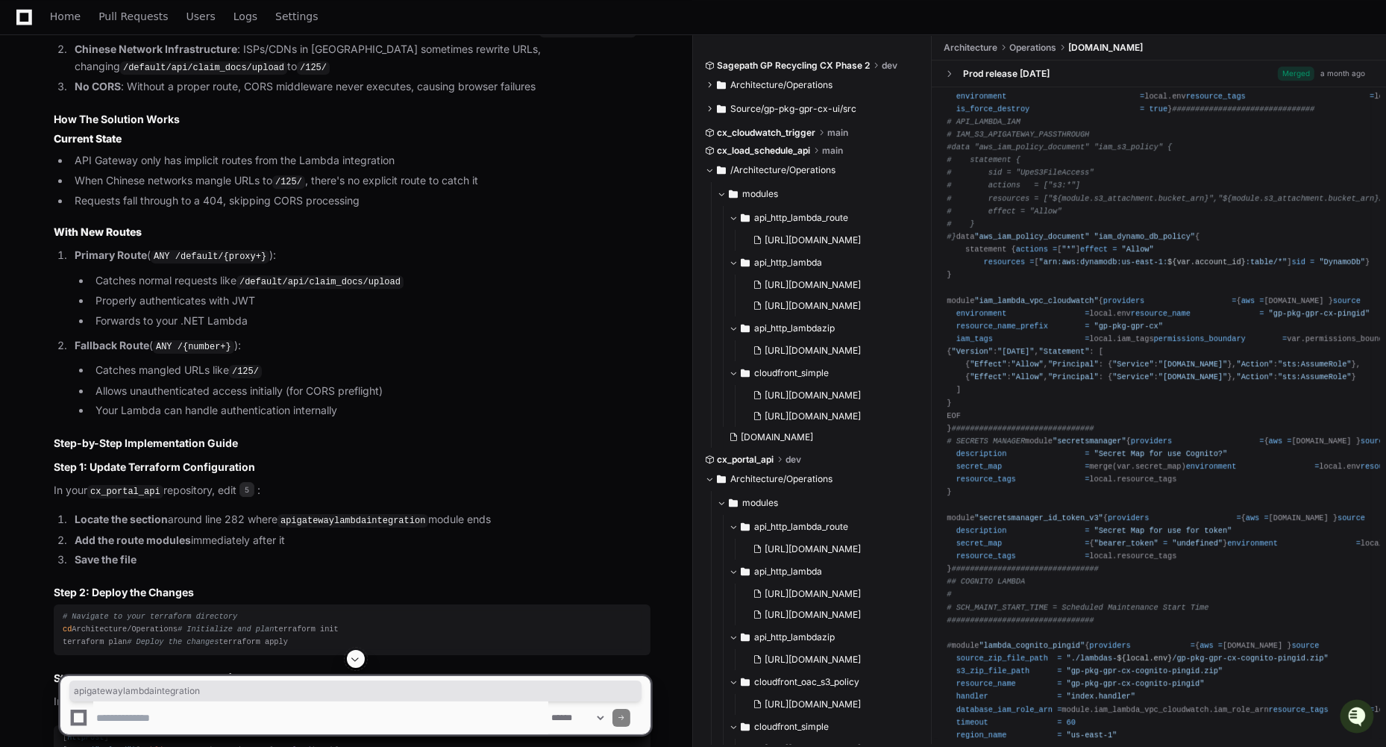
scroll to position [6388, 0]
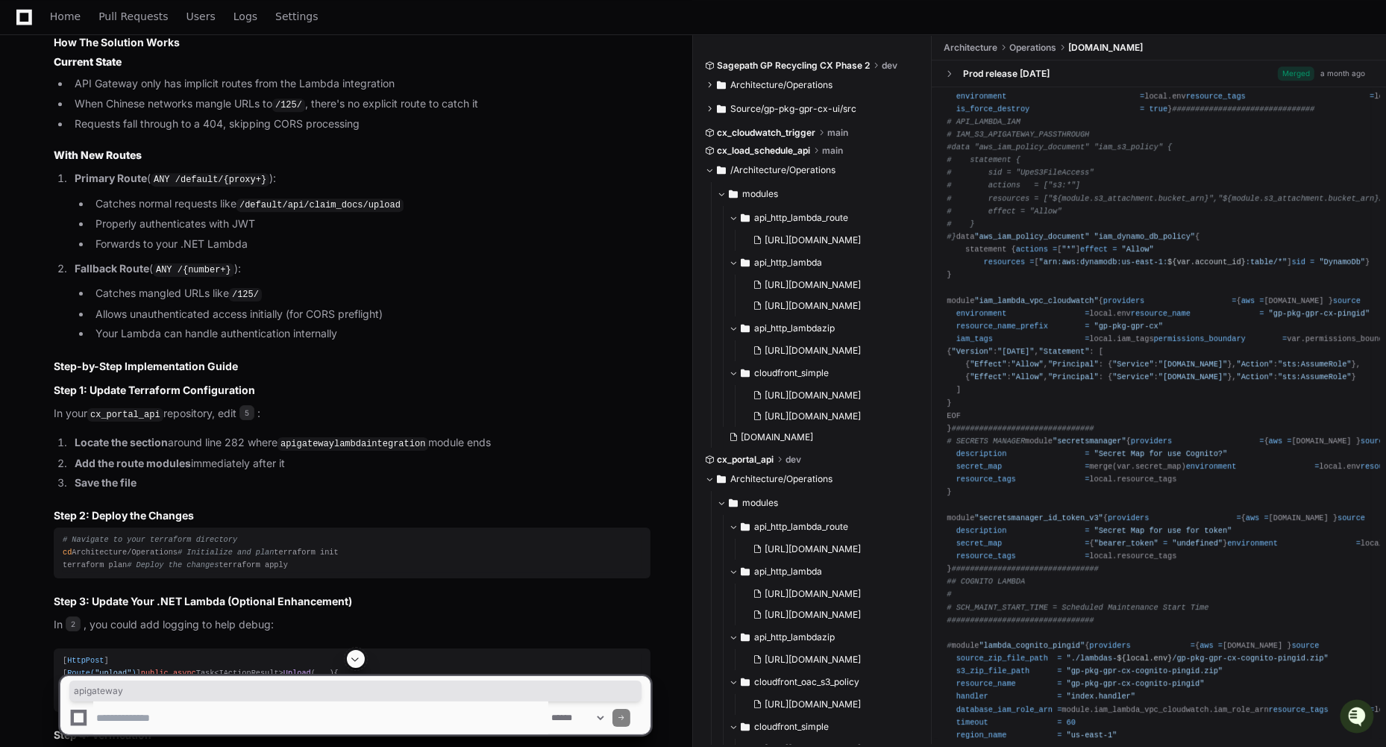
scroll to position [6470, 0]
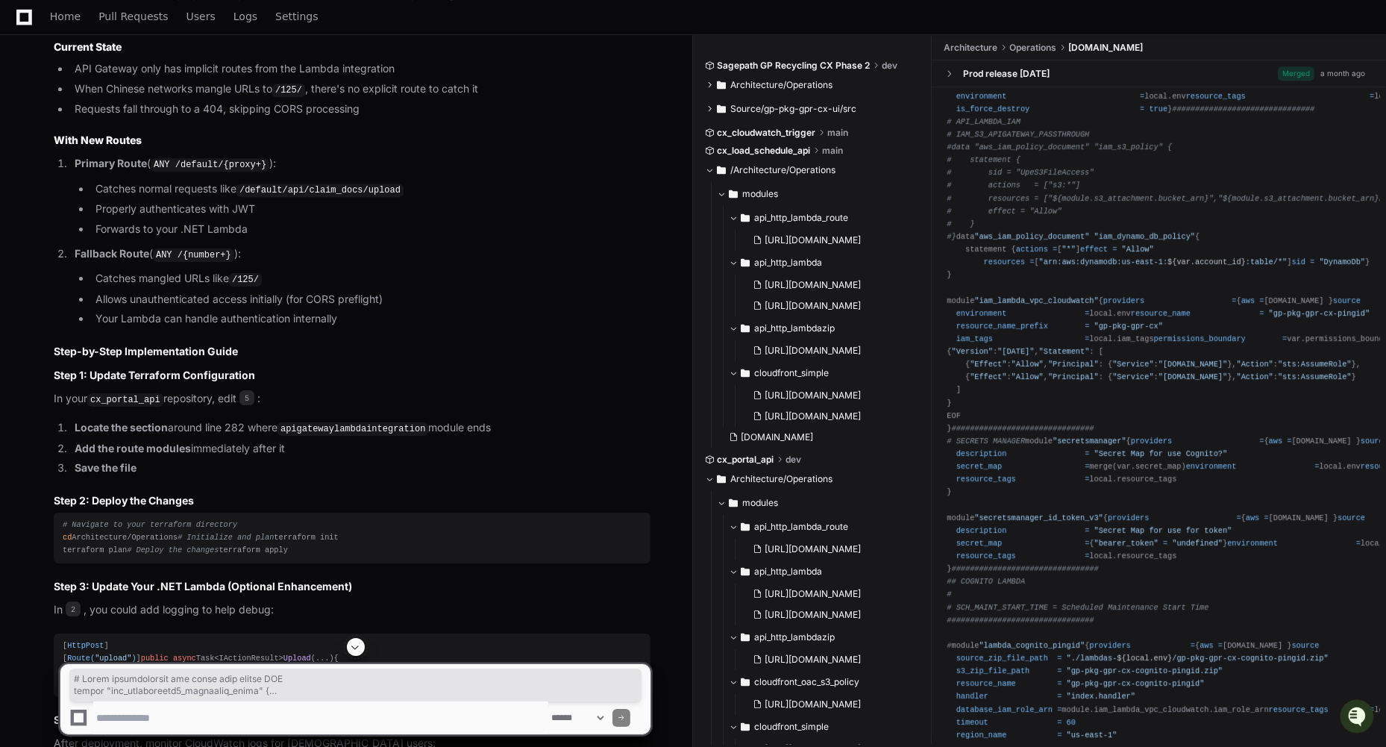
drag, startPoint x: 64, startPoint y: 267, endPoint x: 132, endPoint y: 569, distance: 309.6
copy div "# Route configuration for claim docs upload API module "aws_apigatewayv2_claimd…"
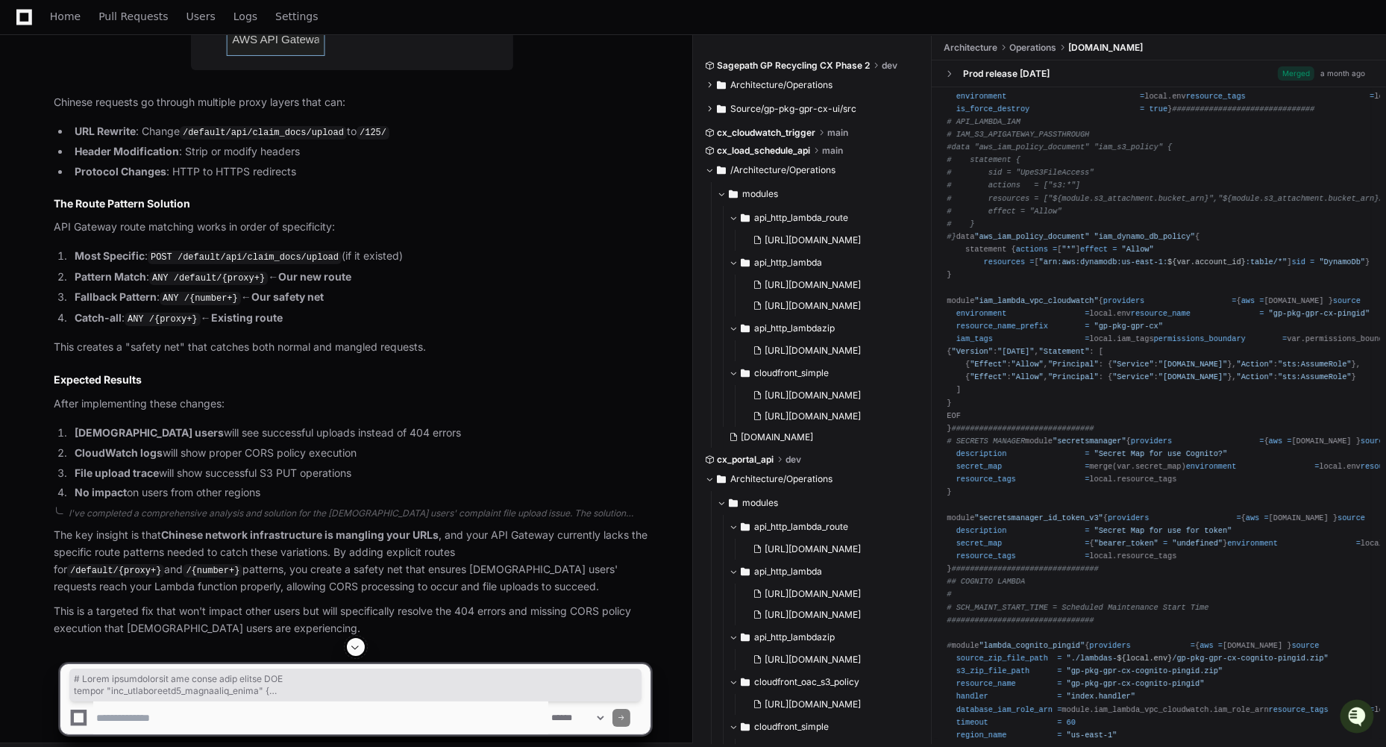
scroll to position [7966, 0]
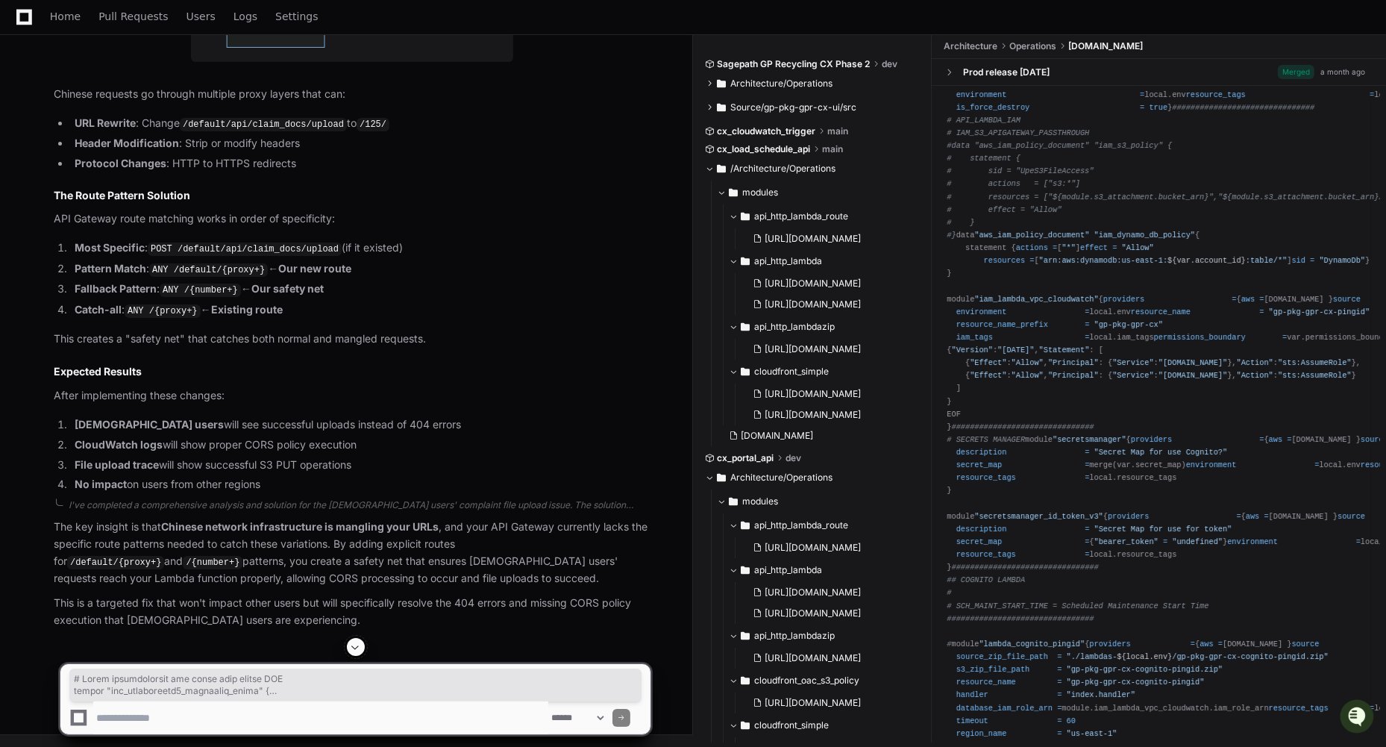
click at [252, 706] on textarea at bounding box center [320, 717] width 455 height 33
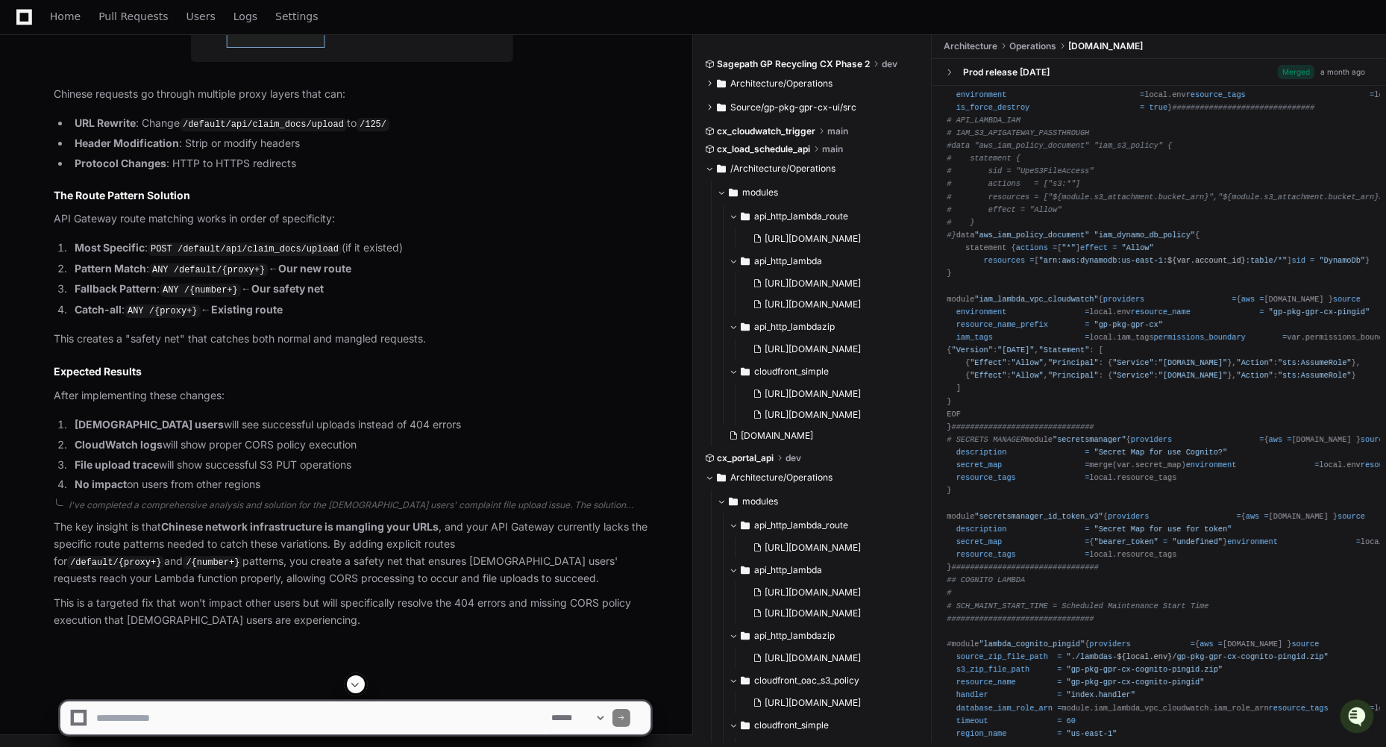
click at [223, 714] on textarea at bounding box center [320, 717] width 455 height 33
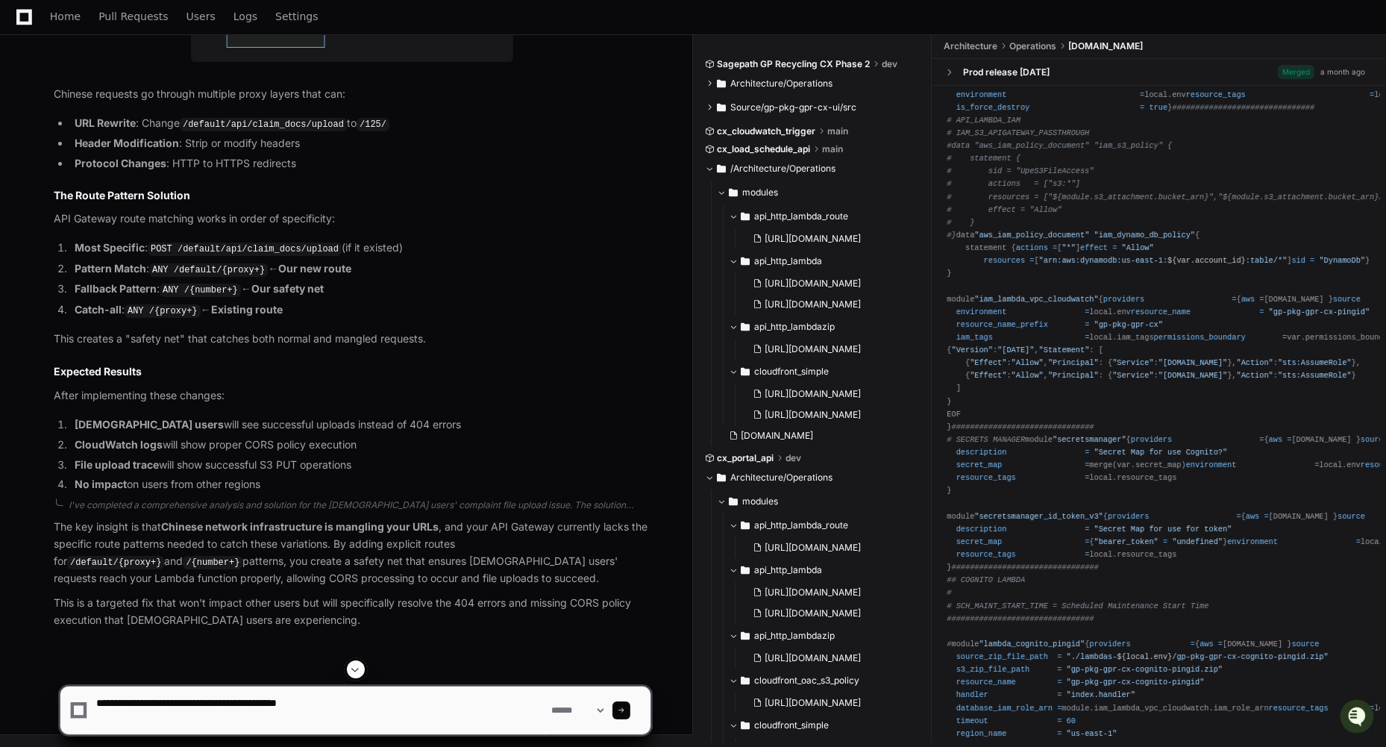
paste textarea "**********"
type textarea "**********"
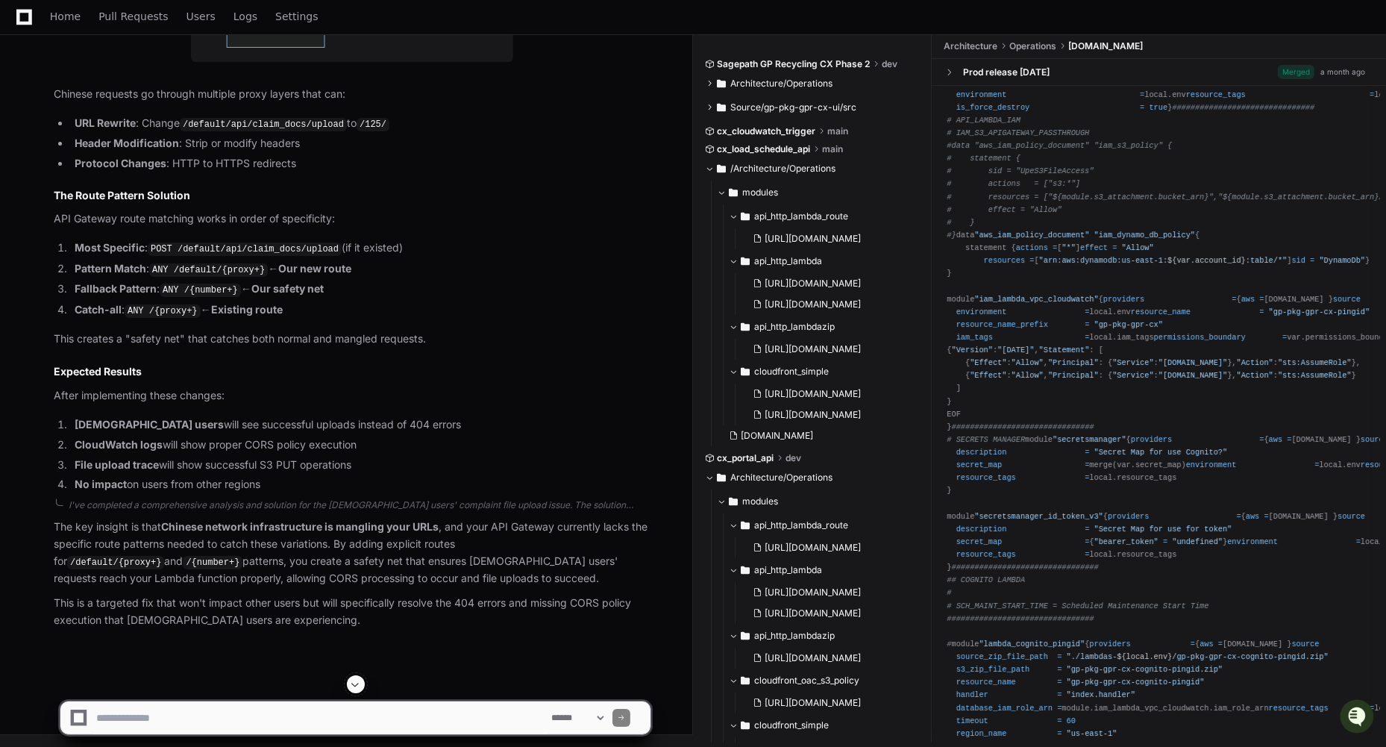
scroll to position [8705, 0]
paste textarea "**********"
type textarea "**********"
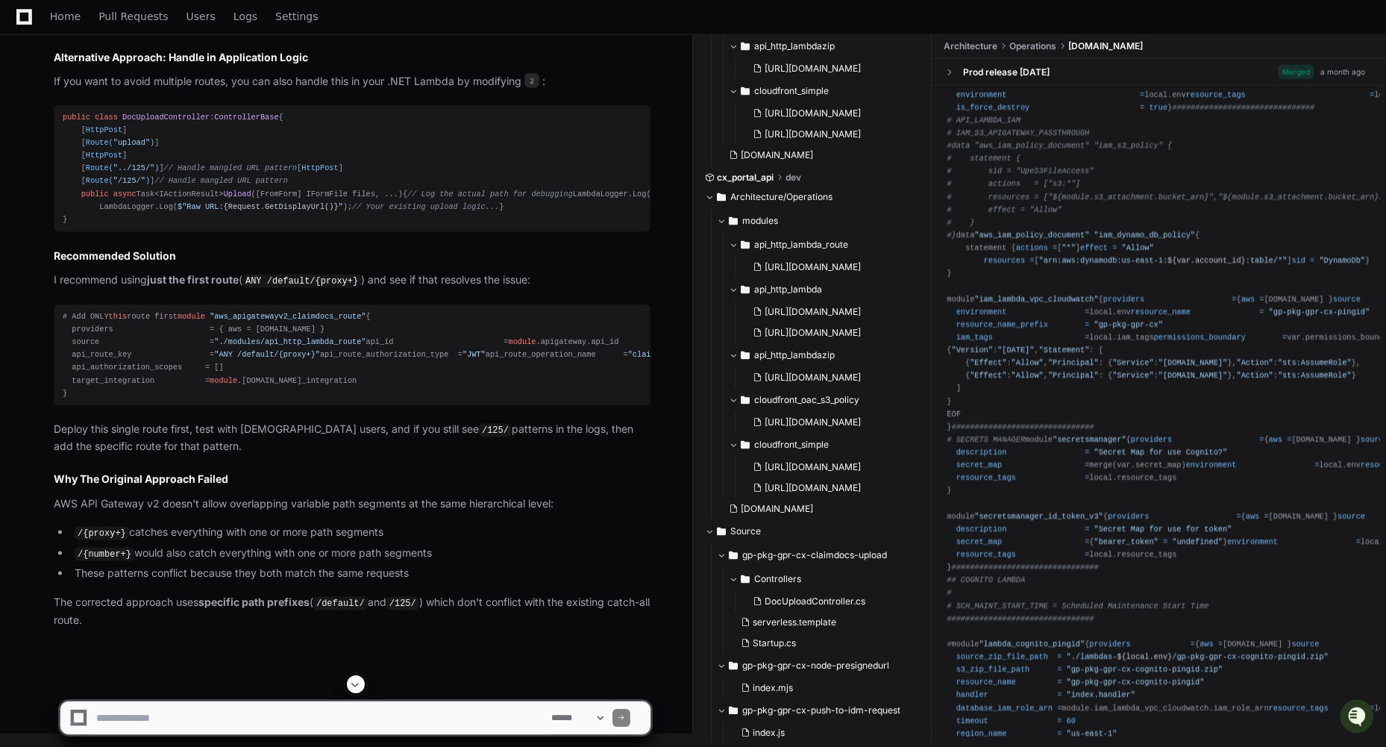
scroll to position [11641, 0]
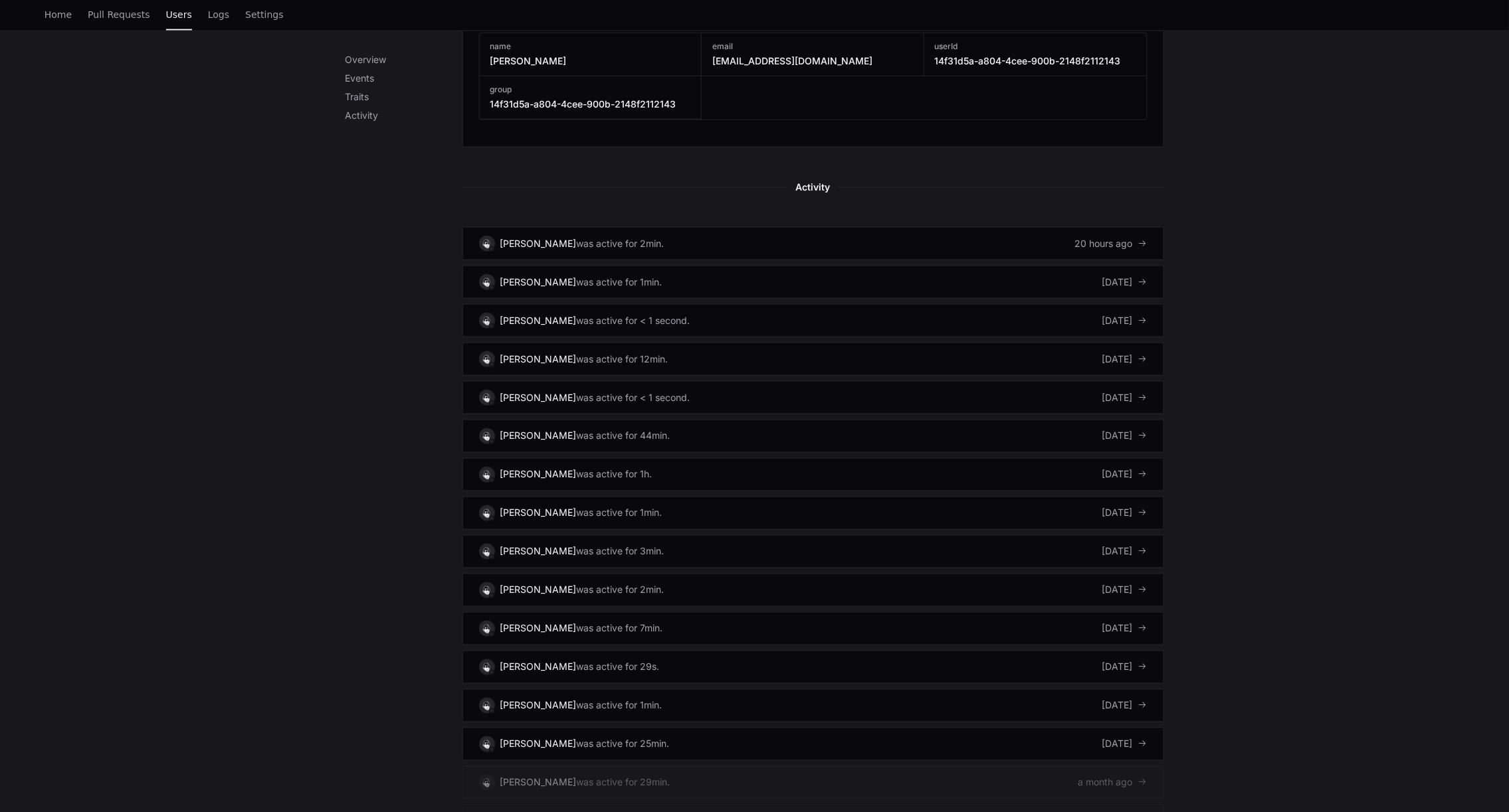
scroll to position [738, 0]
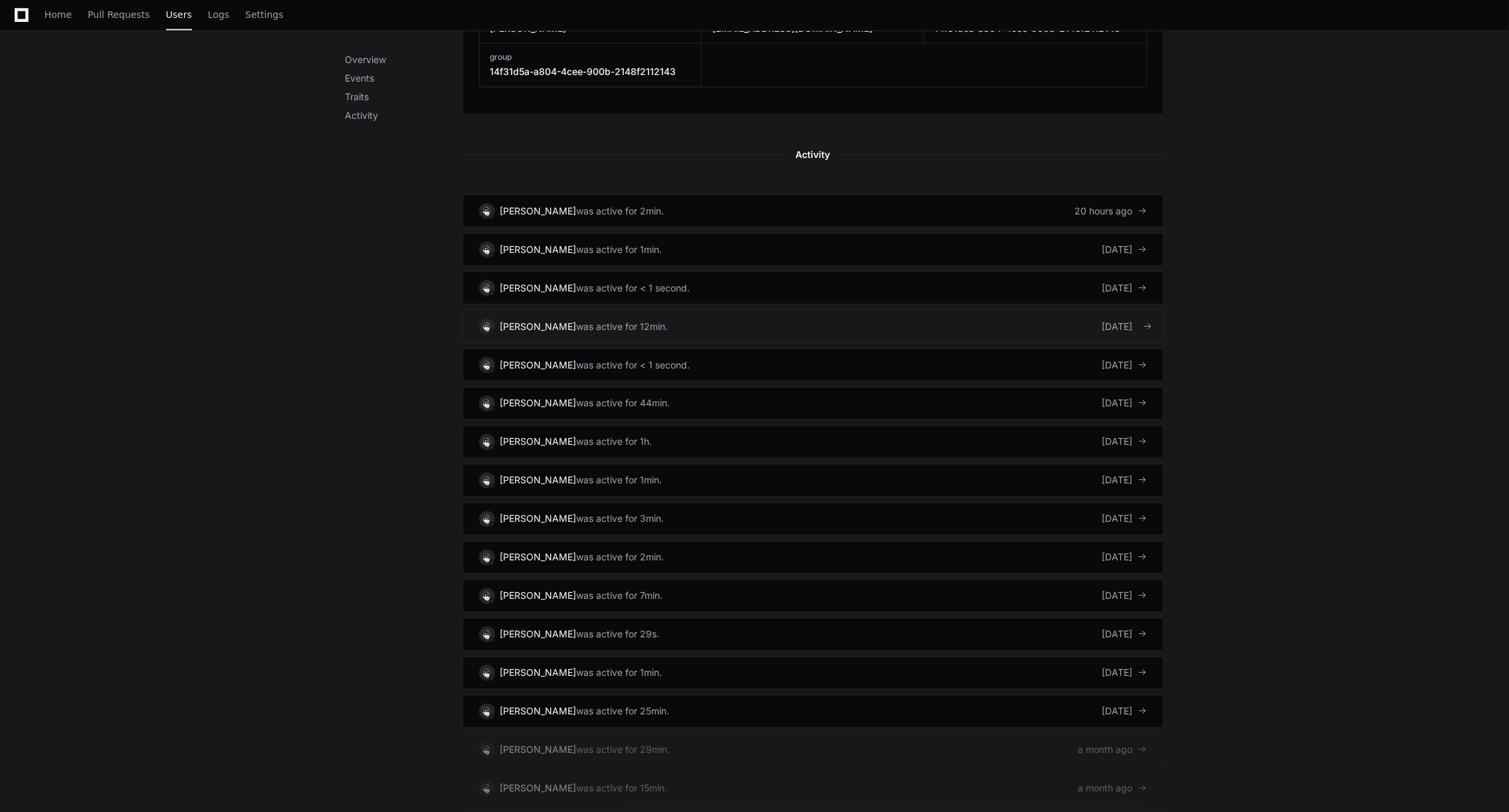
click at [563, 326] on div "[PERSON_NAME]" at bounding box center [539, 326] width 77 height 13
click at [552, 324] on div "[PERSON_NAME]" at bounding box center [539, 326] width 77 height 13
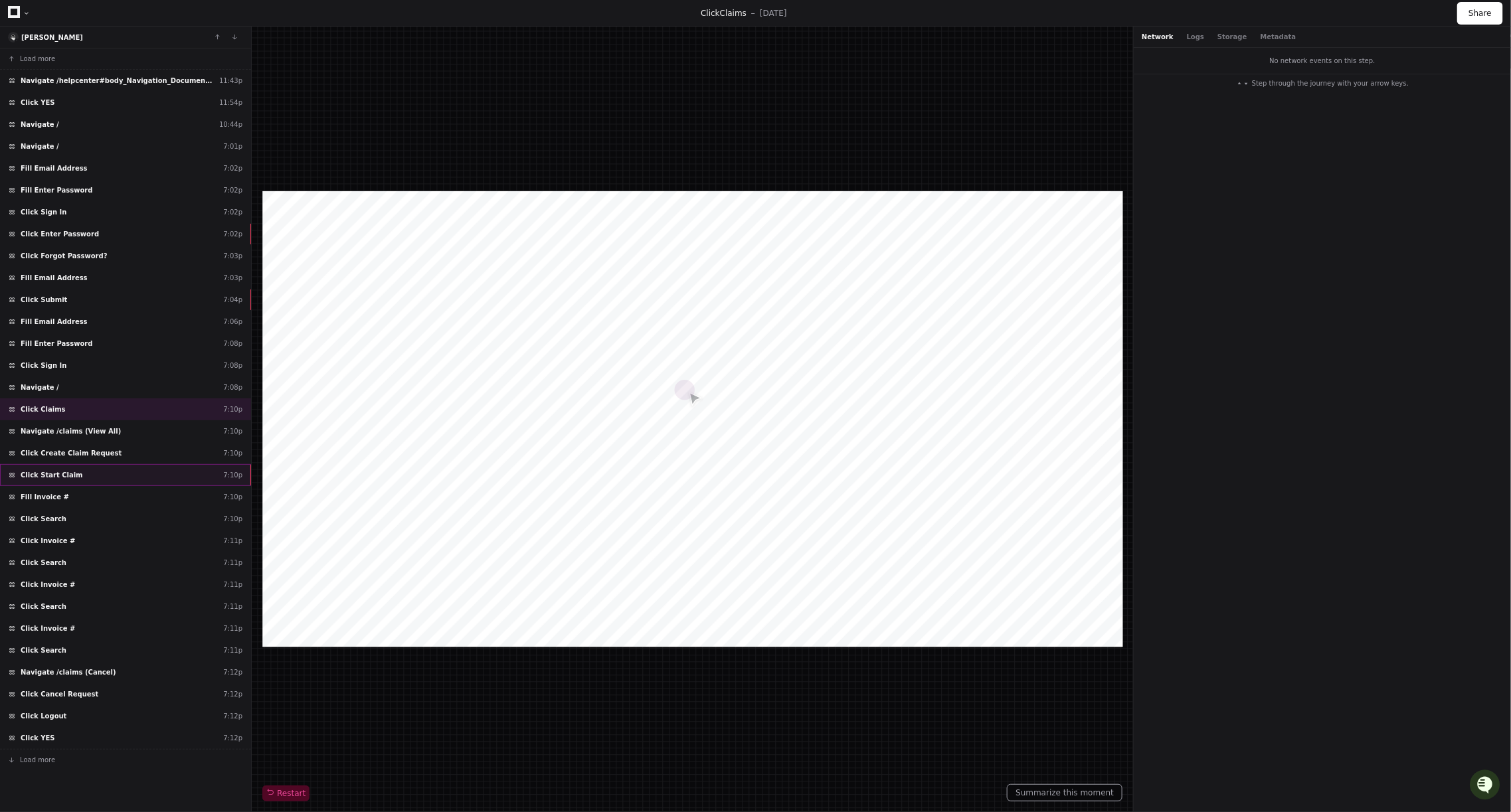
click at [149, 464] on div "Click Start Claim 7:10p" at bounding box center [126, 475] width 251 height 22
click at [44, 755] on span "Load more" at bounding box center [37, 759] width 36 height 10
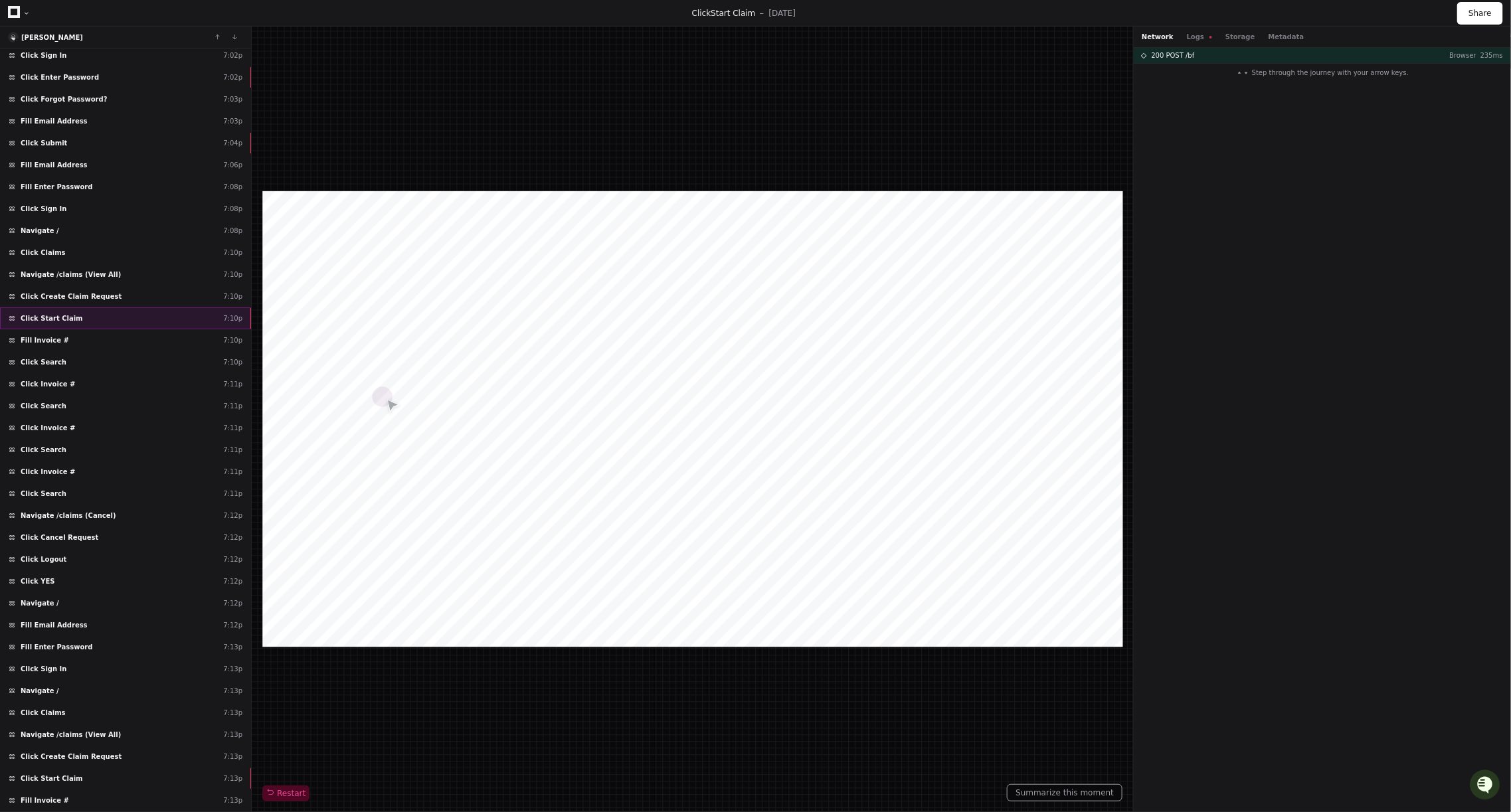
scroll to position [257, 0]
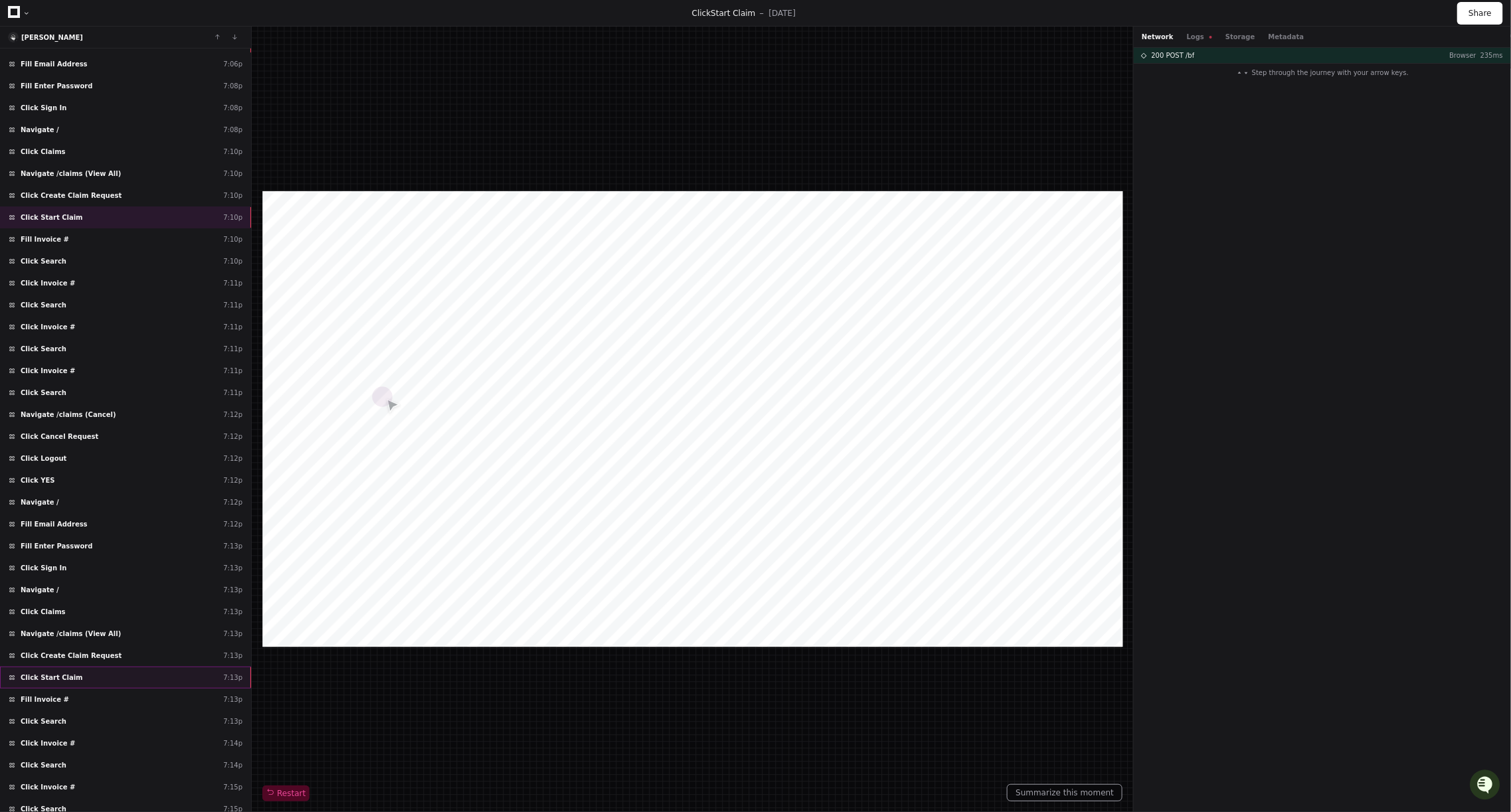
click at [130, 667] on div "Click Start Claim 7:13p" at bounding box center [126, 678] width 251 height 22
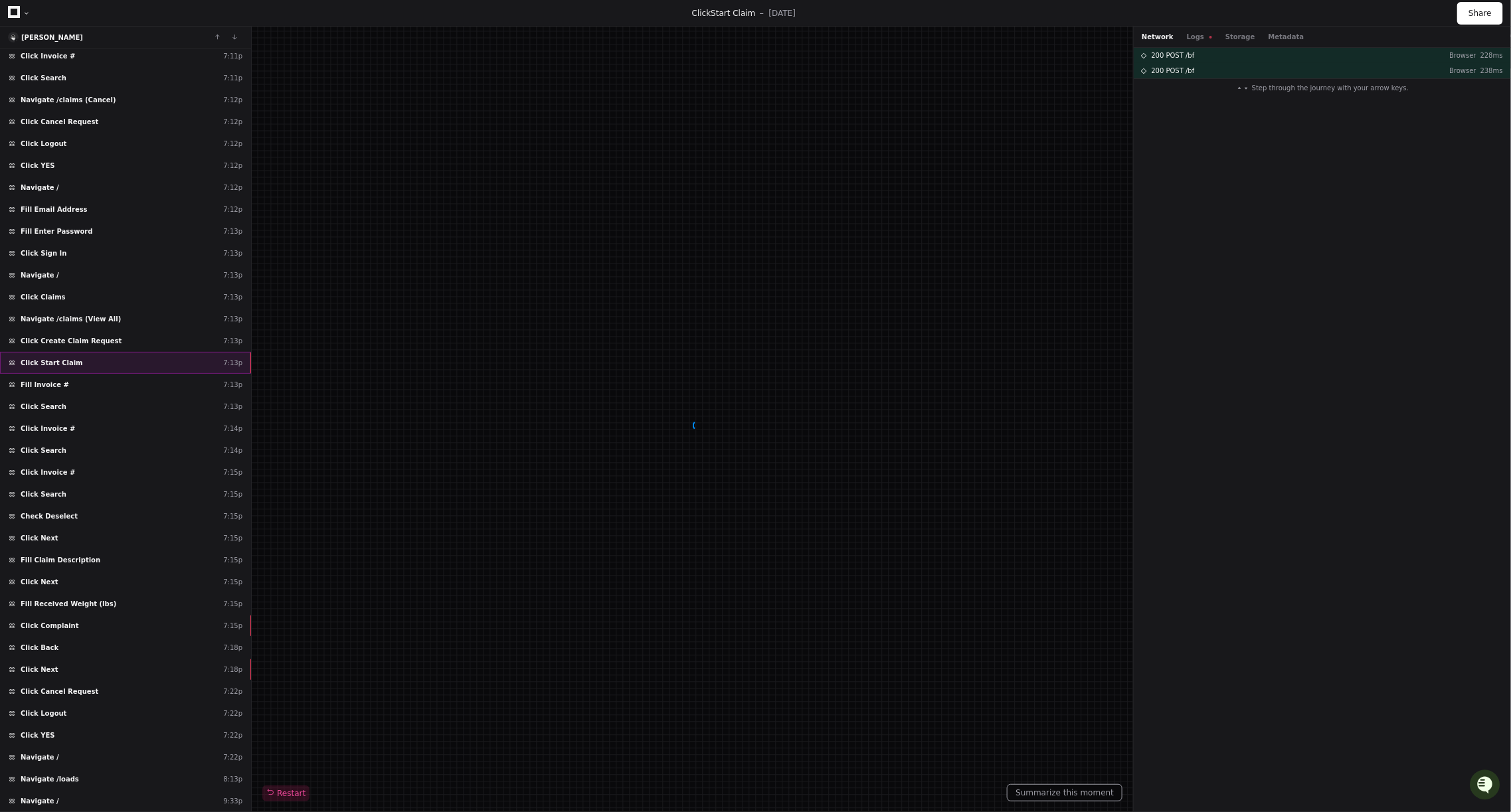
scroll to position [578, 0]
click at [119, 610] on div "Click Complaint 7:15p" at bounding box center [126, 621] width 251 height 22
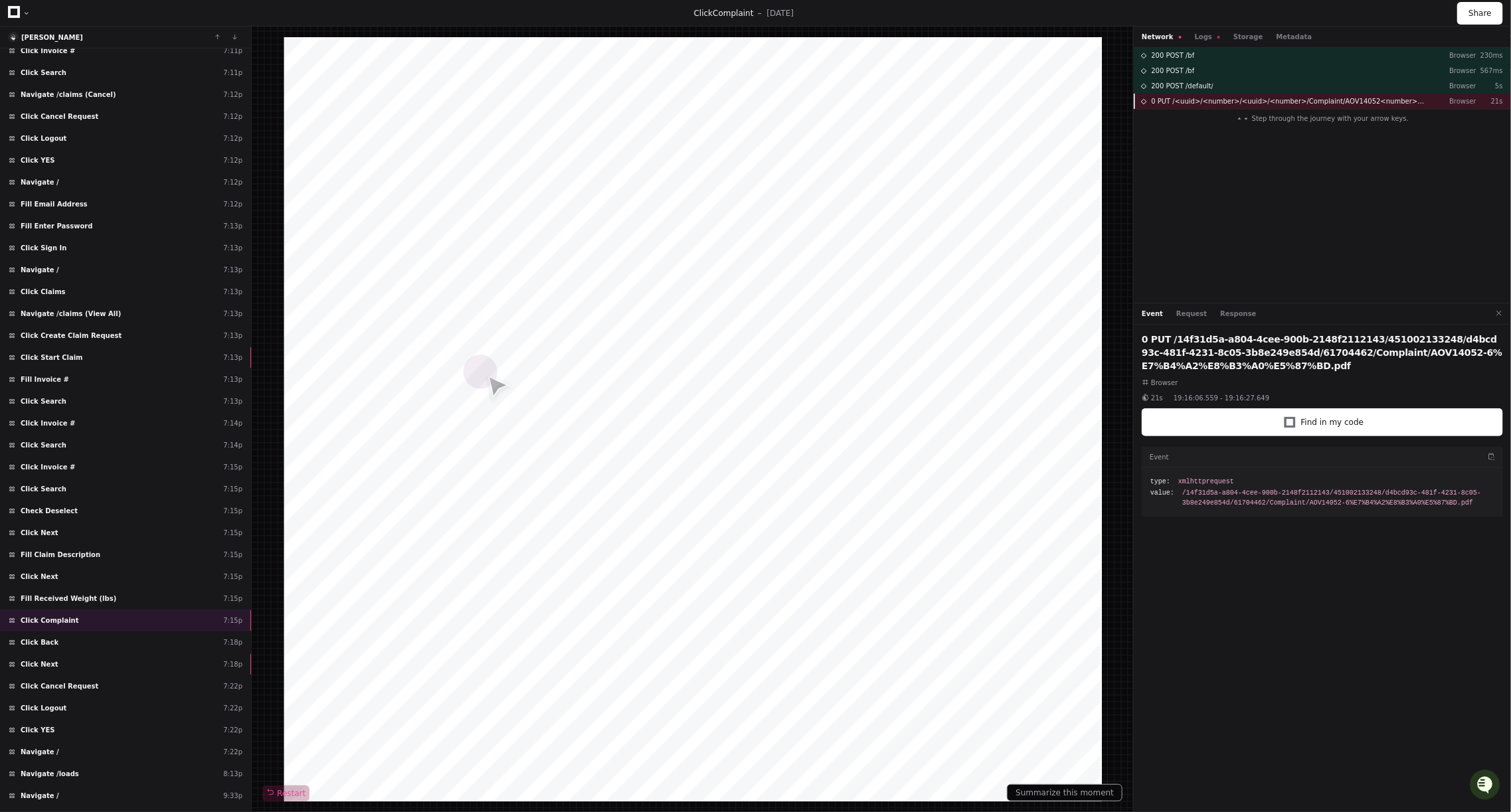
click at [1229, 102] on span "0 PUT /<uuid>/<number>/<uuid>/<number>/Complaint/AOV14052<number>%E7%B4%A2%E8%B…" at bounding box center [1289, 101] width 277 height 10
click at [752, 411] on div at bounding box center [692, 419] width 818 height 764
drag, startPoint x: 1138, startPoint y: 336, endPoint x: 1279, endPoint y: 369, distance: 144.8
click at [1279, 369] on div "0 PUT /14f31d5a-a804-4cee-900b-2148f2112143/451002133248/d4bcd93c-481f-4231-8c0…" at bounding box center [1322, 571] width 378 height 492
click at [696, 611] on div at bounding box center [692, 419] width 818 height 764
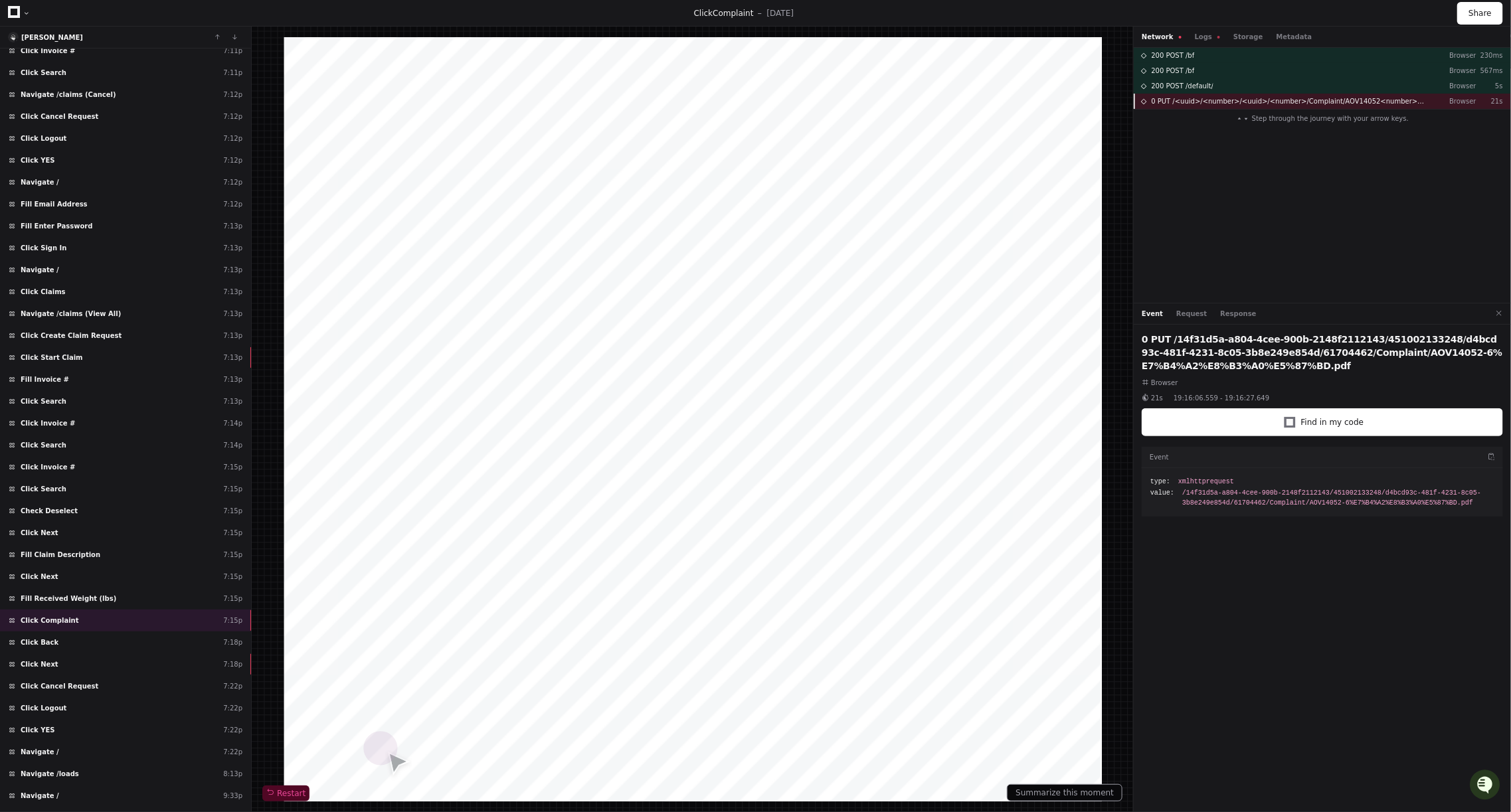
click at [1329, 103] on span "0 PUT /<uuid>/<number>/<uuid>/<number>/Complaint/AOV14052<number>%E7%B4%A2%E8%B…" at bounding box center [1289, 101] width 277 height 10
click at [1133, 147] on div "200 POST /bf Browser 230ms 200 POST /bf Browser 567ms 200 POST /default/ Browse…" at bounding box center [1322, 175] width 378 height 255
click at [1206, 36] on button "Logs" at bounding box center [1207, 37] width 25 height 10
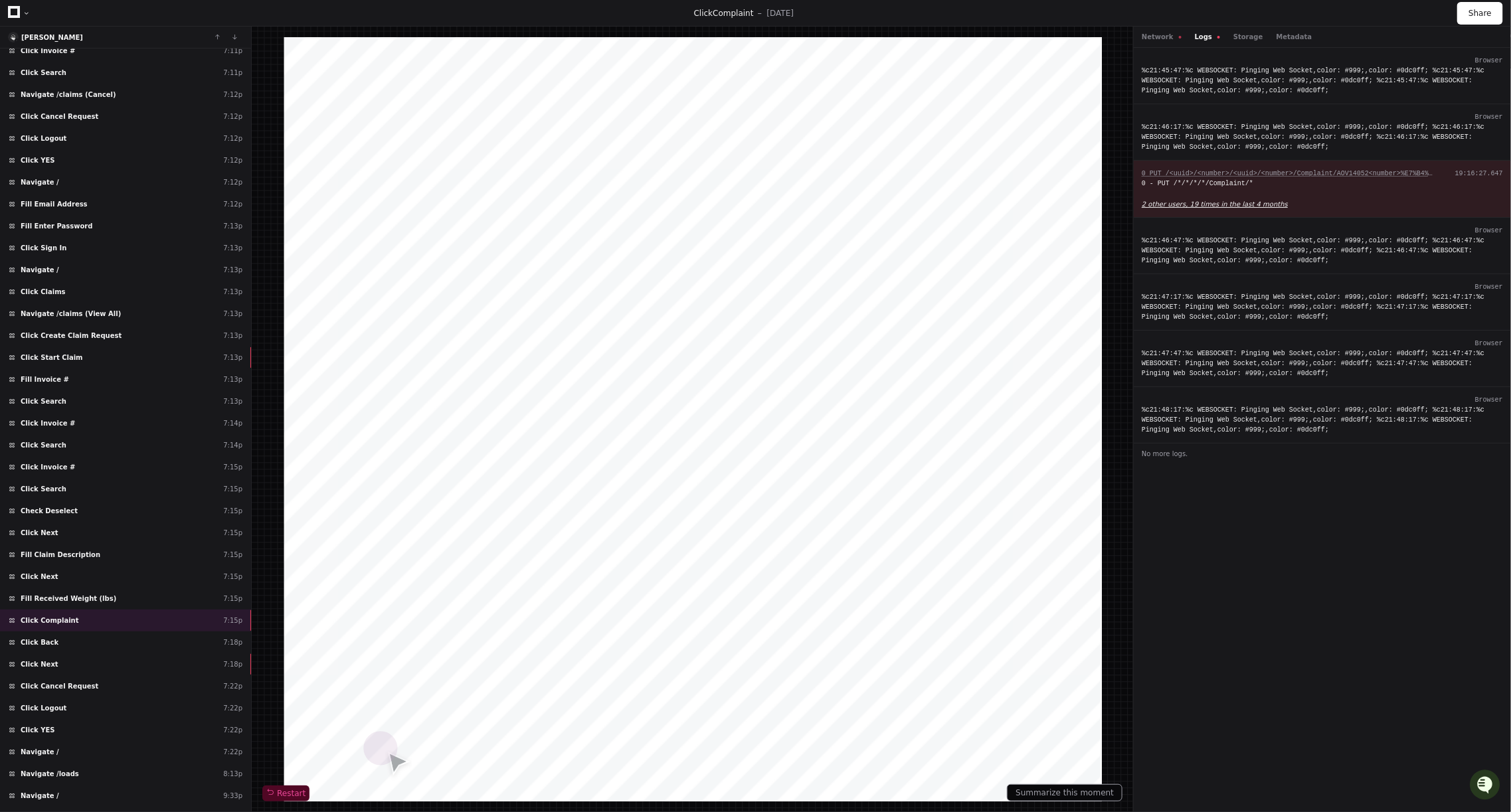
click at [1255, 205] on app-text-suspense "2 other users, 19 times in the last 4 months" at bounding box center [1214, 204] width 146 height 7
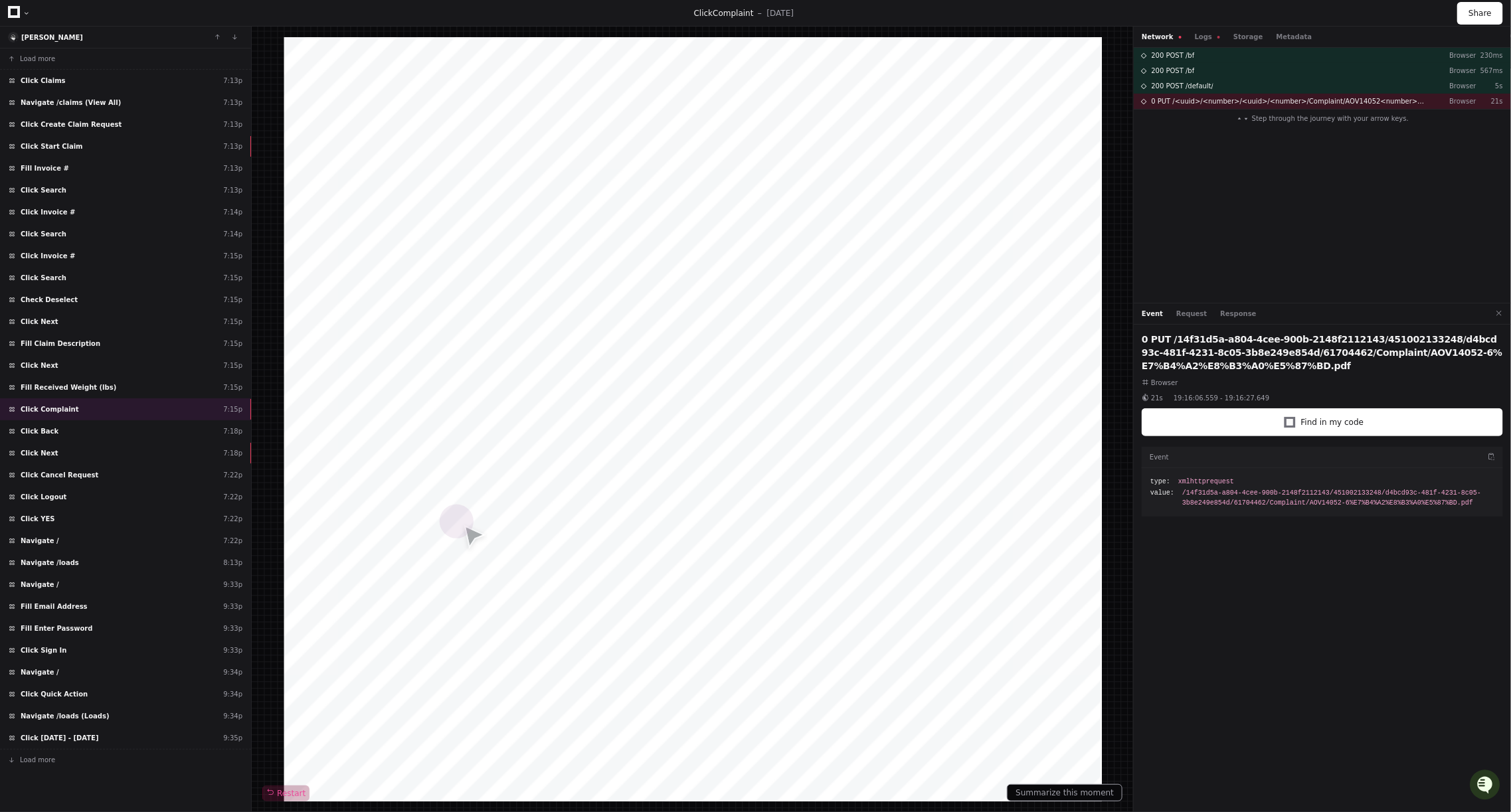
click at [1130, 209] on div "Restart" at bounding box center [693, 419] width 881 height 785
click at [1208, 36] on button "Logs" at bounding box center [1207, 37] width 25 height 10
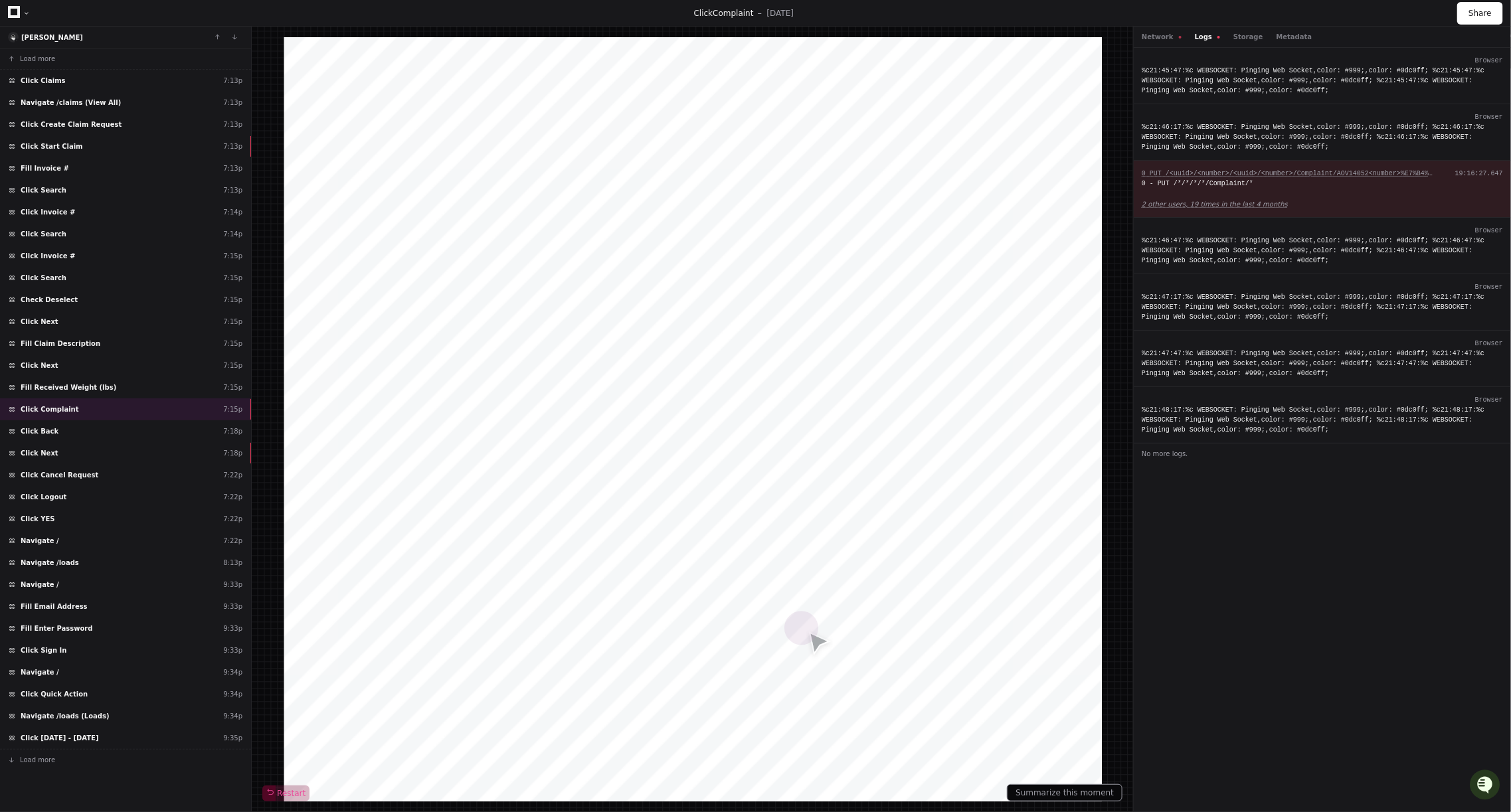
click at [1242, 180] on div "0 - PUT /*/*/*/*/Complaint/*" at bounding box center [1322, 183] width 362 height 10
click at [1161, 28] on div "Network Logs Storage Metadata" at bounding box center [1322, 37] width 378 height 21
click at [1161, 38] on button "Network" at bounding box center [1161, 37] width 40 height 10
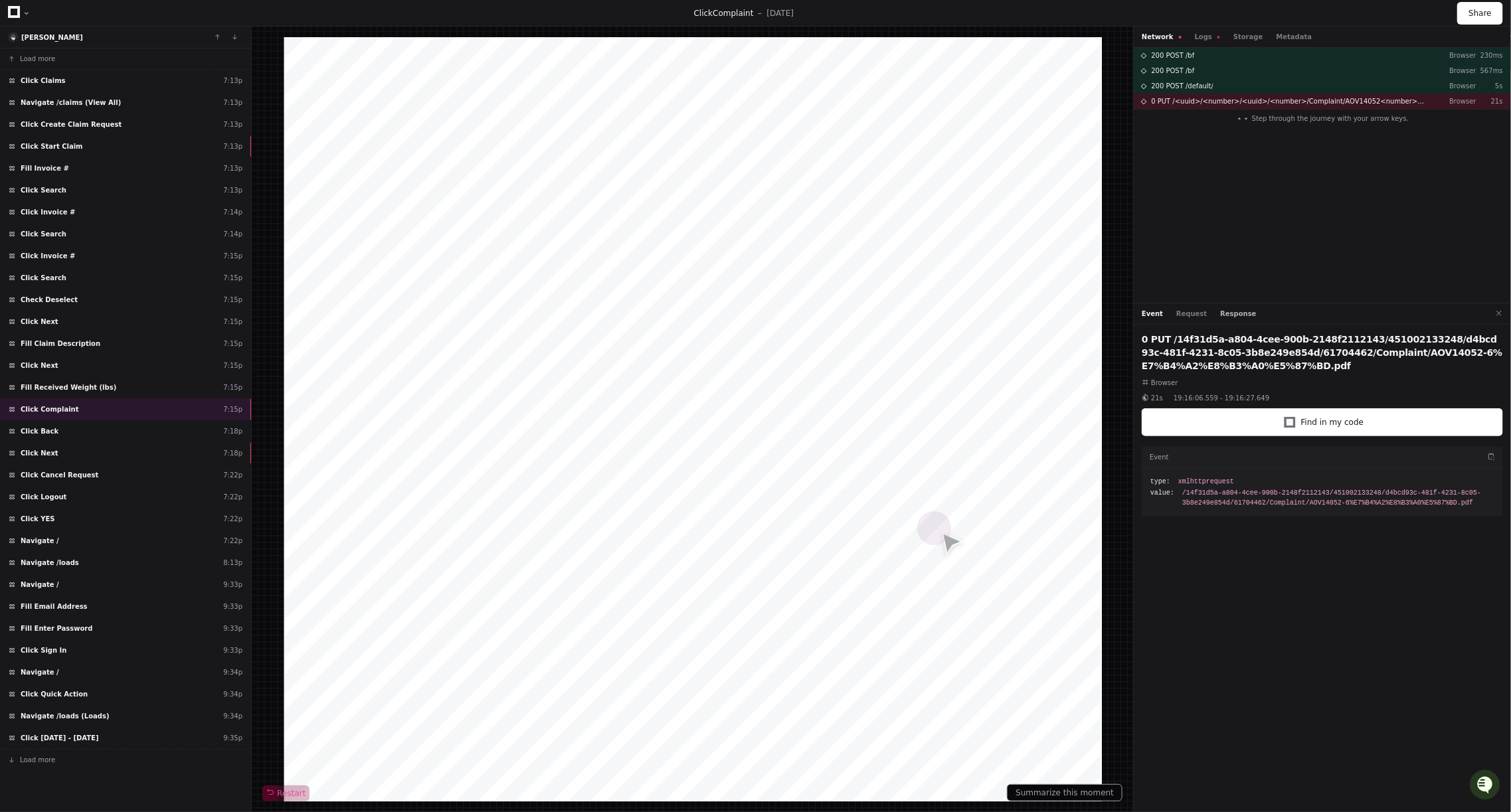
click at [1231, 309] on button "Response" at bounding box center [1239, 313] width 36 height 10
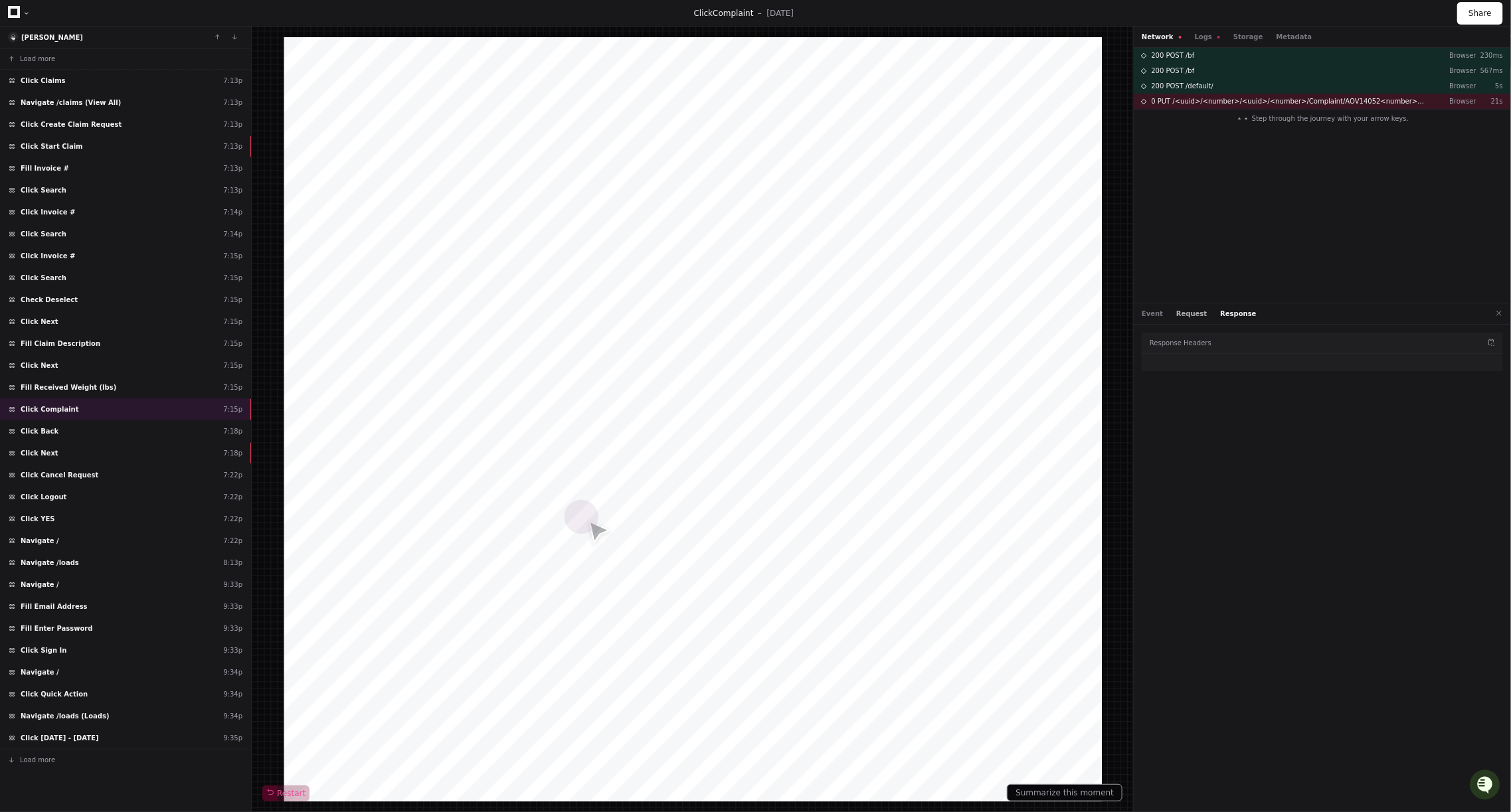
click at [1187, 312] on button "Request" at bounding box center [1191, 313] width 30 height 10
click at [144, 443] on div "Click Next 7:18p" at bounding box center [126, 453] width 251 height 22
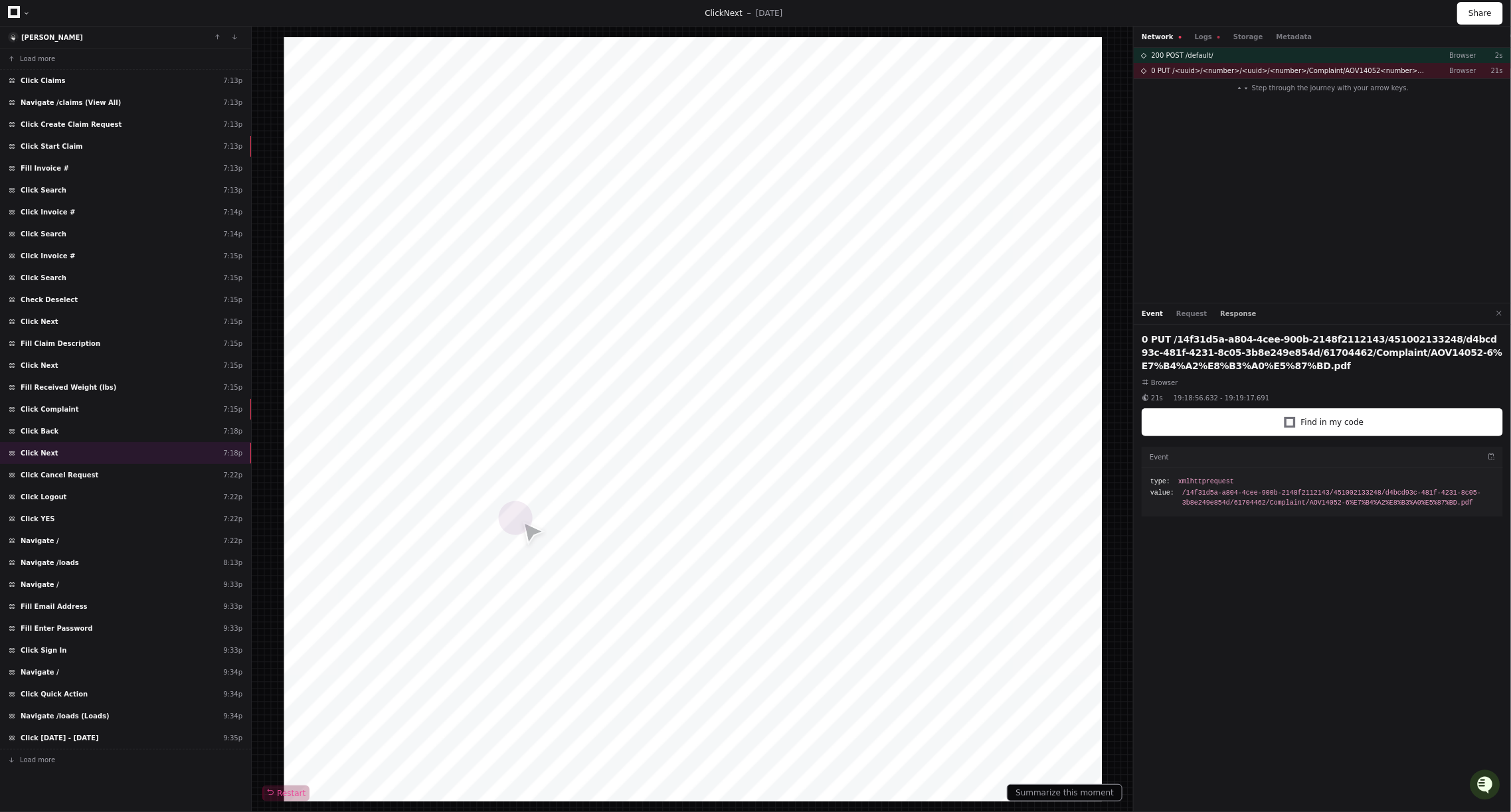
click at [1234, 317] on button "Response" at bounding box center [1239, 313] width 36 height 10
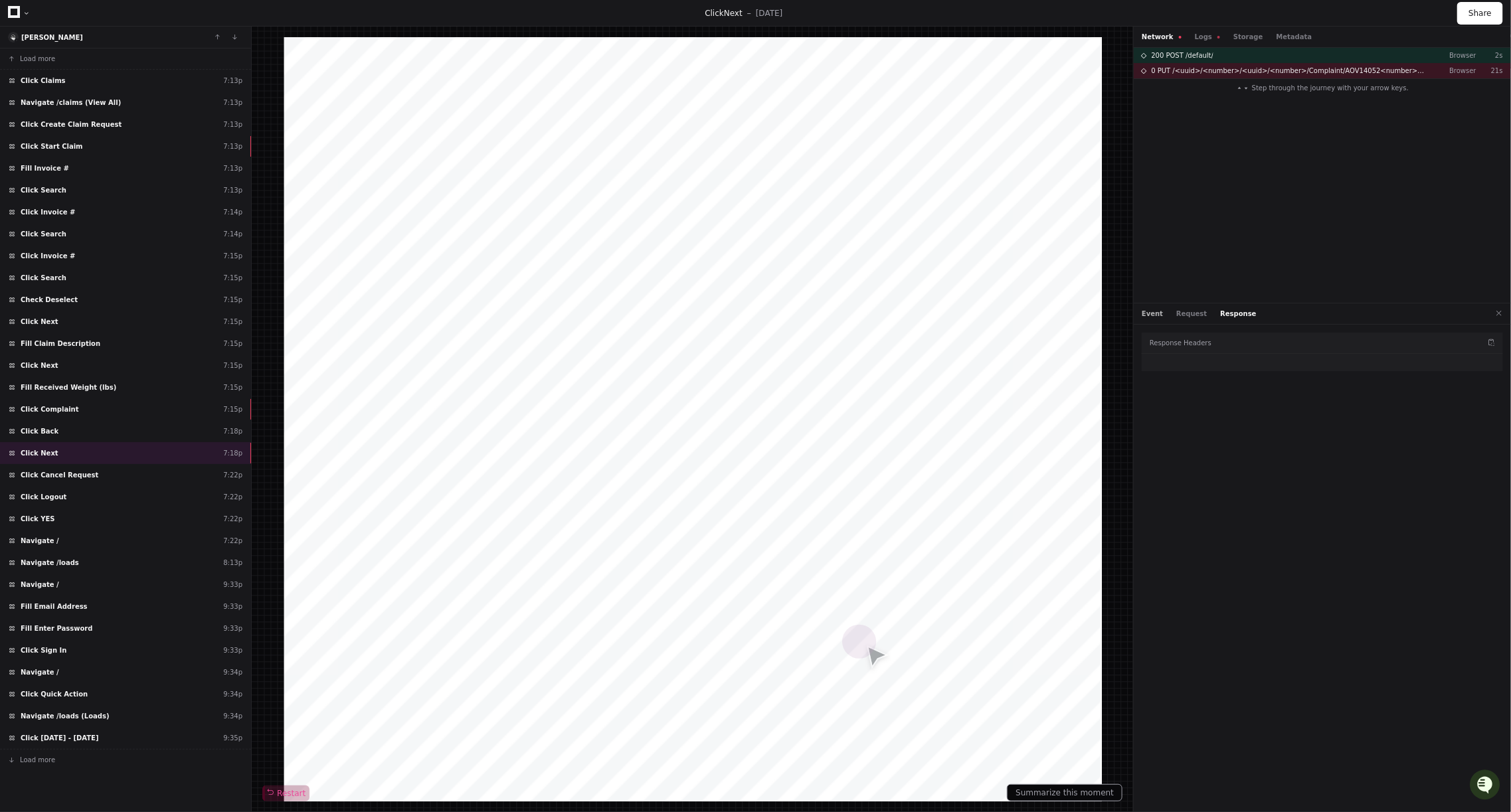
click at [1154, 310] on button "Event" at bounding box center [1152, 313] width 21 height 10
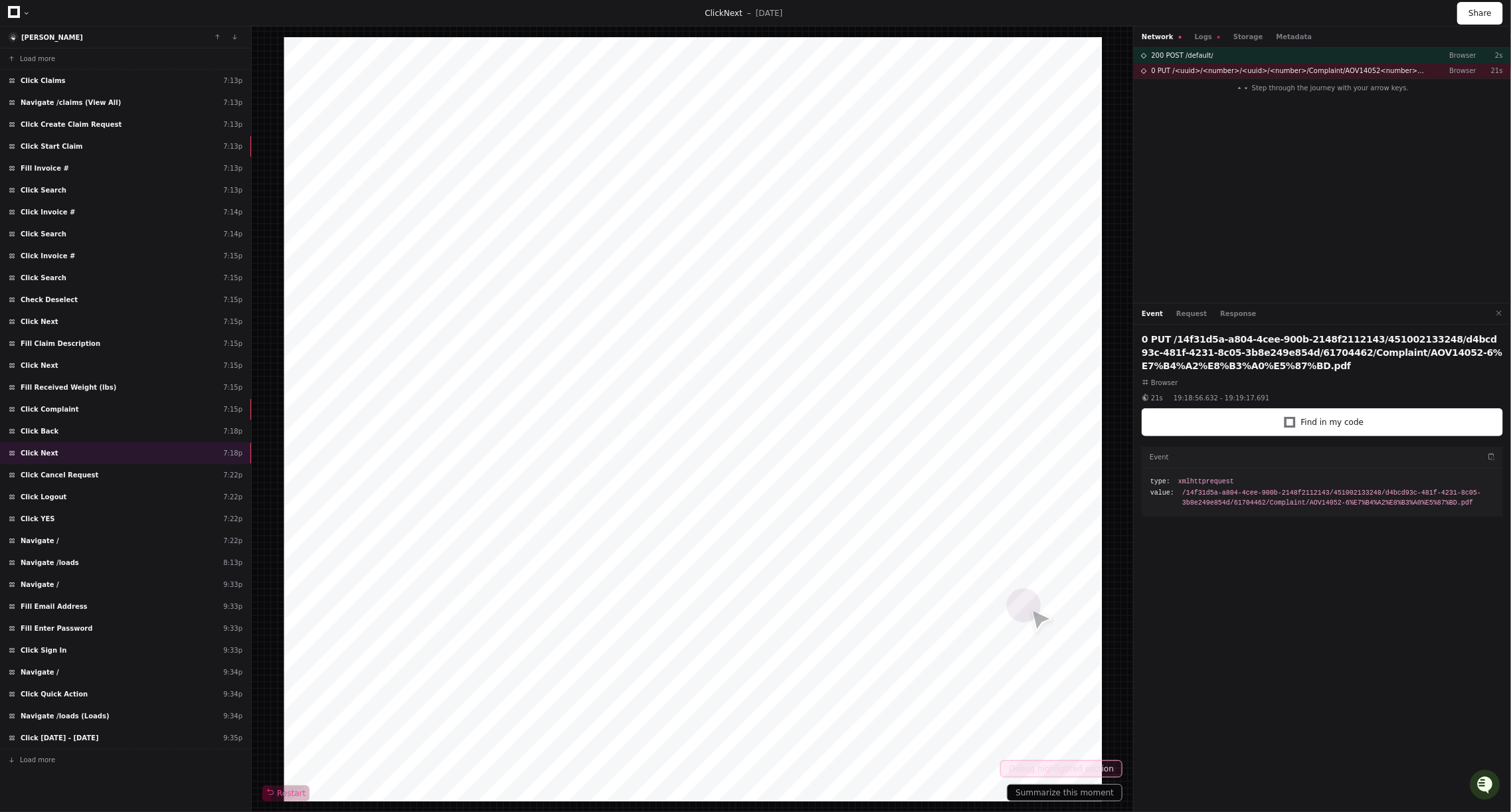
drag, startPoint x: 1277, startPoint y: 369, endPoint x: 1141, endPoint y: 334, distance: 140.4
click at [1141, 334] on h2 "0 PUT /14f31d5a-a804-4cee-900b-2148f2112143/451002133248/d4bcd93c-481f-4231-8c0…" at bounding box center [1322, 353] width 362 height 40
click at [1197, 315] on button "Request" at bounding box center [1191, 313] width 30 height 10
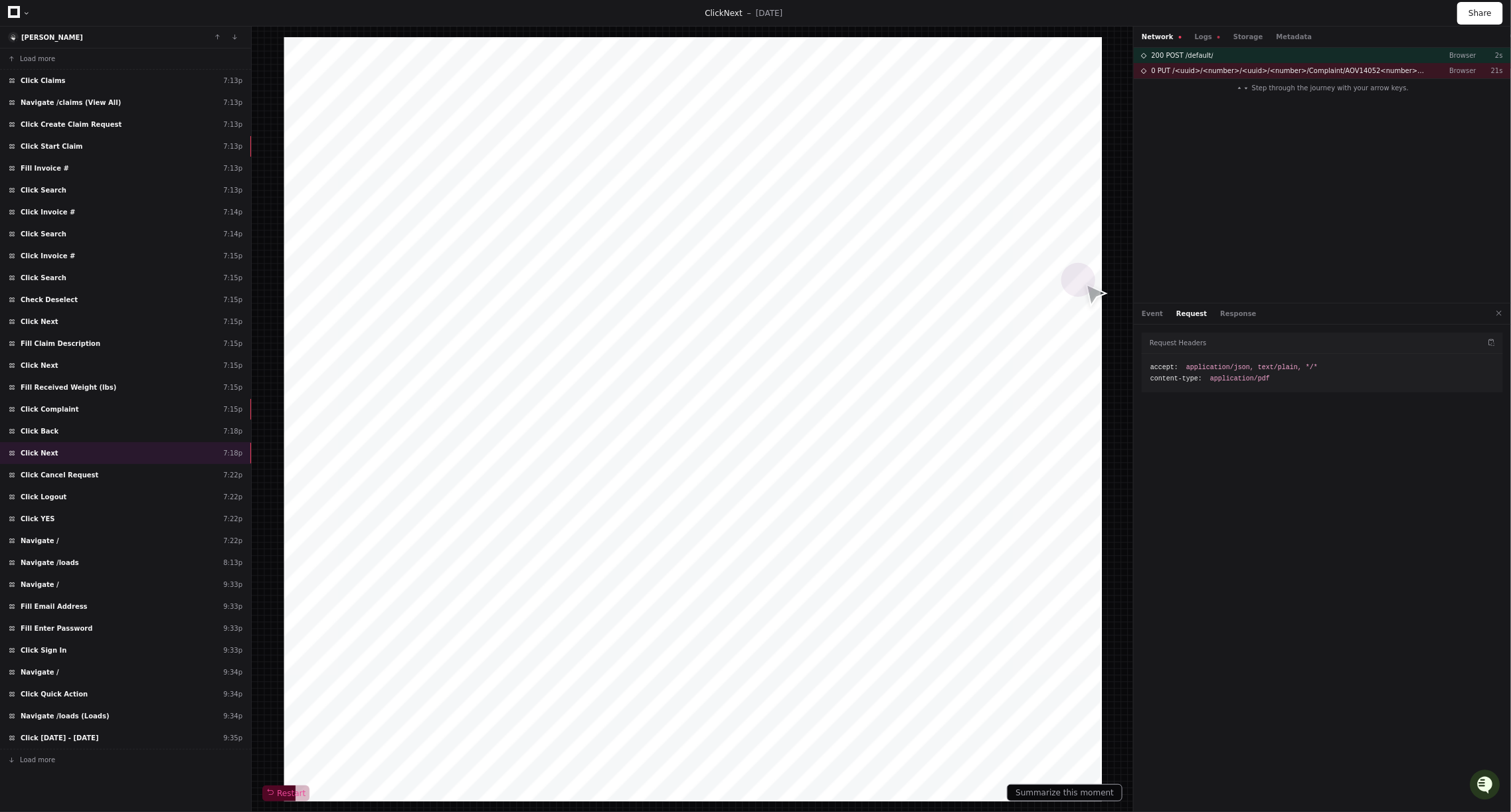
click at [610, 514] on div at bounding box center [692, 419] width 818 height 764
click at [996, 346] on div at bounding box center [692, 419] width 818 height 764
click at [128, 380] on div "Fill Received Weight (lbs) 7:15p" at bounding box center [126, 387] width 251 height 22
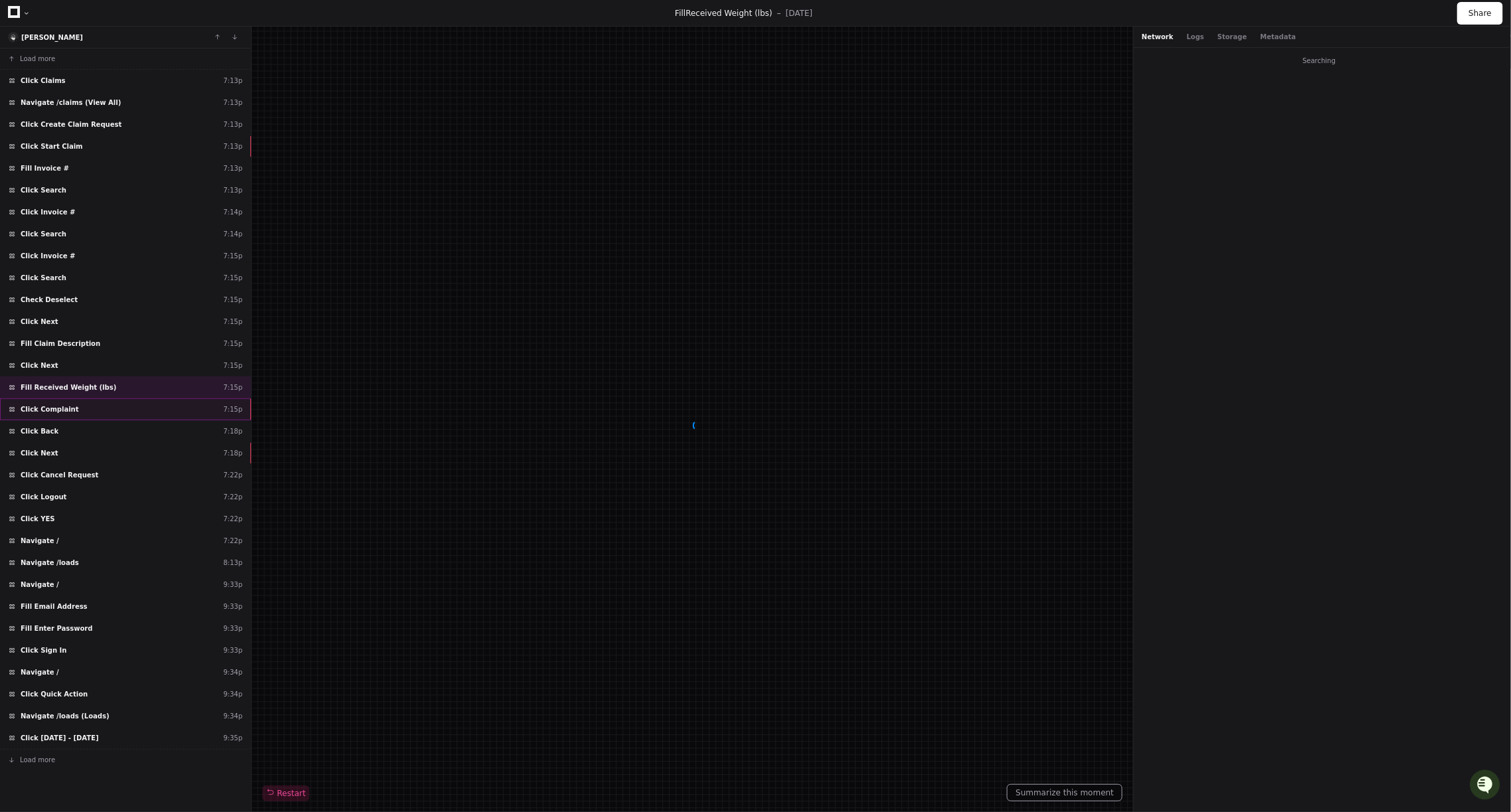
click at [119, 398] on div "Click Complaint 7:15p" at bounding box center [126, 409] width 251 height 22
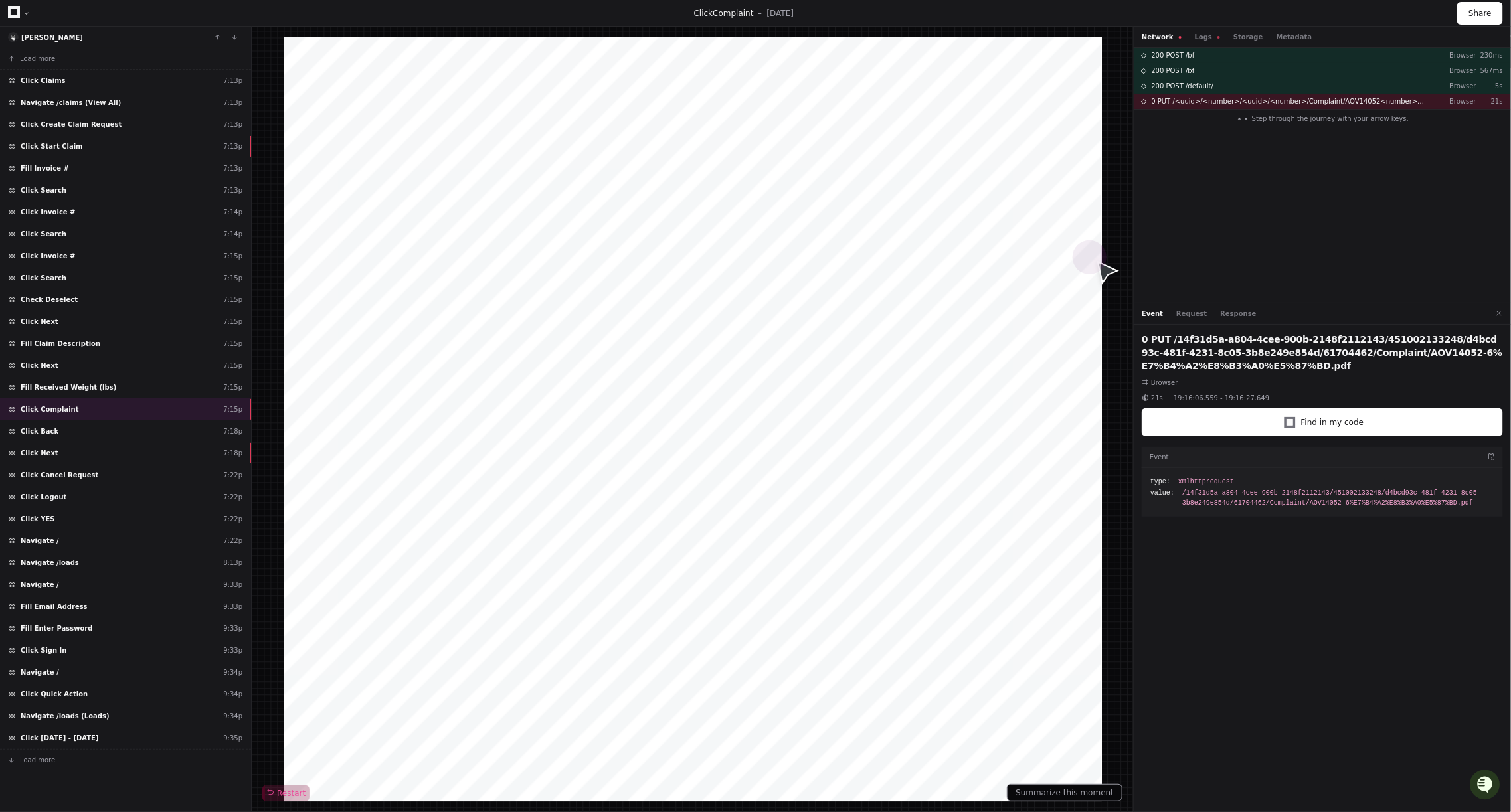
click at [630, 484] on div at bounding box center [692, 419] width 818 height 764
click at [48, 426] on span "Click Back" at bounding box center [39, 431] width 38 height 10
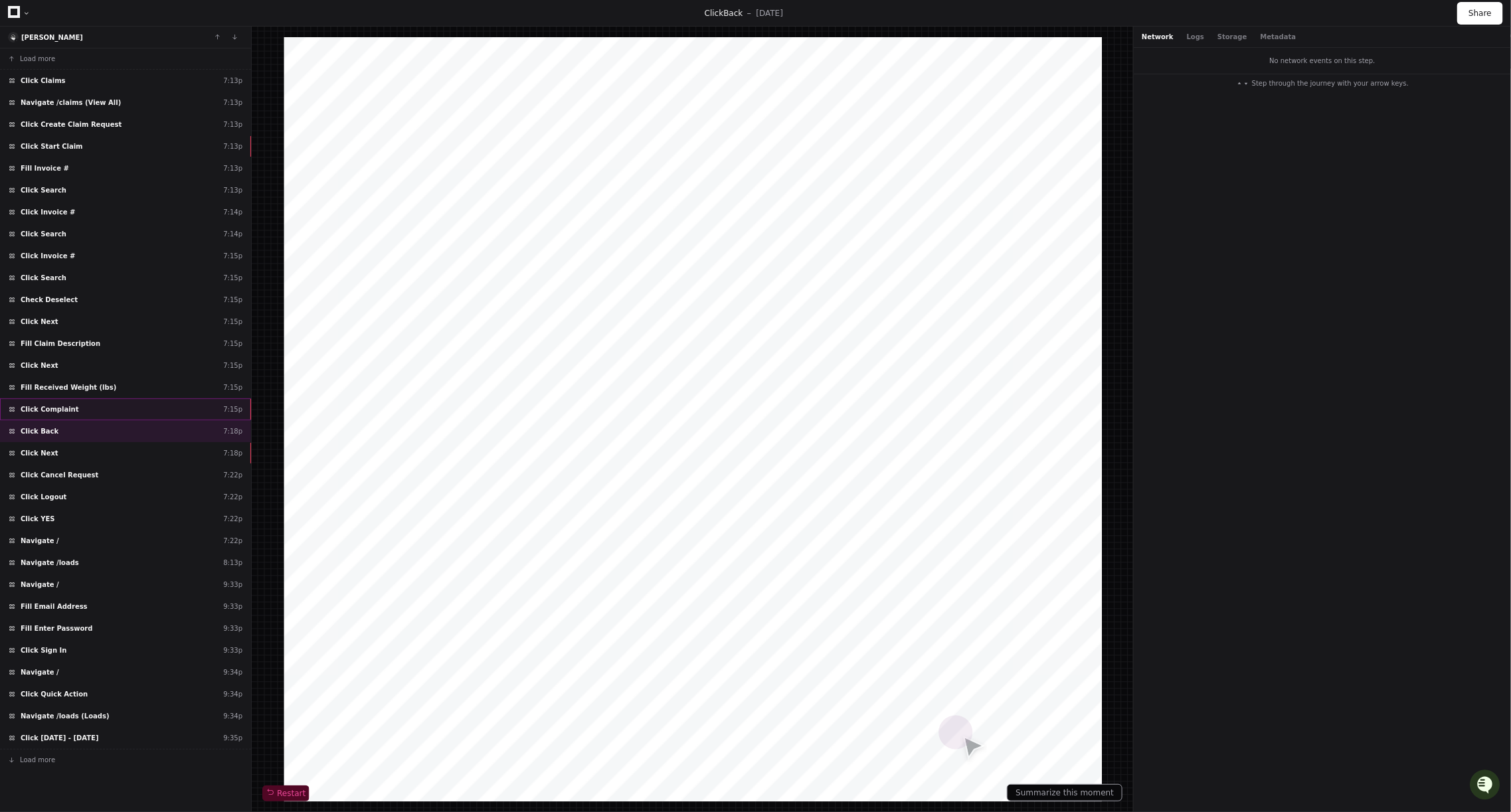
click at [65, 404] on span "Click Complaint" at bounding box center [50, 409] width 59 height 10
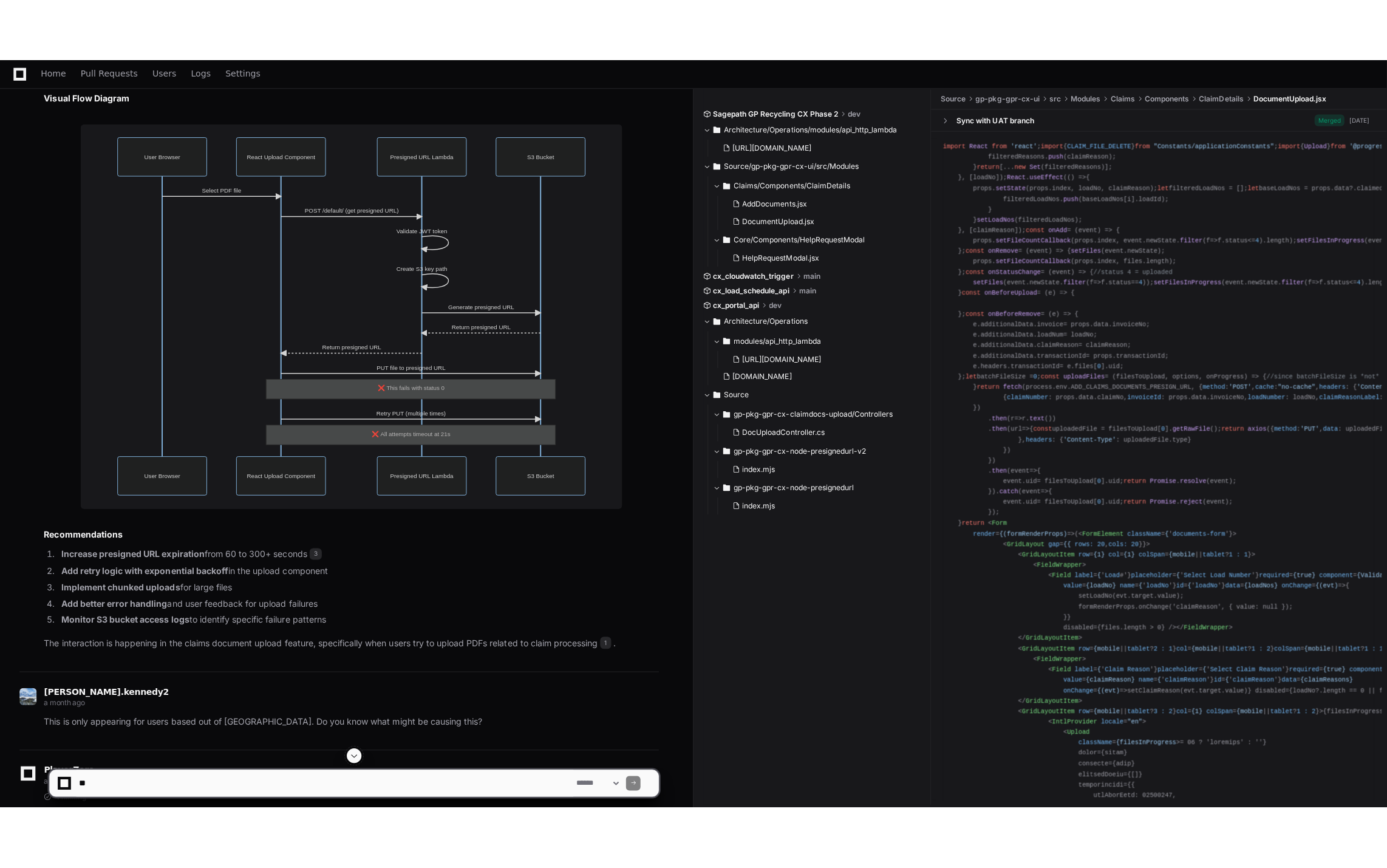
scroll to position [1412, 0]
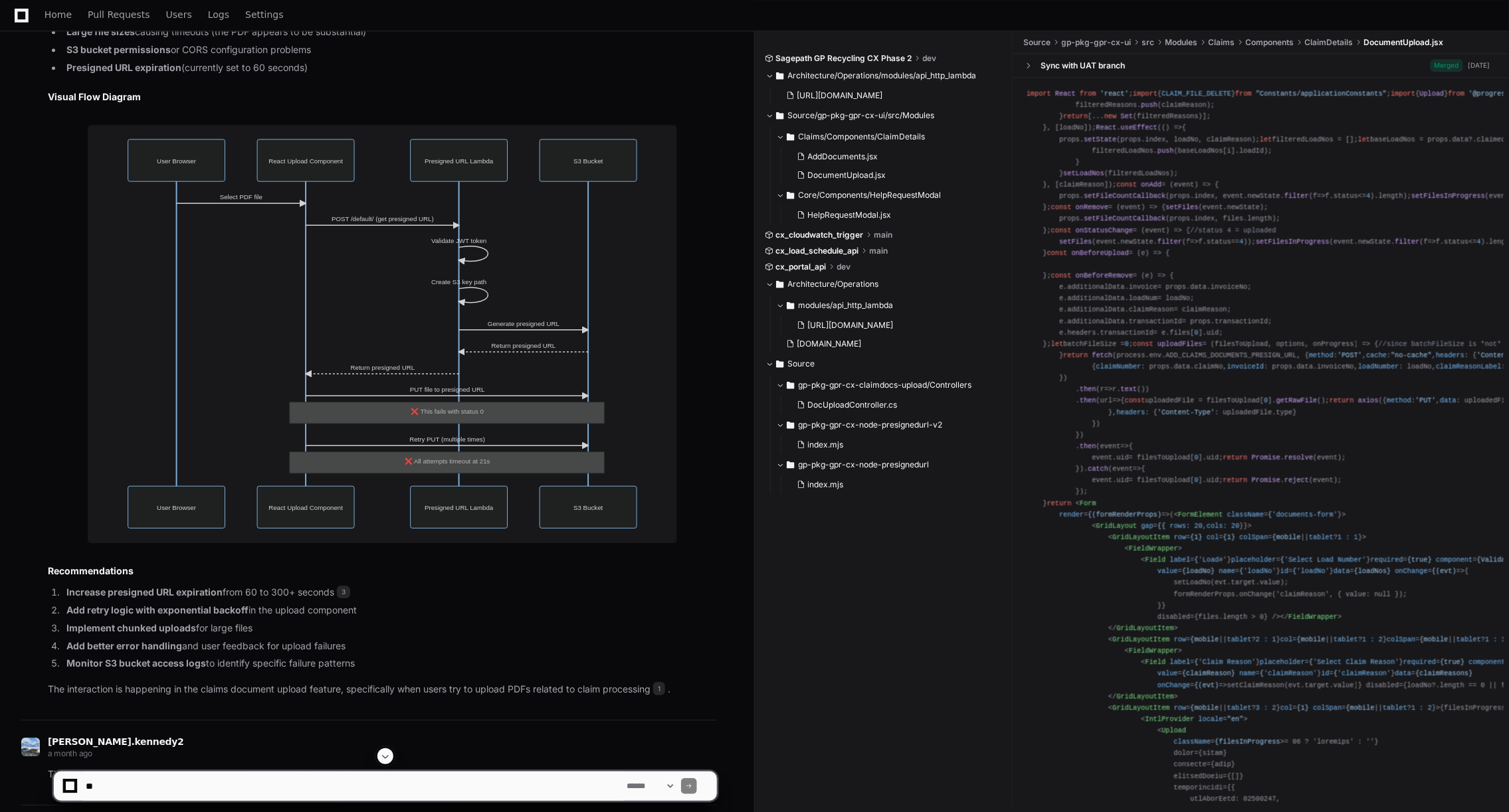
click at [480, 330] on img at bounding box center [382, 334] width 590 height 418
click at [477, 278] on img at bounding box center [382, 334] width 590 height 418
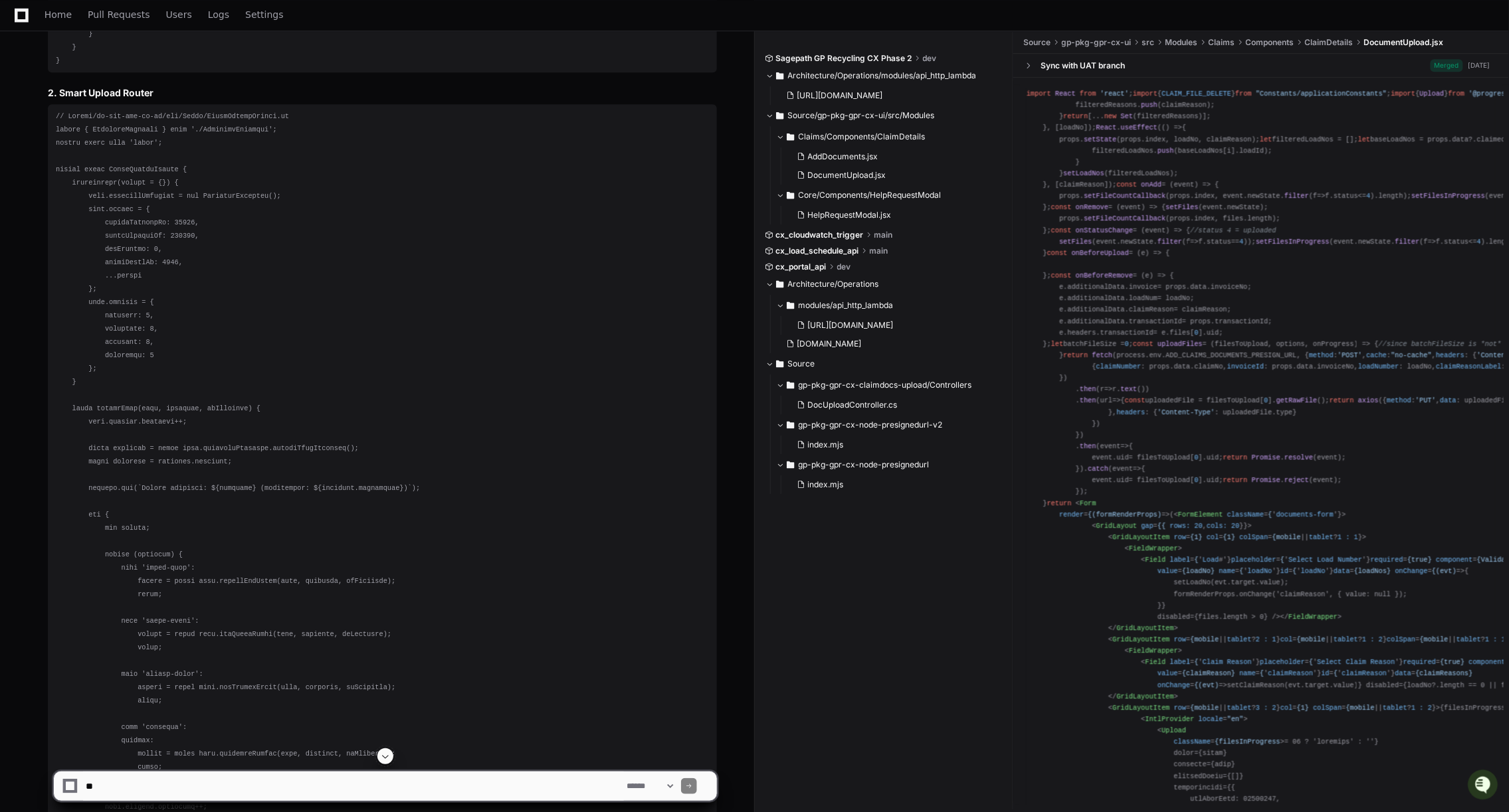
scroll to position [10798, 0]
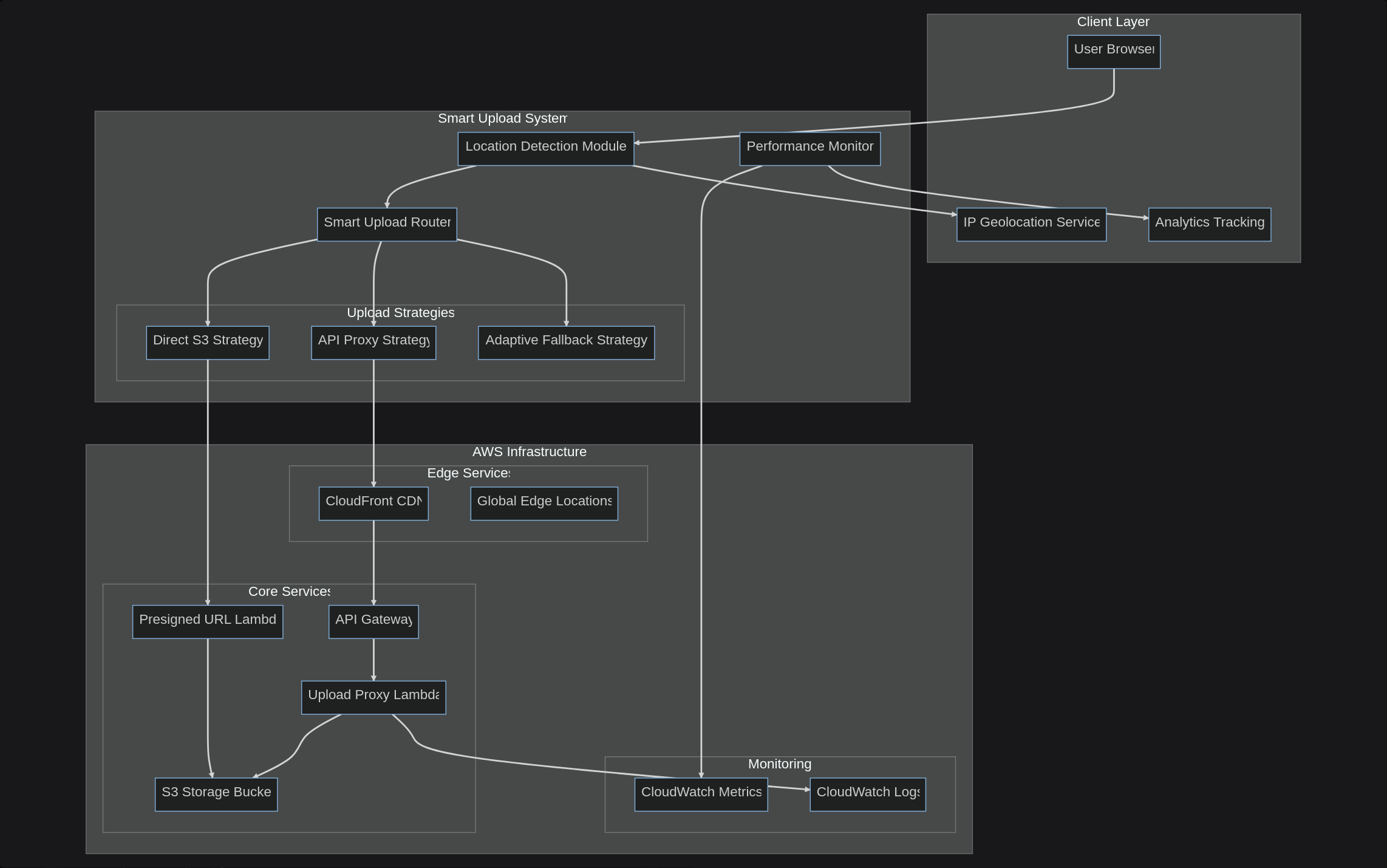
click at [308, 65] on img at bounding box center [693, 434] width 1387 height 868
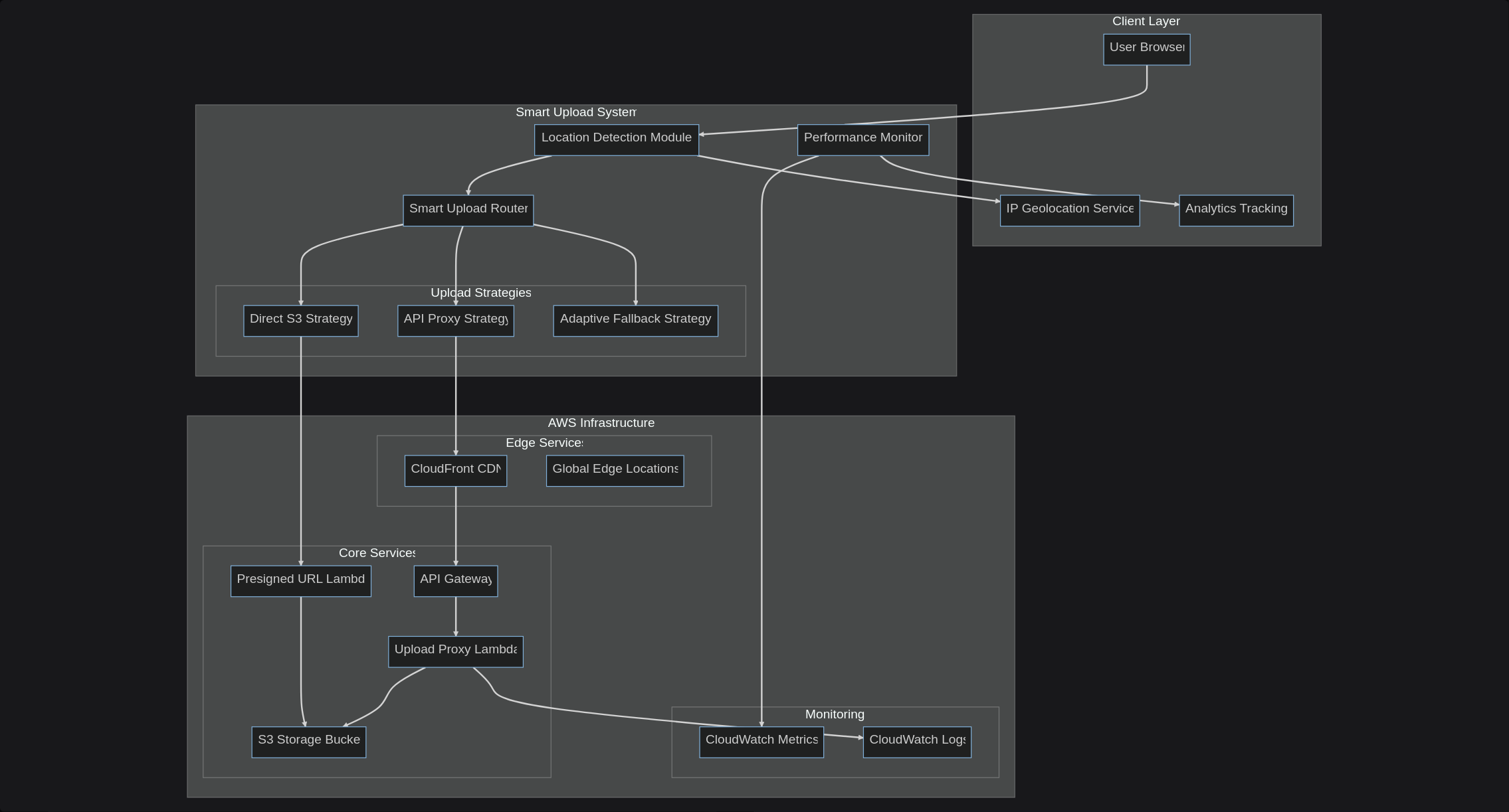
scroll to position [13654, 0]
